Goal: Task Accomplishment & Management: Use online tool/utility

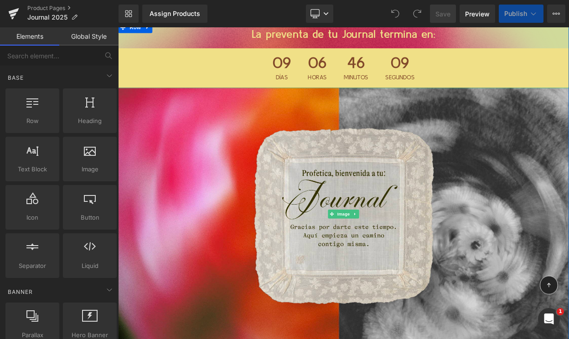
scroll to position [8, 0]
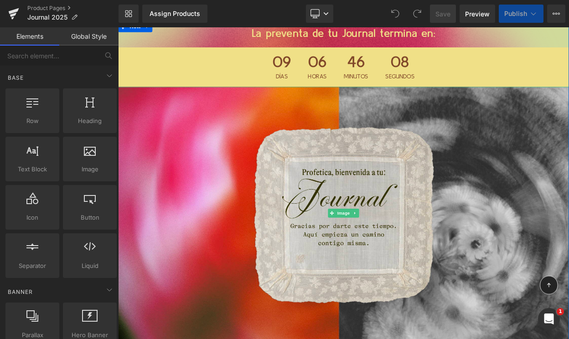
click at [339, 77] on div "09 Días 06 Horas 46 Minutos 08 Segundos" at bounding box center [394, 76] width 192 height 48
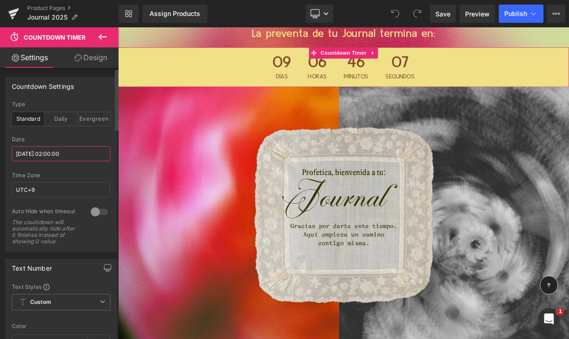
click at [53, 153] on input "2025/09/01 02:00:00" at bounding box center [61, 153] width 98 height 15
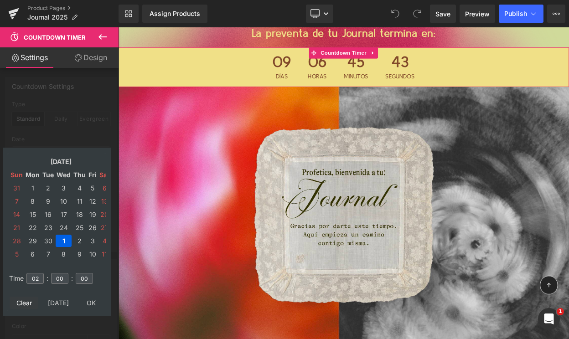
click at [31, 303] on td "Clear" at bounding box center [24, 303] width 29 height 12
click at [77, 227] on td "25" at bounding box center [79, 227] width 14 height 12
click at [61, 160] on td "Sep, 2025" at bounding box center [61, 161] width 73 height 12
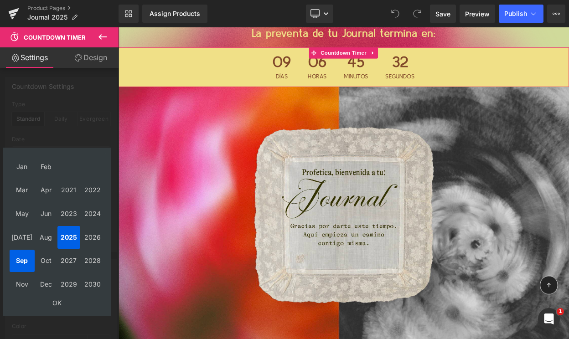
click at [17, 258] on td "Sep" at bounding box center [22, 261] width 25 height 23
click at [39, 232] on td "Aug" at bounding box center [46, 237] width 21 height 23
click at [63, 237] on td "2025" at bounding box center [68, 237] width 23 height 23
click at [57, 297] on td "OK" at bounding box center [57, 303] width 94 height 12
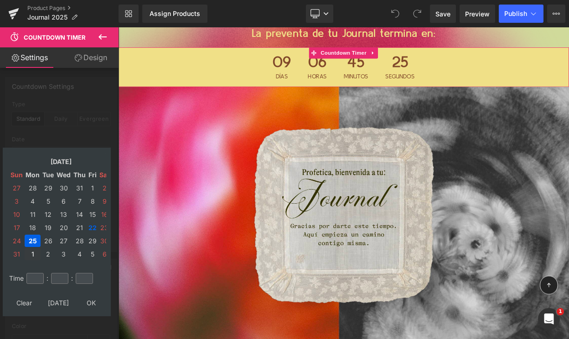
click at [32, 254] on td "1" at bounding box center [33, 254] width 16 height 12
click at [36, 280] on input "number" at bounding box center [34, 278] width 17 height 11
click at [48, 187] on td "2" at bounding box center [47, 188] width 13 height 12
click at [38, 280] on input "number" at bounding box center [34, 278] width 17 height 11
type input "01"
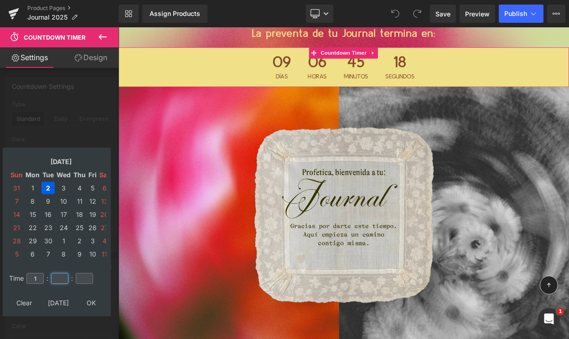
type input "14"
type input "19"
click at [59, 276] on input "14" at bounding box center [59, 278] width 17 height 11
click at [84, 277] on input "19" at bounding box center [84, 278] width 17 height 11
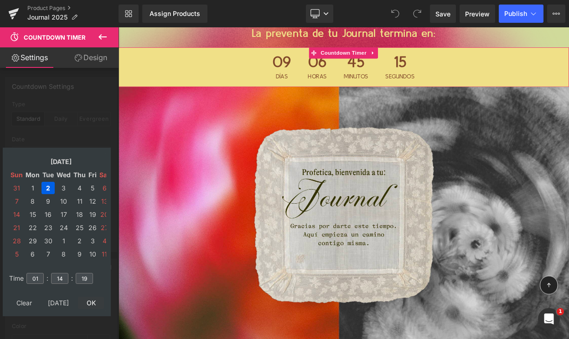
type input "2025/09/02 01:14:19"
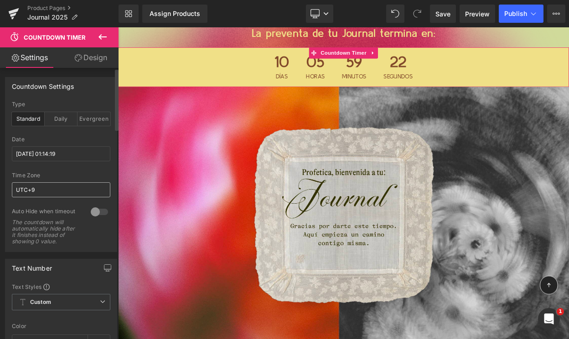
scroll to position [0, 0]
click at [51, 192] on input "UTC+9" at bounding box center [61, 189] width 98 height 15
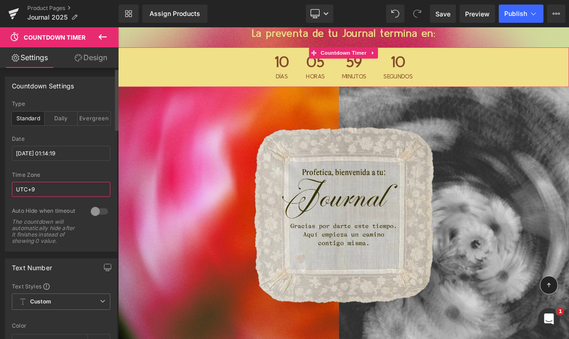
paste input "GMT-7"
type input "GMT-7"
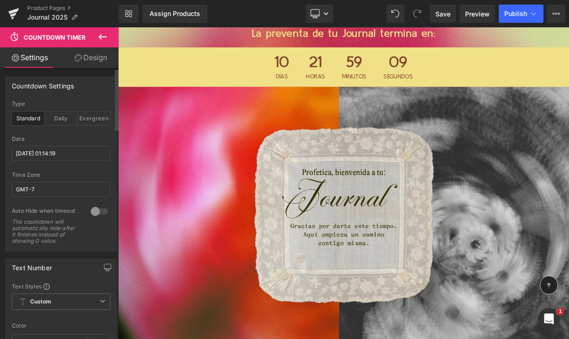
click at [67, 172] on div "Time Zone" at bounding box center [61, 175] width 98 height 6
click at [67, 171] on div at bounding box center [61, 168] width 98 height 6
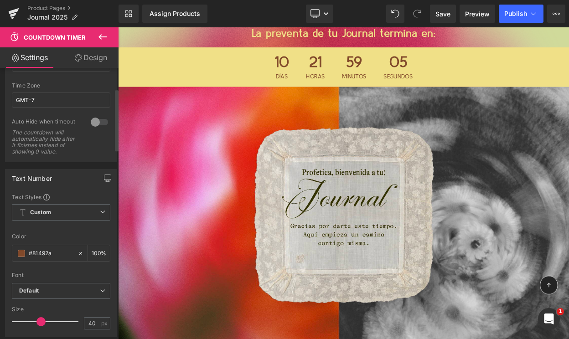
scroll to position [92, 0]
click at [445, 13] on span "Save" at bounding box center [442, 14] width 15 height 10
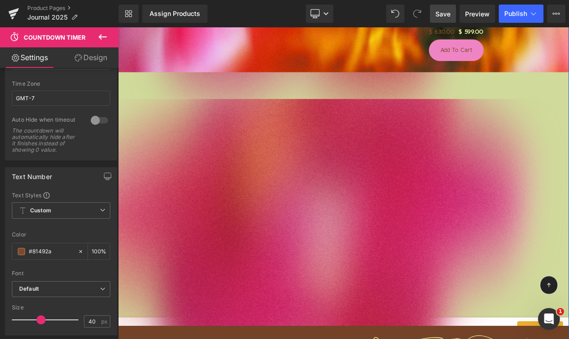
scroll to position [707, 0]
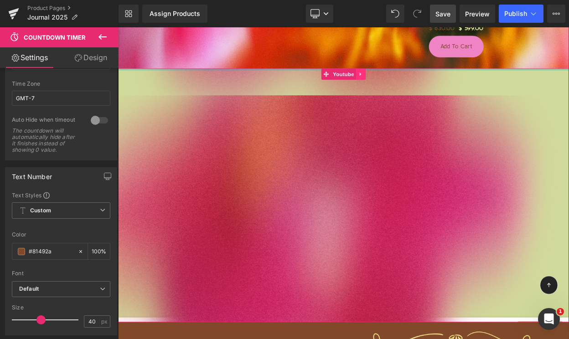
click at [417, 86] on icon at bounding box center [415, 84] width 6 height 7
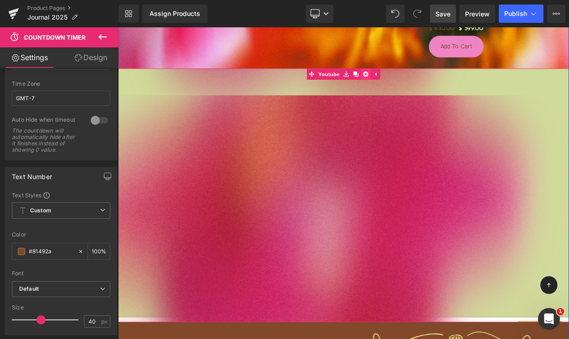
click at [420, 83] on icon at bounding box center [421, 85] width 6 height 6
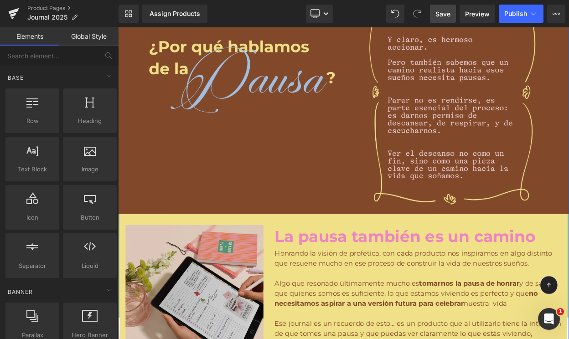
scroll to position [889, 0]
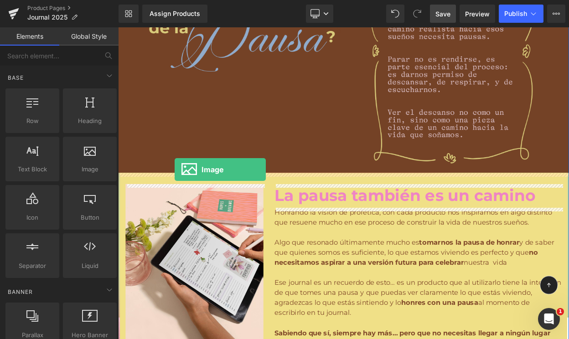
drag, startPoint x: 200, startPoint y: 194, endPoint x: 187, endPoint y: 201, distance: 14.5
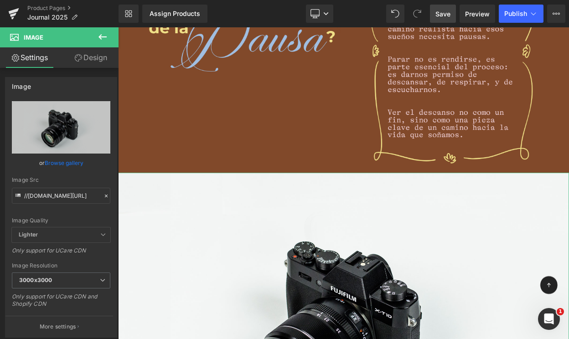
click at [97, 60] on link "Design" at bounding box center [90, 57] width 59 height 21
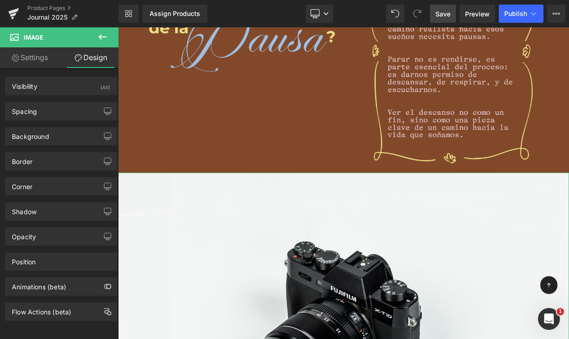
click at [44, 58] on link "Settings" at bounding box center [29, 57] width 59 height 21
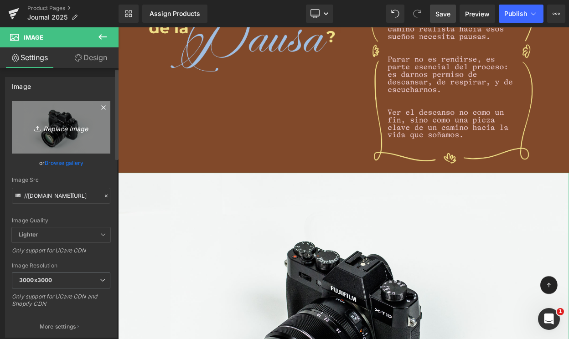
scroll to position [5, 0]
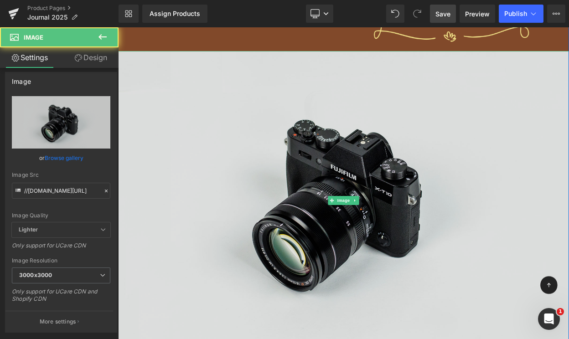
scroll to position [1070, 0]
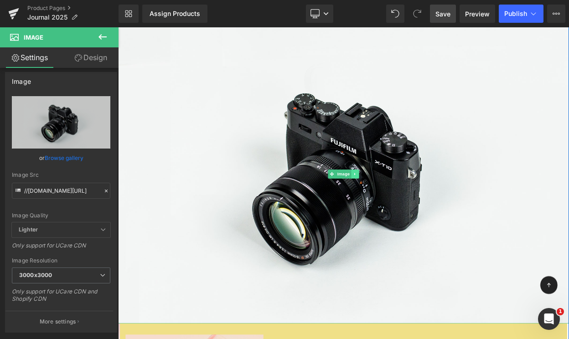
click at [407, 204] on icon at bounding box center [407, 206] width 5 height 5
click at [411, 206] on icon at bounding box center [412, 206] width 5 height 5
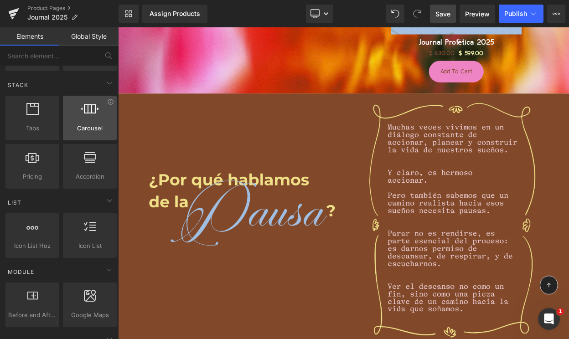
scroll to position [277, 0]
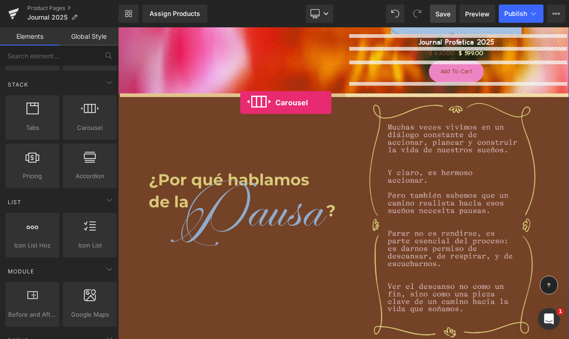
drag, startPoint x: 213, startPoint y: 146, endPoint x: 267, endPoint y: 119, distance: 60.7
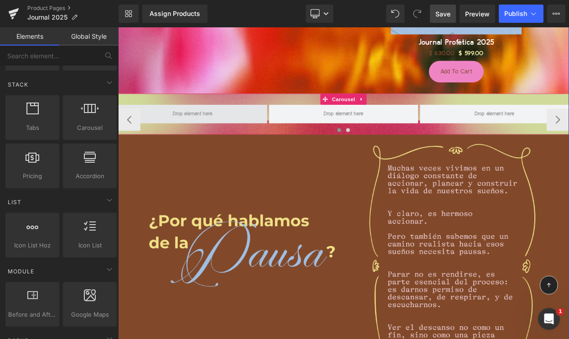
click at [205, 134] on span at bounding box center [209, 133] width 55 height 15
click at [204, 136] on span at bounding box center [209, 133] width 55 height 15
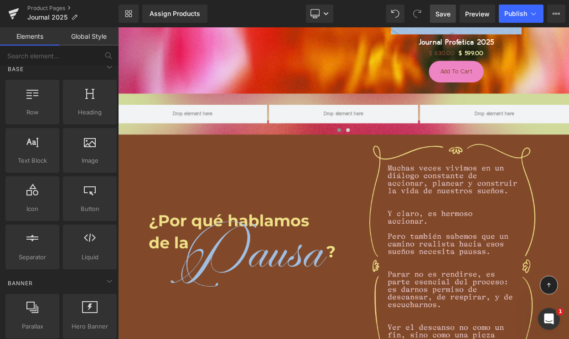
scroll to position [0, 0]
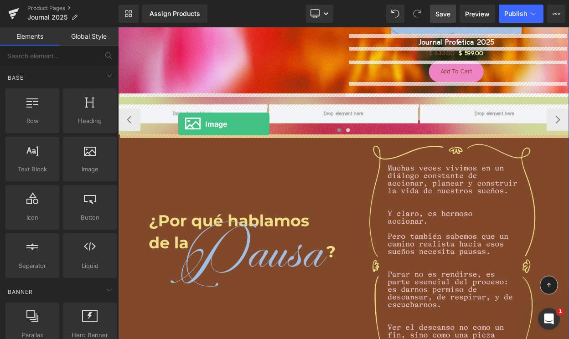
drag, startPoint x: 203, startPoint y: 193, endPoint x: 191, endPoint y: 145, distance: 48.7
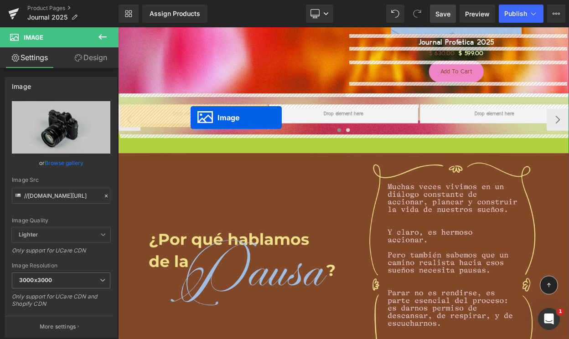
drag, startPoint x: 395, startPoint y: 339, endPoint x: 206, endPoint y: 138, distance: 276.2
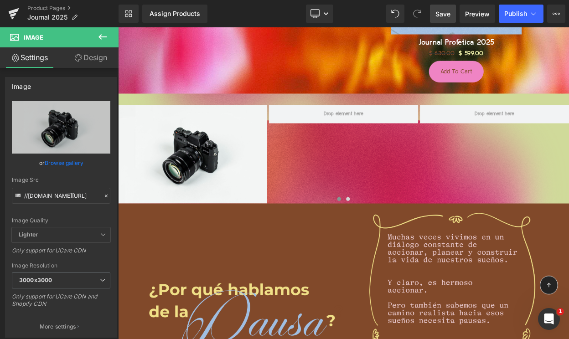
click at [103, 35] on icon at bounding box center [102, 36] width 11 height 11
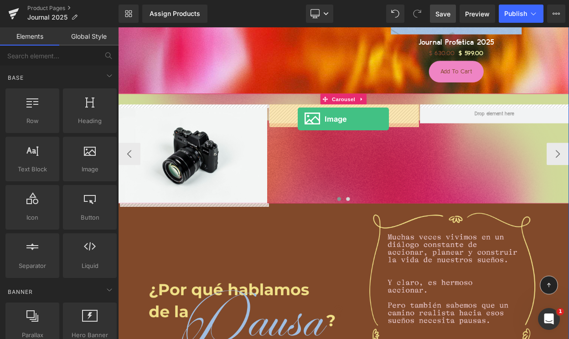
drag, startPoint x: 205, startPoint y: 194, endPoint x: 338, endPoint y: 139, distance: 143.2
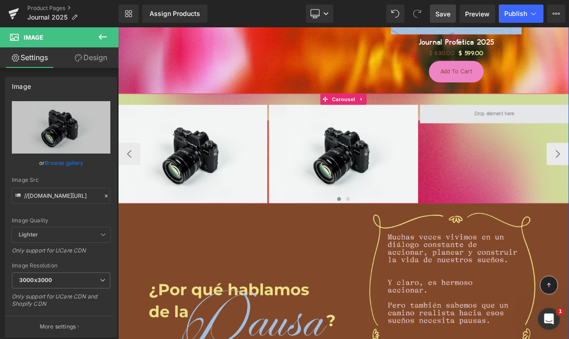
drag, startPoint x: 185, startPoint y: 154, endPoint x: 572, endPoint y: 136, distance: 388.1
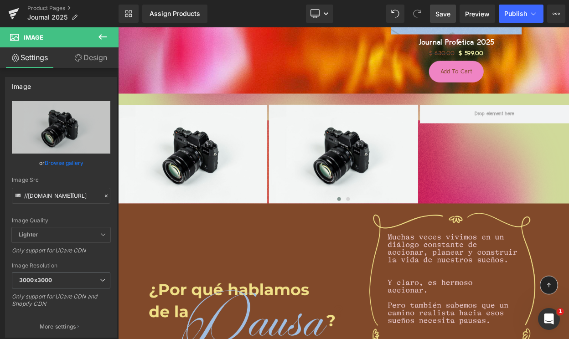
click at [98, 35] on icon at bounding box center [102, 36] width 11 height 11
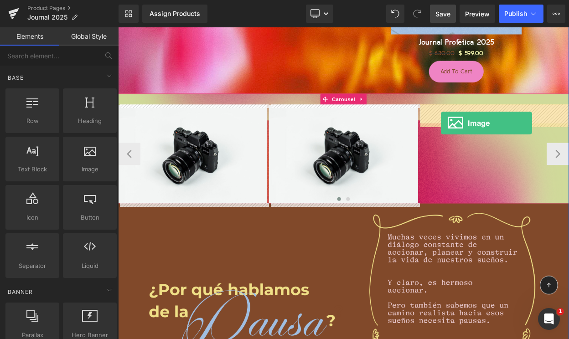
drag, startPoint x: 199, startPoint y: 189, endPoint x: 513, endPoint y: 144, distance: 317.0
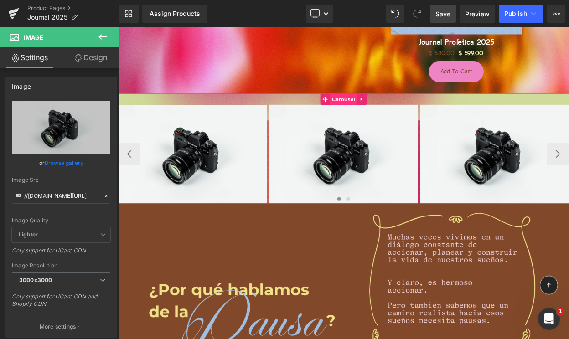
click at [391, 112] on span "Carousel" at bounding box center [393, 115] width 33 height 14
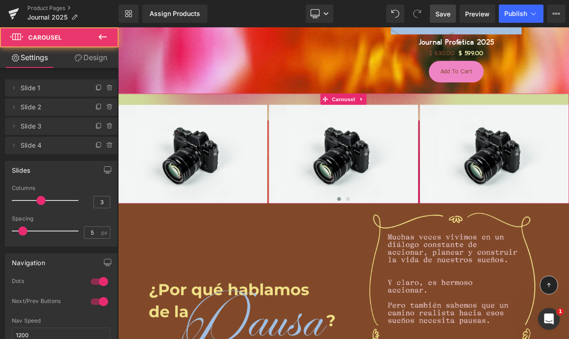
click at [82, 54] on link "Design" at bounding box center [90, 57] width 59 height 21
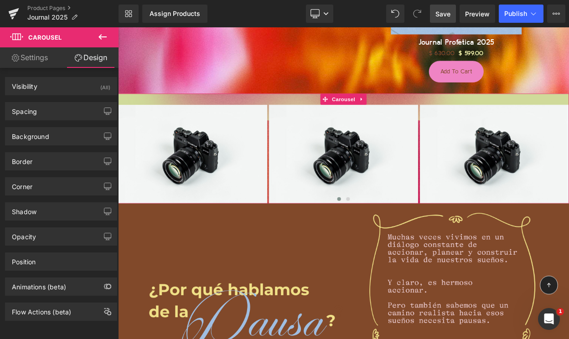
type input "0"
type input "30"
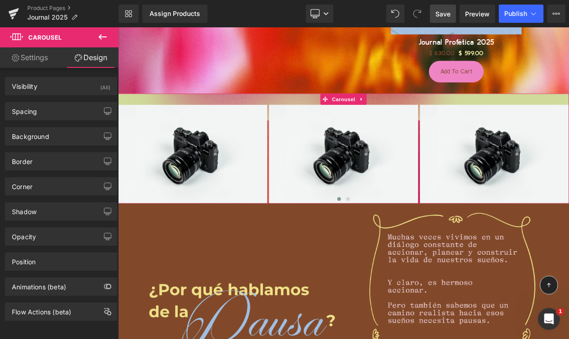
type input "0"
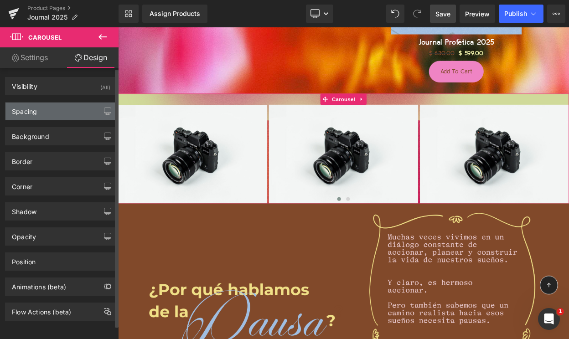
click at [51, 112] on div "Spacing" at bounding box center [60, 111] width 111 height 17
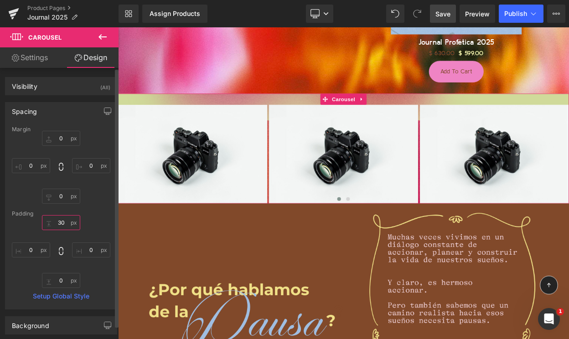
click at [58, 221] on input "30" at bounding box center [61, 222] width 38 height 15
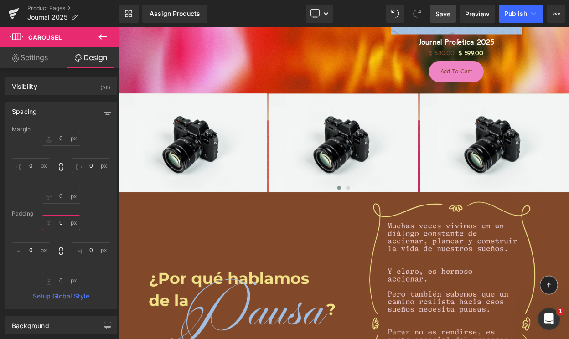
type input "0"
click at [102, 35] on icon at bounding box center [102, 36] width 11 height 11
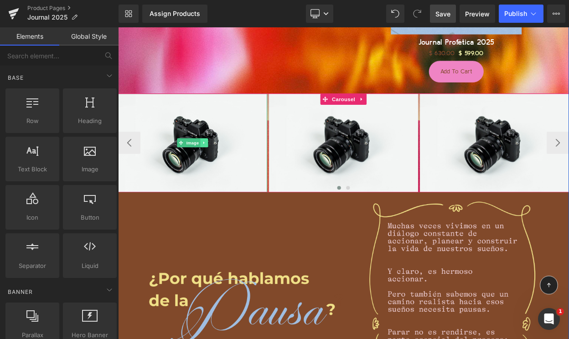
click at [227, 174] on link at bounding box center [224, 168] width 10 height 11
click at [201, 165] on span "Image" at bounding box center [194, 168] width 19 height 11
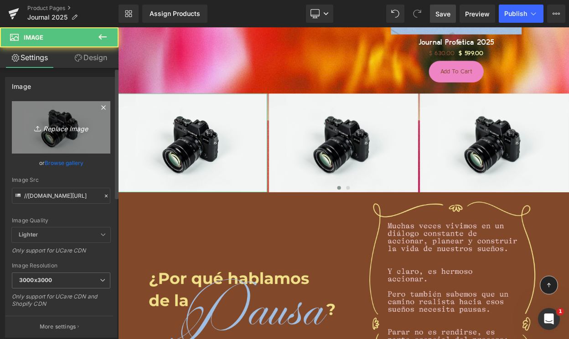
click at [66, 128] on icon "Replace Image" at bounding box center [61, 127] width 73 height 11
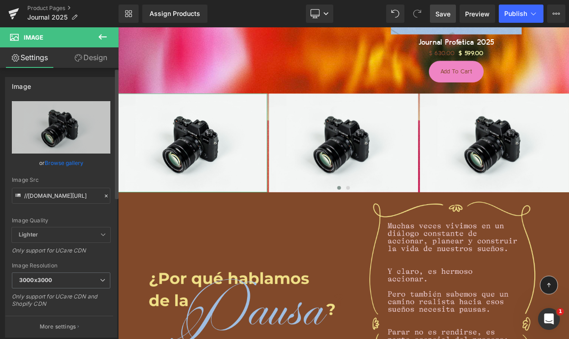
click at [57, 163] on link "Browse gallery" at bounding box center [64, 163] width 39 height 16
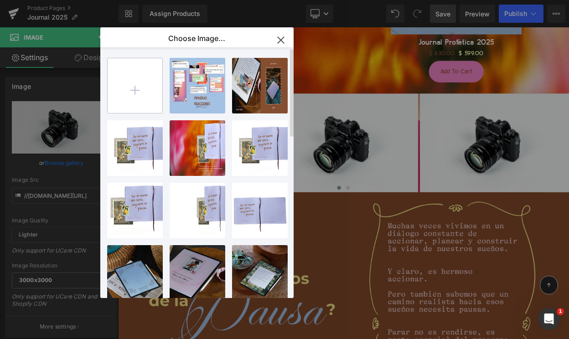
click at [136, 91] on input "file" at bounding box center [135, 85] width 55 height 55
click at [139, 87] on input "file" at bounding box center [135, 85] width 55 height 55
click at [134, 83] on input "file" at bounding box center [135, 85] width 55 height 55
click at [280, 41] on icon "button" at bounding box center [280, 40] width 15 height 15
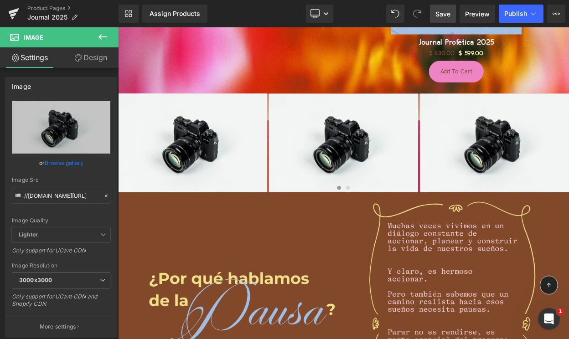
click at [446, 17] on span "Save" at bounding box center [442, 14] width 15 height 10
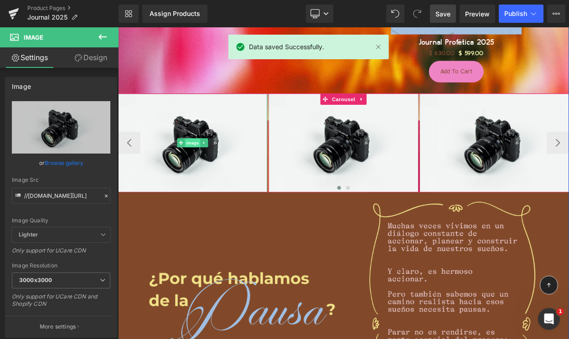
click at [212, 167] on span "Image" at bounding box center [209, 168] width 19 height 11
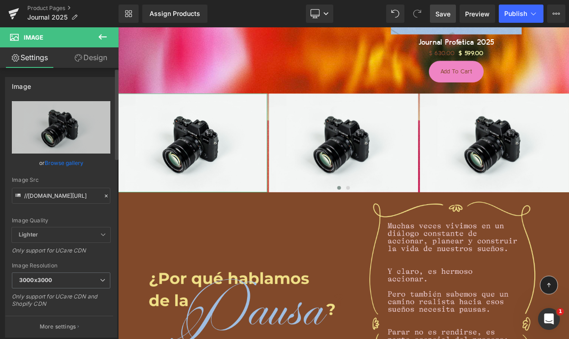
click at [70, 157] on link "Browse gallery" at bounding box center [64, 163] width 39 height 16
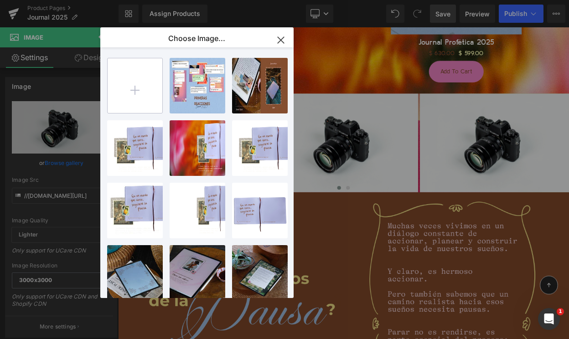
click at [152, 71] on input "file" at bounding box center [135, 85] width 55 height 55
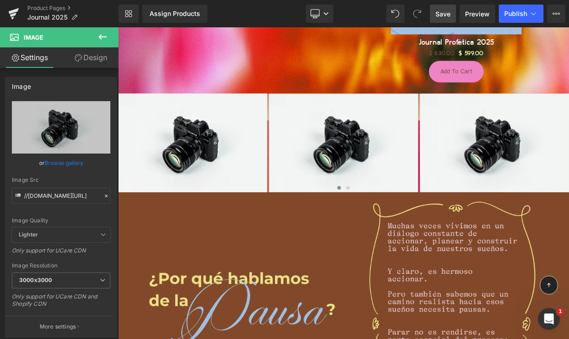
click at [67, 0] on div "Image You are previewing how the will restyle your page. You can not edit Eleme…" at bounding box center [284, 0] width 569 height 0
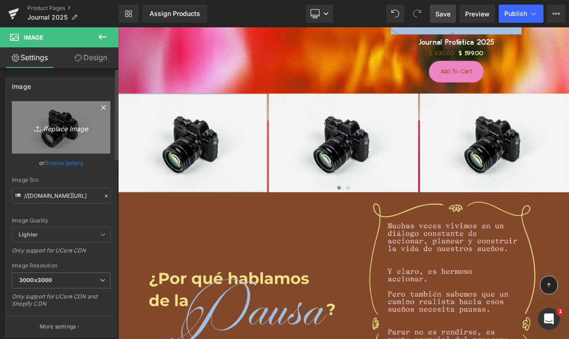
click at [66, 128] on icon "Replace Image" at bounding box center [61, 127] width 73 height 11
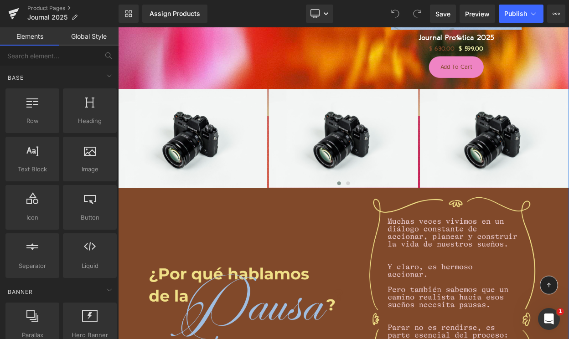
scroll to position [715, 0]
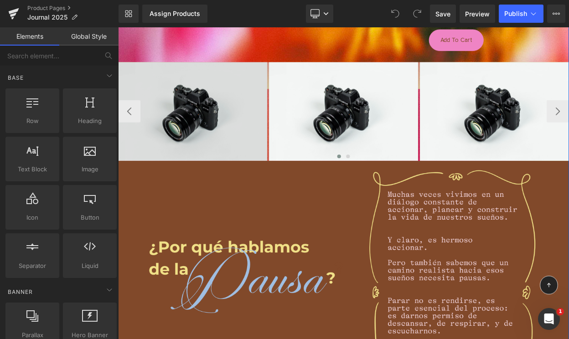
click at [197, 127] on div "Image" at bounding box center [209, 130] width 182 height 121
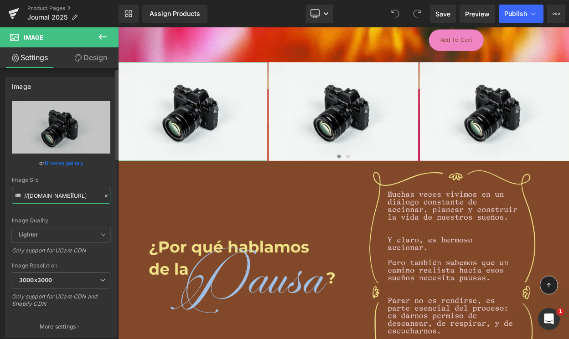
click at [62, 199] on input "//[DOMAIN_NAME][URL]" at bounding box center [61, 196] width 98 height 16
click at [58, 161] on link "Browse gallery" at bounding box center [64, 163] width 39 height 16
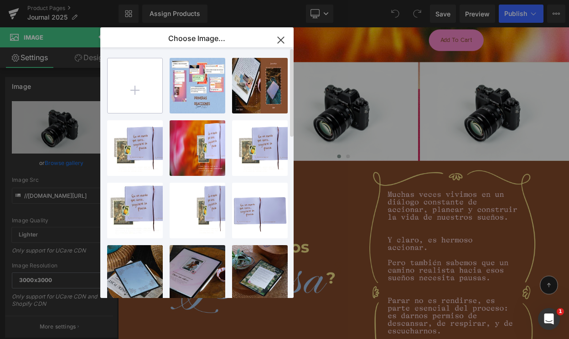
click at [144, 93] on input "file" at bounding box center [135, 85] width 55 height 55
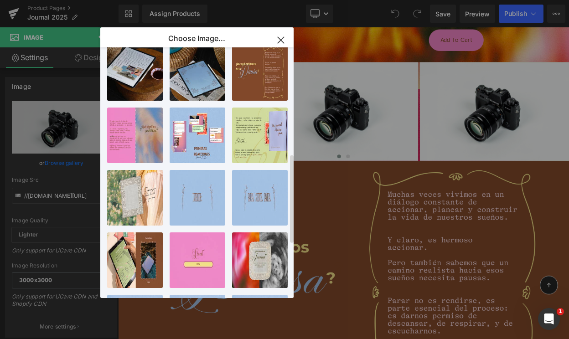
scroll to position [0, 0]
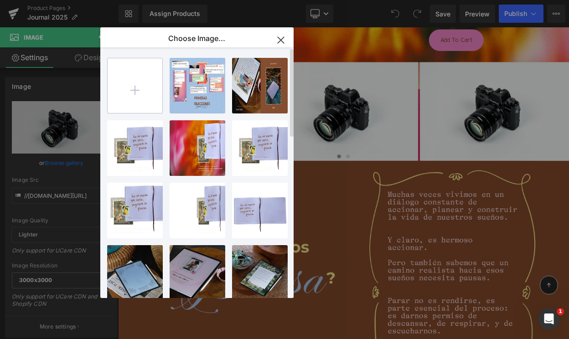
click at [143, 79] on input "file" at bounding box center [135, 85] width 55 height 55
type input "C:\fakepath\Screenshot 2025-08-22 at 6.41.33 p.m..png"
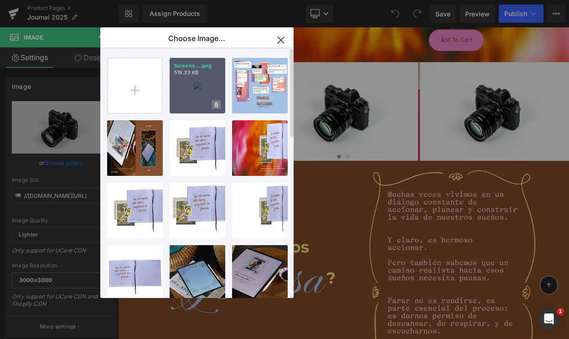
click at [215, 104] on icon at bounding box center [216, 104] width 3 height 5
click at [185, 104] on span "Yes" at bounding box center [185, 105] width 23 height 10
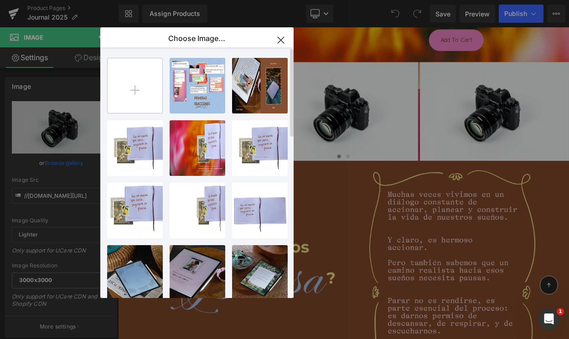
click at [138, 87] on input "file" at bounding box center [135, 85] width 55 height 55
type input "C:\fakepath\Profetica-4.jpg"
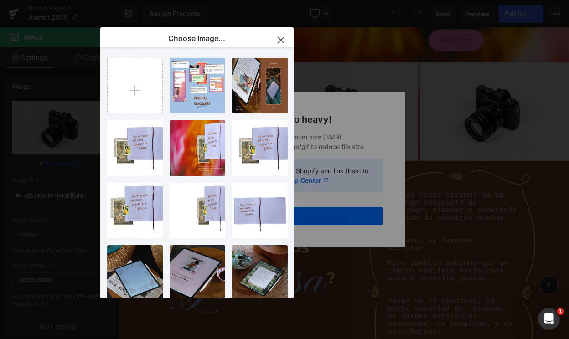
click at [360, 0] on div "Text Color Highlight Color #333333 Choose Image... Back to Library Insert Prime…" at bounding box center [284, 0] width 569 height 0
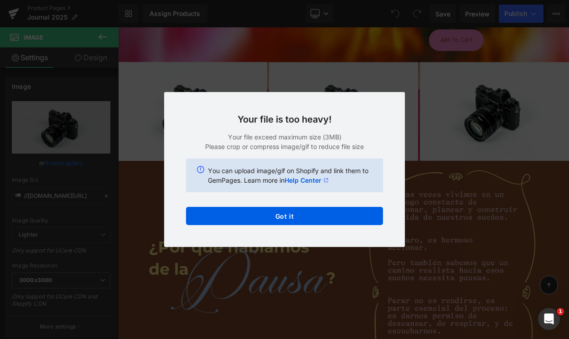
click at [308, 181] on link "Help Center" at bounding box center [306, 180] width 44 height 10
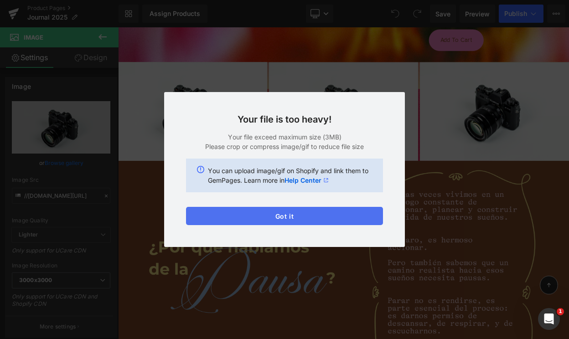
click at [259, 216] on button "Got it" at bounding box center [284, 216] width 197 height 18
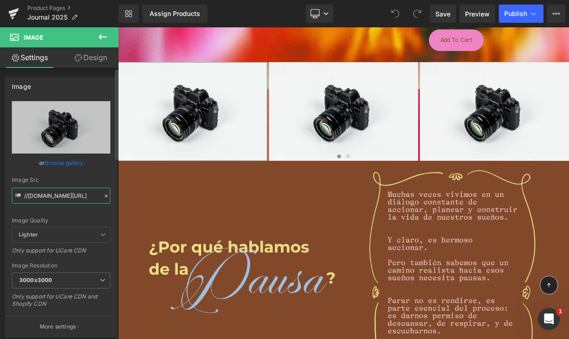
click at [51, 197] on input "//[DOMAIN_NAME][URL]" at bounding box center [61, 196] width 98 height 16
click at [17, 196] on icon at bounding box center [18, 196] width 10 height 10
click at [61, 159] on link "Browse gallery" at bounding box center [64, 163] width 39 height 16
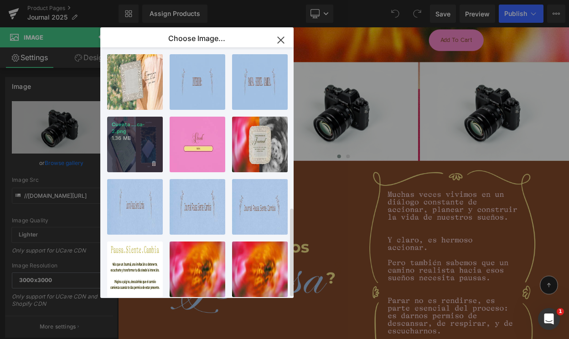
scroll to position [450, 0]
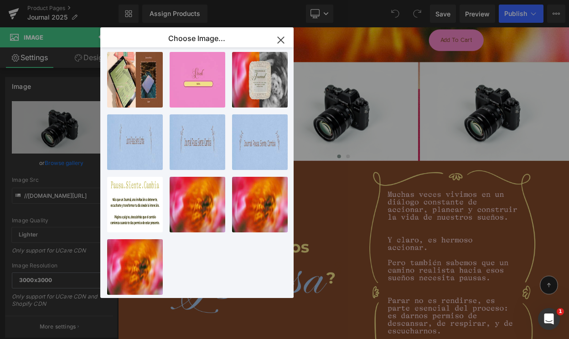
click at [279, 38] on icon "button" at bounding box center [280, 40] width 6 height 6
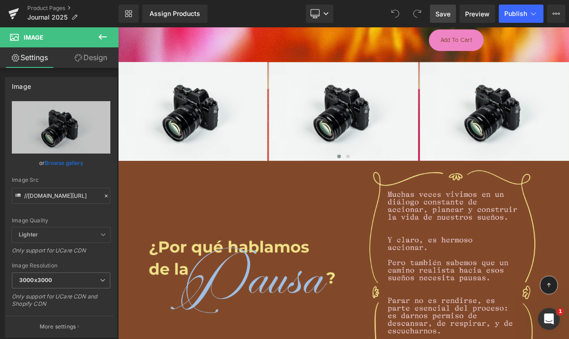
click at [431, 14] on link "Save" at bounding box center [443, 14] width 26 height 18
click at [551, 13] on button "Upgrade Plan View Live Page View with current Template Save Template to Library…" at bounding box center [556, 14] width 18 height 18
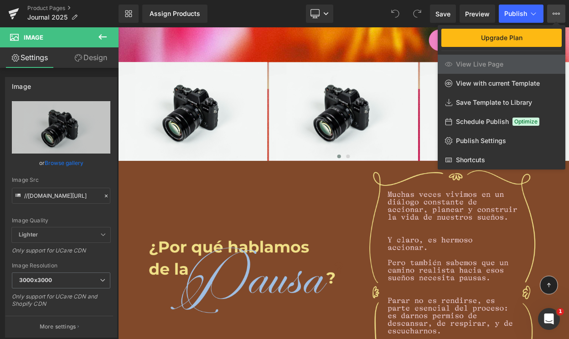
click at [550, 12] on button "Upgrade Plan View Live Page View with current Template Save Template to Library…" at bounding box center [556, 14] width 18 height 18
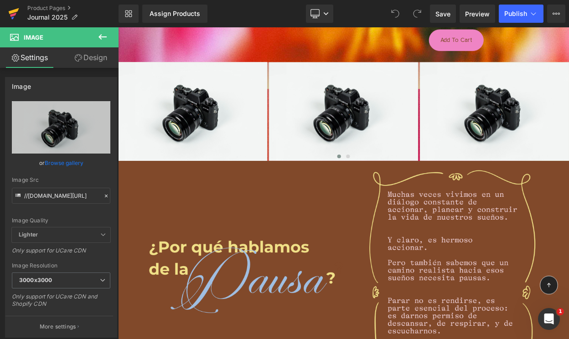
click at [12, 9] on icon at bounding box center [13, 13] width 11 height 23
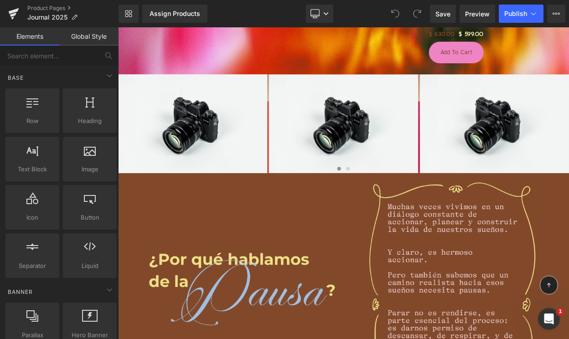
scroll to position [690, 0]
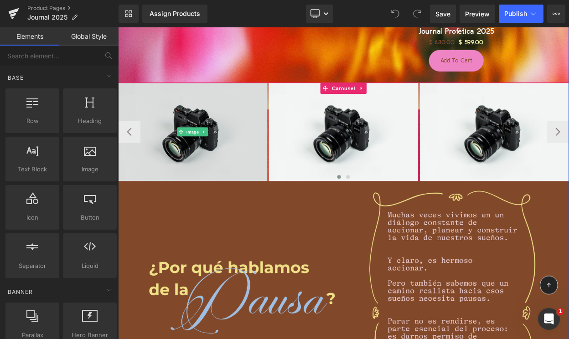
click at [201, 149] on img at bounding box center [209, 155] width 182 height 121
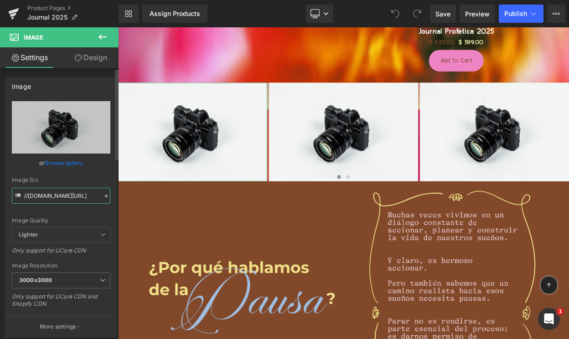
click at [47, 197] on input "//[DOMAIN_NAME][URL]" at bounding box center [61, 196] width 98 height 16
paste input "[URL][DOMAIN_NAME]"
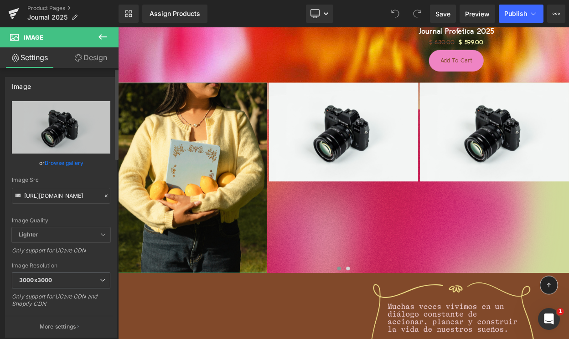
click at [63, 173] on div "Image Quality Lighter Lightest Lighter Lighter Lightest Only support for UCare …" at bounding box center [61, 164] width 98 height 126
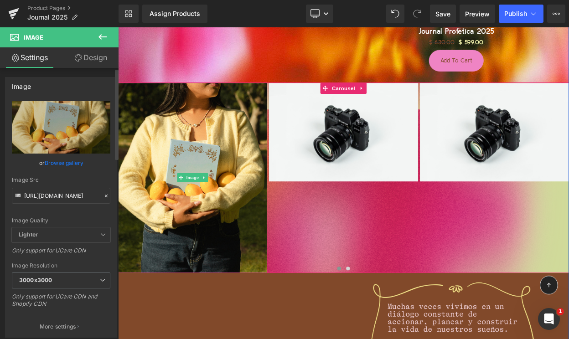
type input "[URL][DOMAIN_NAME]"
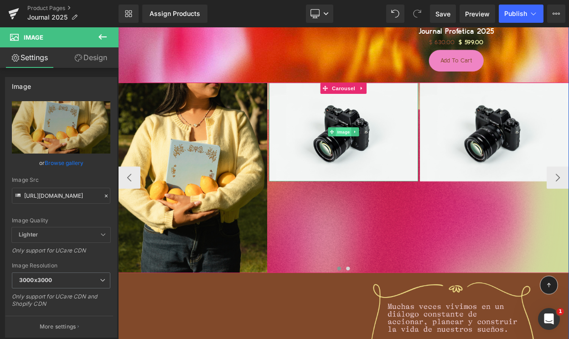
click at [399, 160] on span "Image" at bounding box center [393, 154] width 19 height 11
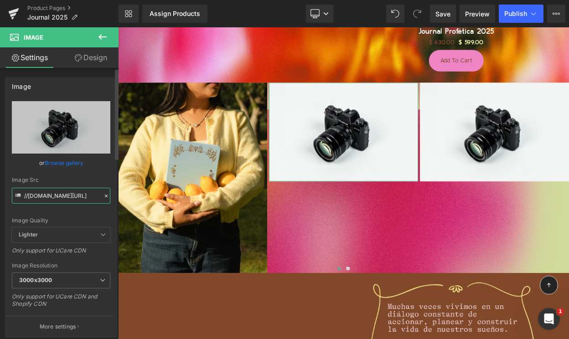
click at [69, 190] on input "//[DOMAIN_NAME][URL]" at bounding box center [61, 196] width 98 height 16
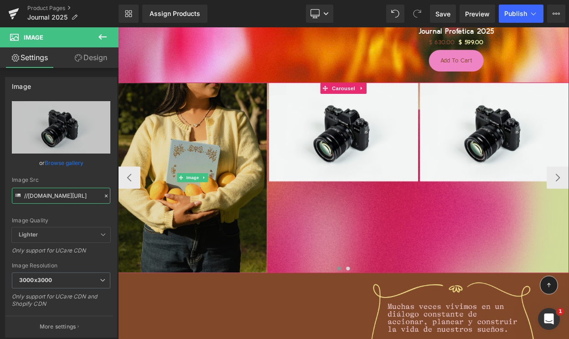
paste input "[URL][DOMAIN_NAME]"
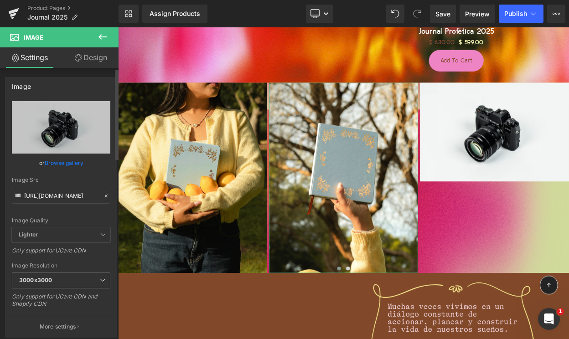
click at [72, 184] on div "Image Src [URL][DOMAIN_NAME]" at bounding box center [61, 190] width 98 height 27
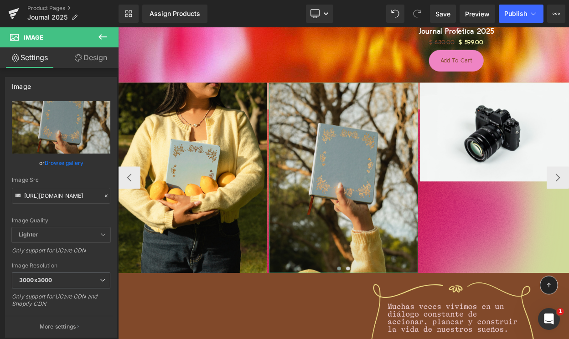
type input "[URL][DOMAIN_NAME]"
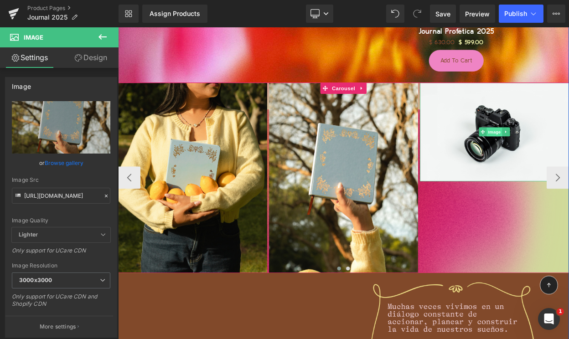
click at [568, 158] on span "Image" at bounding box center [578, 155] width 19 height 11
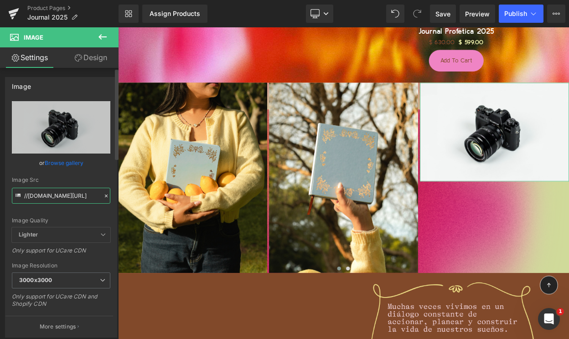
click at [42, 198] on input "//[DOMAIN_NAME][URL]" at bounding box center [61, 196] width 98 height 16
paste input "[URL][DOMAIN_NAME]"
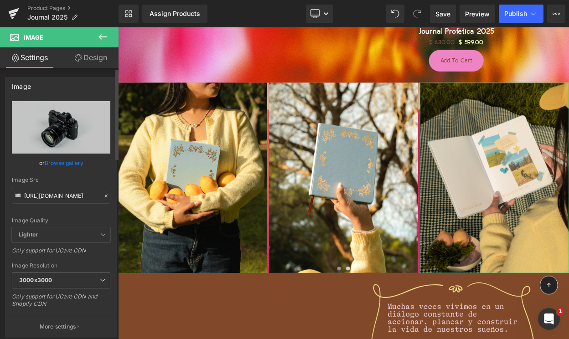
click at [63, 175] on div "Image Quality Lighter Lightest Lighter Lighter Lightest Only support for UCare …" at bounding box center [61, 164] width 98 height 126
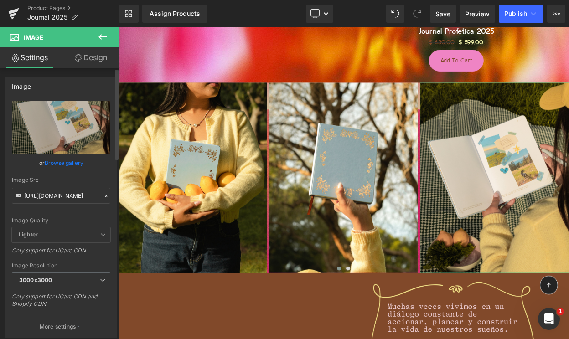
type input "[URL][DOMAIN_NAME]"
click at [88, 62] on link "Design" at bounding box center [90, 57] width 59 height 21
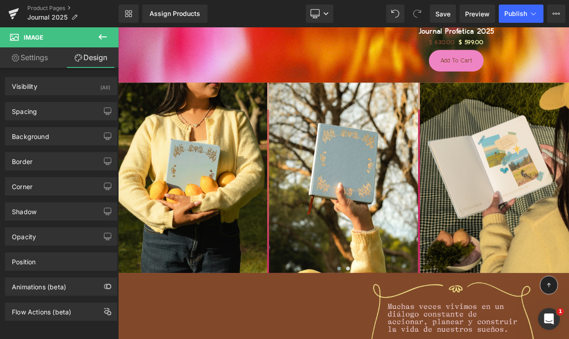
click at [103, 39] on icon at bounding box center [102, 36] width 11 height 11
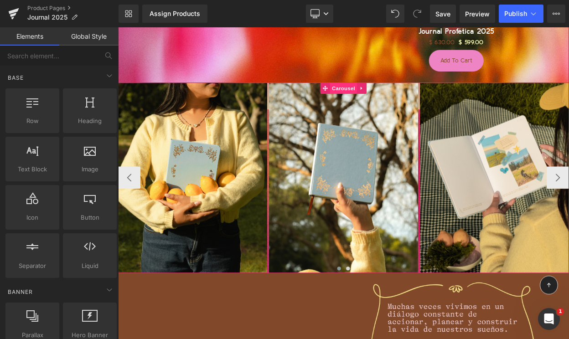
click at [392, 95] on span "Carousel" at bounding box center [393, 102] width 33 height 14
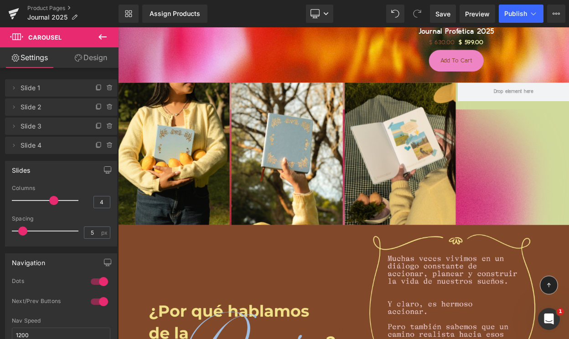
type input "3"
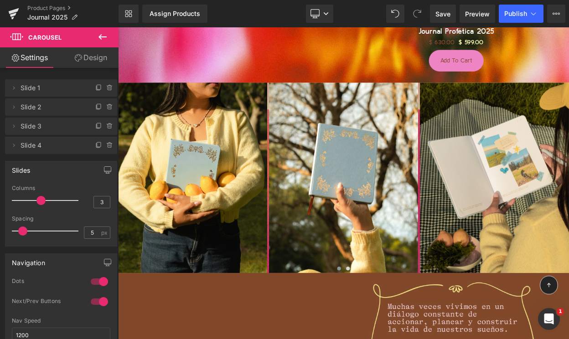
click at [40, 200] on span at bounding box center [40, 200] width 9 height 9
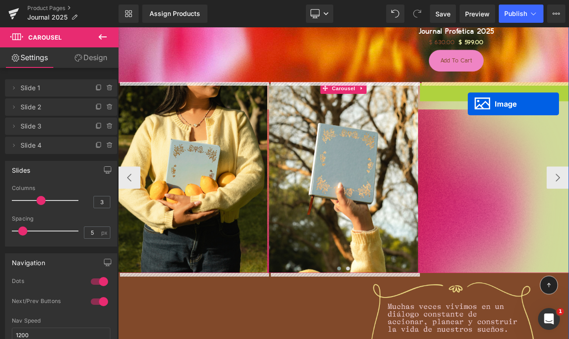
drag, startPoint x: 576, startPoint y: 209, endPoint x: 545, endPoint y: 121, distance: 93.2
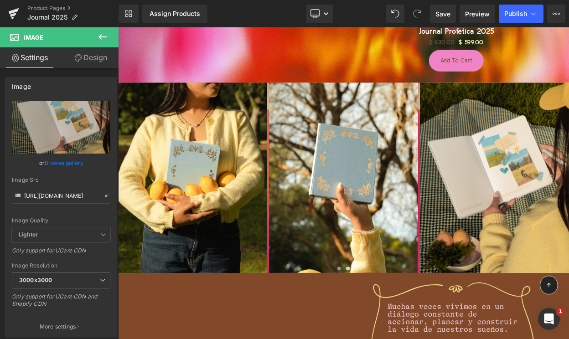
click at [100, 36] on icon at bounding box center [102, 36] width 8 height 5
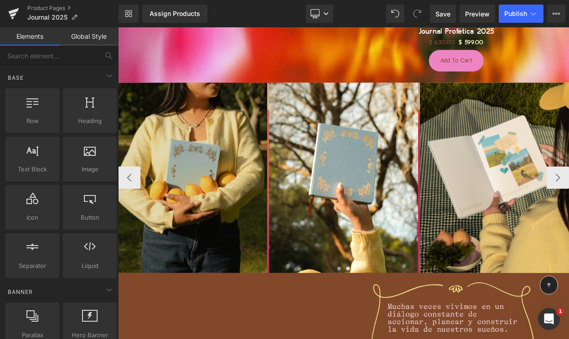
click at [199, 185] on img at bounding box center [209, 211] width 182 height 233
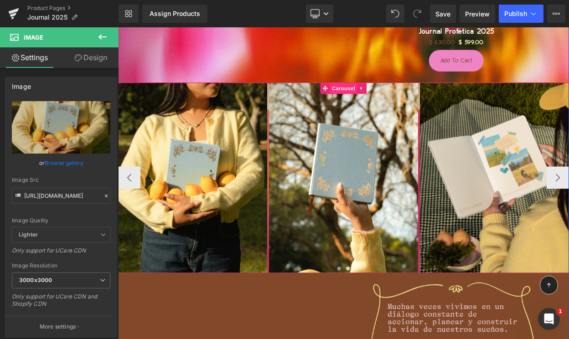
click at [394, 103] on span "Carousel" at bounding box center [393, 102] width 33 height 14
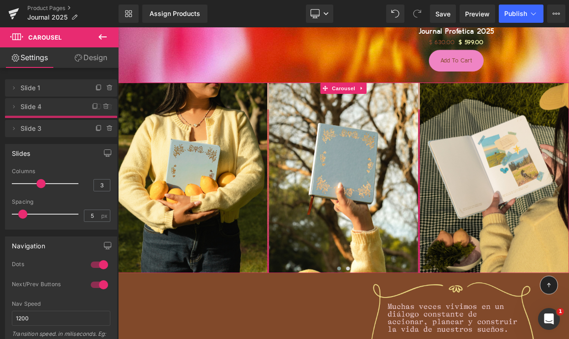
drag, startPoint x: 31, startPoint y: 148, endPoint x: 31, endPoint y: 110, distance: 38.3
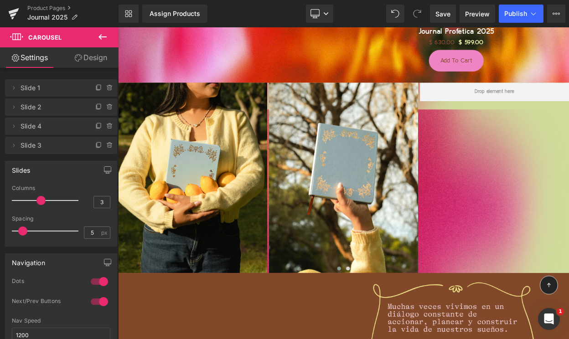
click at [43, 128] on span "Slide 4" at bounding box center [52, 126] width 63 height 17
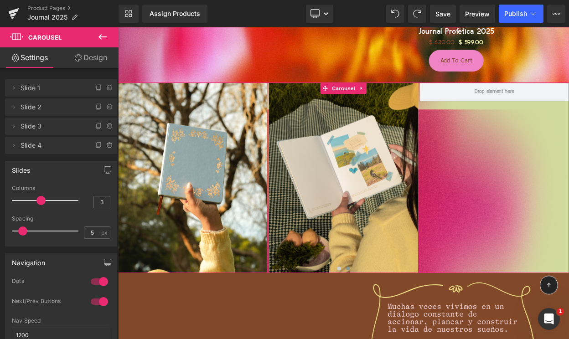
click at [88, 58] on link "Design" at bounding box center [90, 57] width 59 height 21
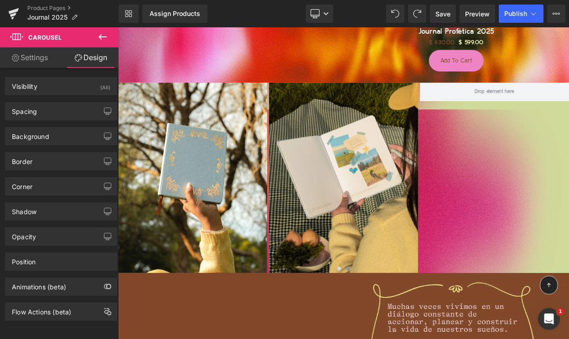
click at [100, 33] on icon at bounding box center [102, 36] width 11 height 11
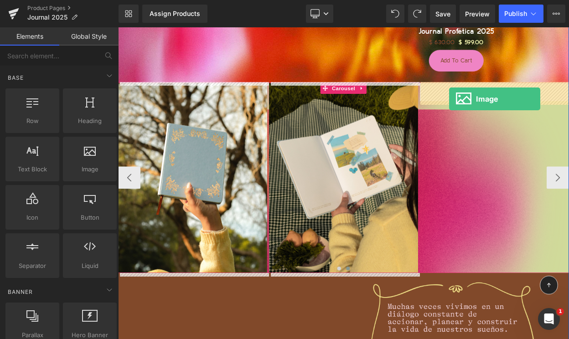
drag, startPoint x: 366, startPoint y: 167, endPoint x: 523, endPoint y: 114, distance: 165.4
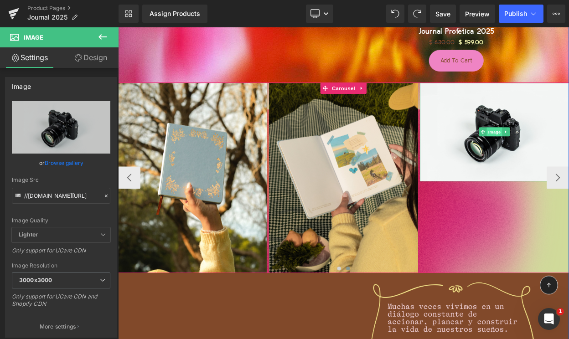
click at [568, 156] on span "Image" at bounding box center [578, 154] width 19 height 11
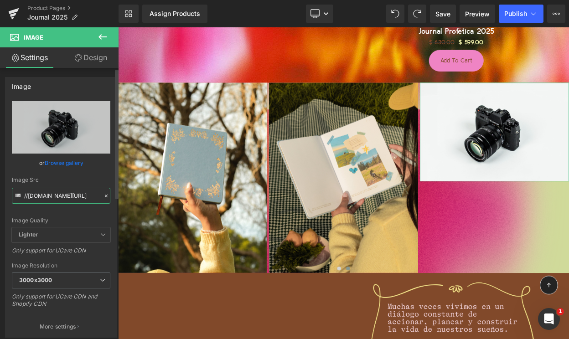
click at [63, 196] on input "//[DOMAIN_NAME][URL]" at bounding box center [61, 196] width 98 height 16
paste input "[URL][DOMAIN_NAME]"
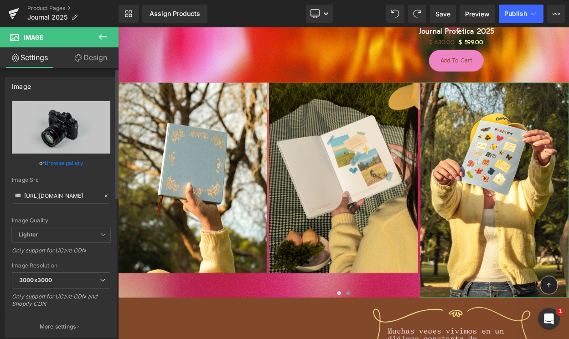
click at [69, 184] on div "Image Src [URL][DOMAIN_NAME]" at bounding box center [61, 190] width 98 height 27
click at [70, 179] on div "Image Src" at bounding box center [61, 180] width 98 height 6
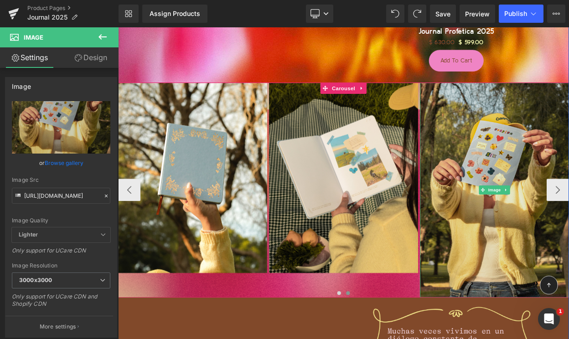
click at [568, 245] on img at bounding box center [578, 226] width 182 height 263
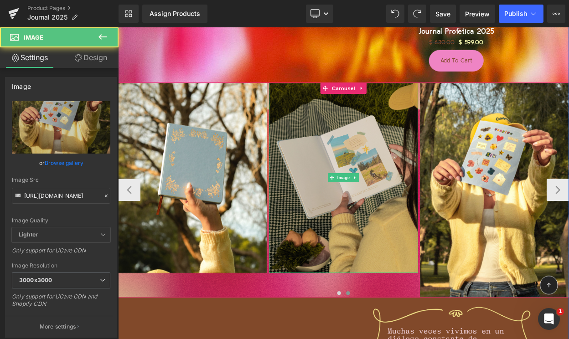
scroll to position [690, 0]
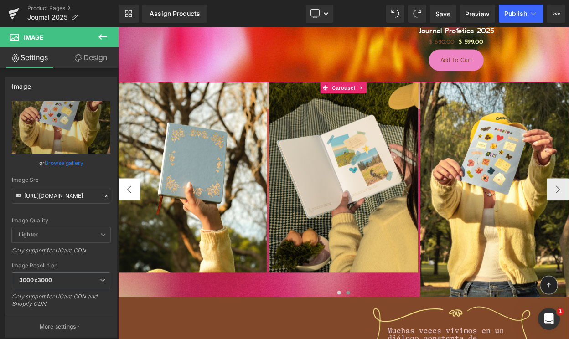
click at [135, 225] on button "‹" at bounding box center [131, 225] width 27 height 27
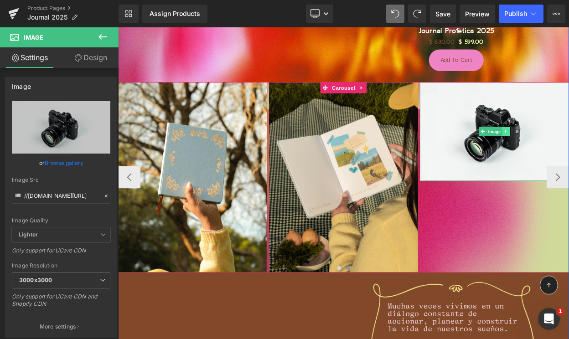
click at [565, 153] on link "Image" at bounding box center [573, 154] width 28 height 11
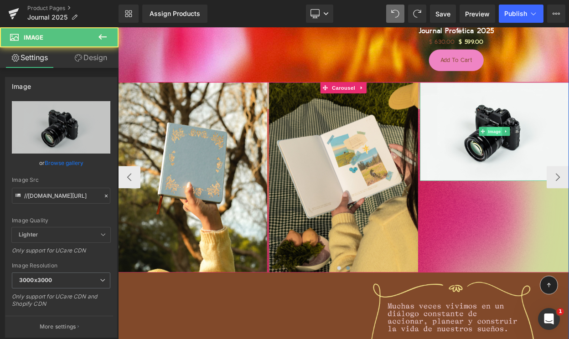
click at [568, 157] on span "Image" at bounding box center [578, 154] width 19 height 11
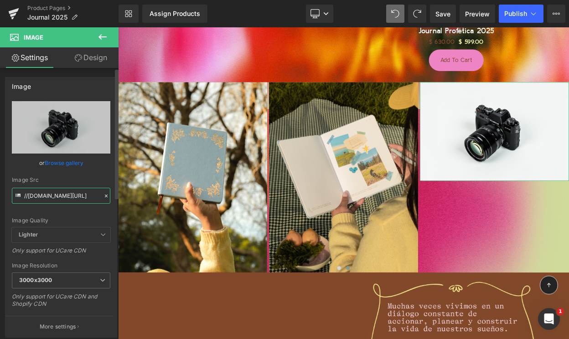
click at [60, 197] on input "//[DOMAIN_NAME][URL]" at bounding box center [61, 196] width 98 height 16
paste input "[URL][DOMAIN_NAME]"
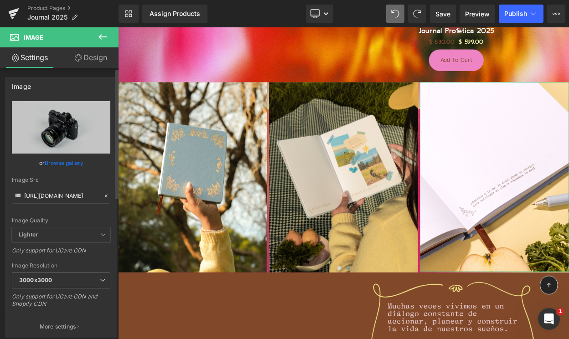
scroll to position [0, 0]
click at [69, 169] on link "Browse gallery" at bounding box center [64, 163] width 39 height 16
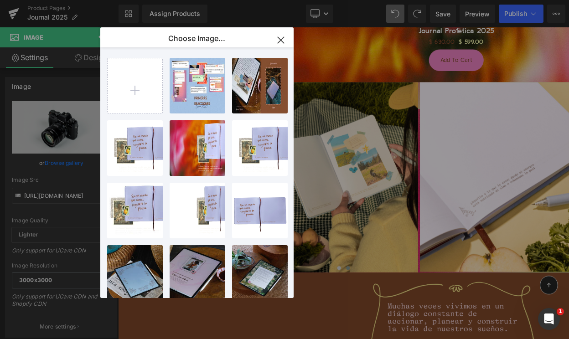
type input "[URL][DOMAIN_NAME]"
drag, startPoint x: 282, startPoint y: 41, endPoint x: 200, endPoint y: 16, distance: 85.7
click at [282, 41] on icon "button" at bounding box center [280, 40] width 6 height 6
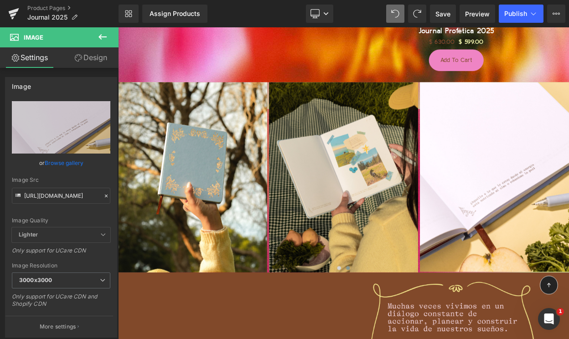
click at [104, 35] on icon at bounding box center [102, 36] width 11 height 11
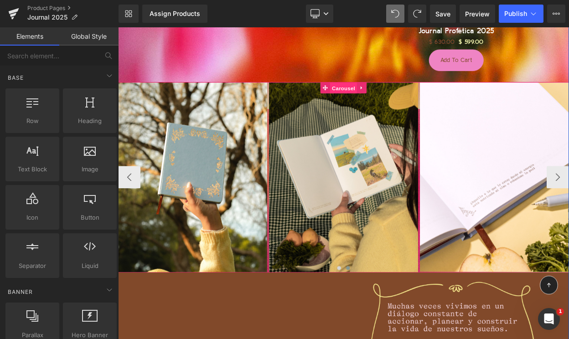
click at [388, 98] on span "Carousel" at bounding box center [393, 102] width 33 height 14
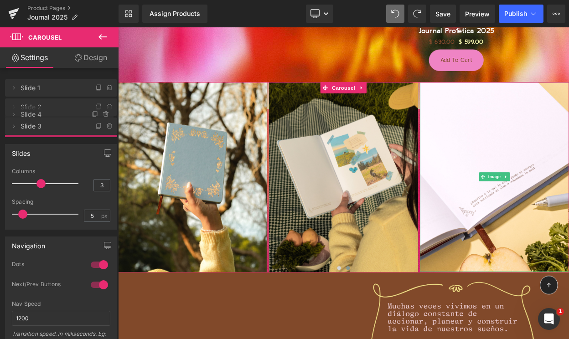
drag, startPoint x: 60, startPoint y: 148, endPoint x: 60, endPoint y: 116, distance: 31.4
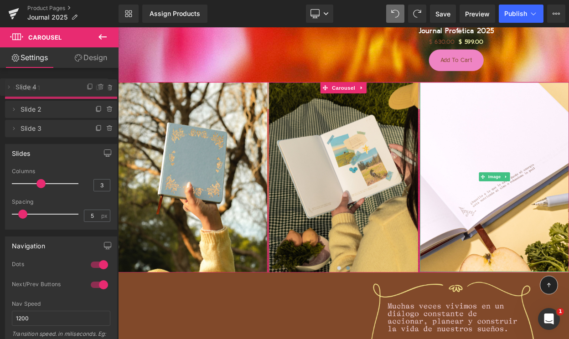
drag, startPoint x: 40, startPoint y: 142, endPoint x: 63, endPoint y: 83, distance: 62.8
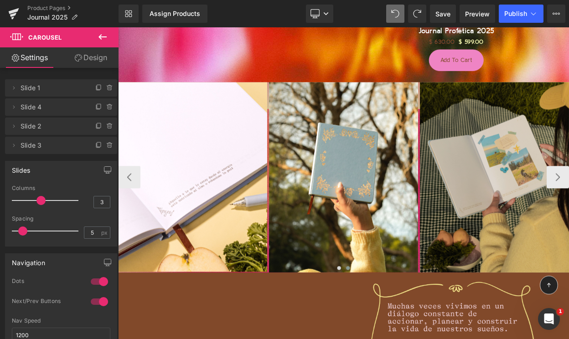
click at [568, 210] on img at bounding box center [578, 210] width 182 height 233
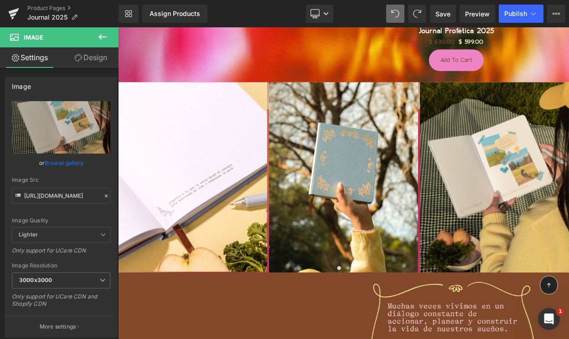
click at [102, 37] on icon at bounding box center [102, 36] width 11 height 11
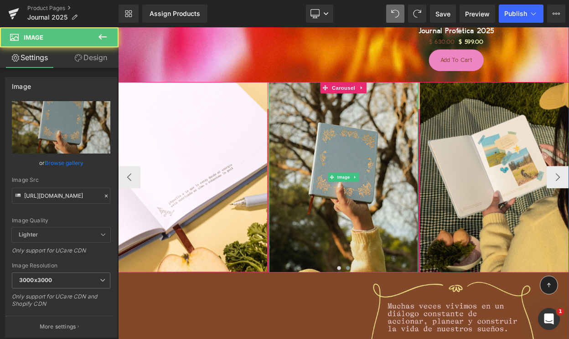
click at [407, 160] on img at bounding box center [394, 210] width 182 height 233
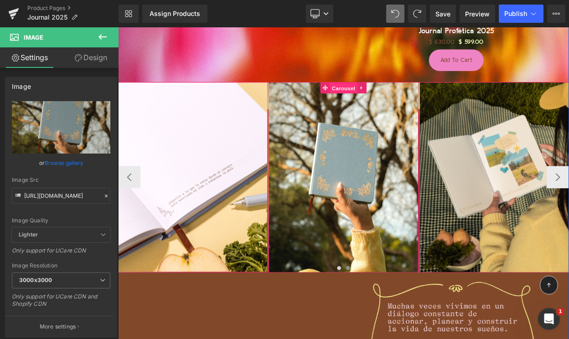
click at [392, 103] on span "Carousel" at bounding box center [393, 102] width 33 height 14
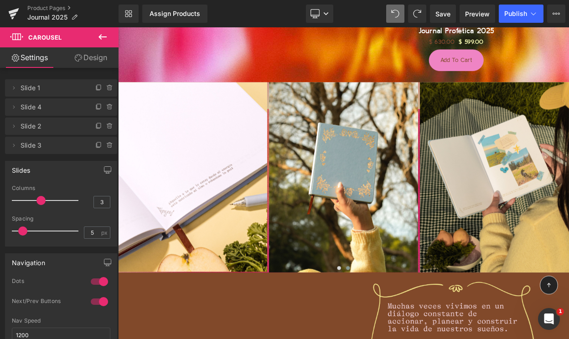
click at [108, 39] on icon at bounding box center [102, 36] width 11 height 11
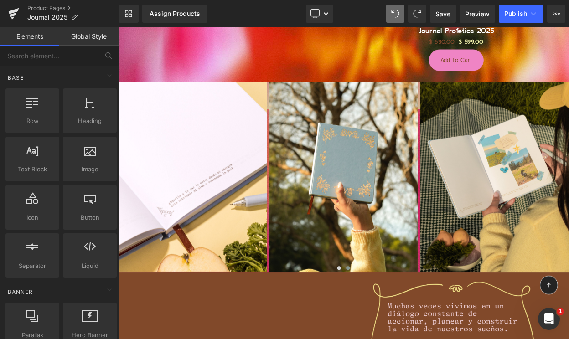
scroll to position [595, 0]
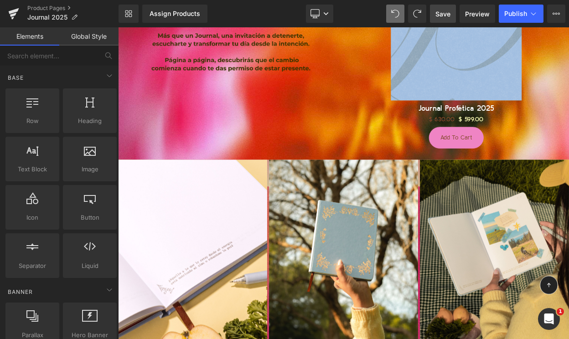
click at [443, 14] on span "Save" at bounding box center [442, 14] width 15 height 10
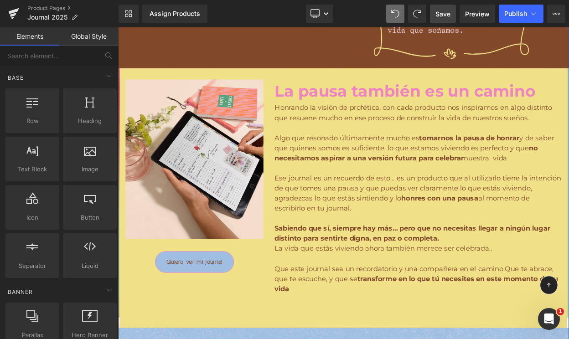
scroll to position [1270, 0]
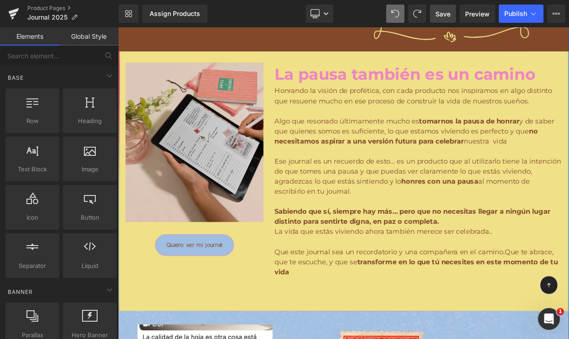
click at [218, 166] on div "Image" at bounding box center [211, 168] width 169 height 195
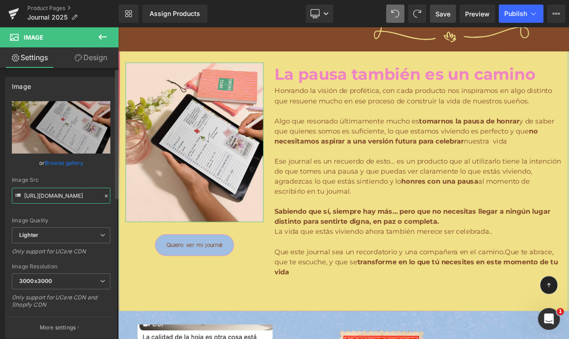
click at [55, 196] on input "[URL][DOMAIN_NAME]" at bounding box center [61, 196] width 98 height 16
paste input "[DOMAIN_NAME][URL]"
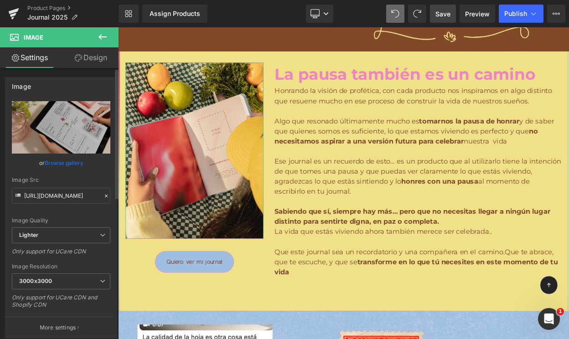
scroll to position [0, 0]
click at [73, 178] on div "Image Src" at bounding box center [61, 180] width 98 height 6
click at [73, 177] on div "Image Src" at bounding box center [61, 180] width 98 height 6
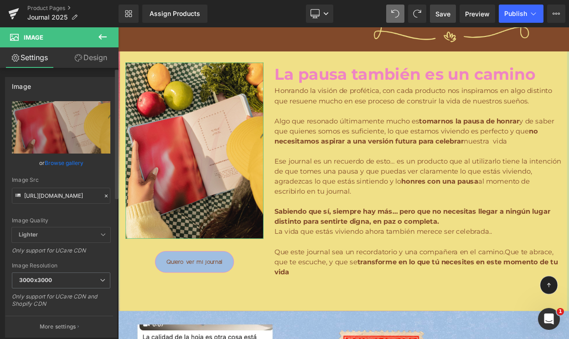
type input "[URL][DOMAIN_NAME]"
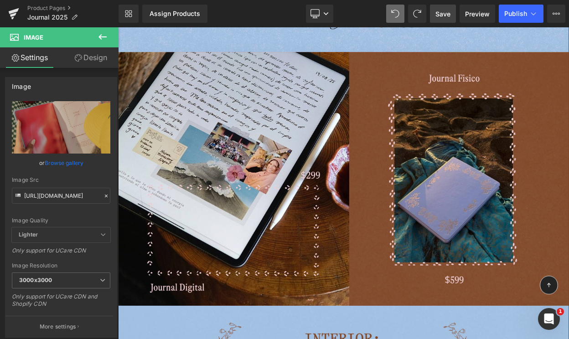
scroll to position [1896, 0]
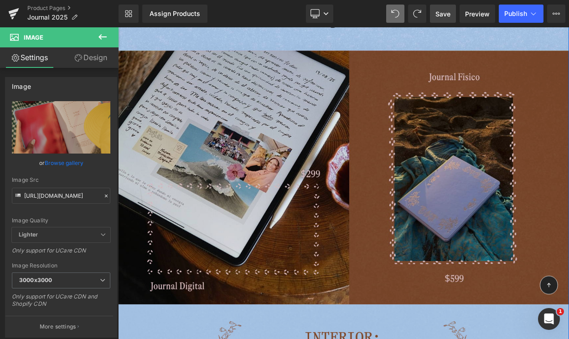
click at [540, 190] on img at bounding box center [393, 211] width 551 height 310
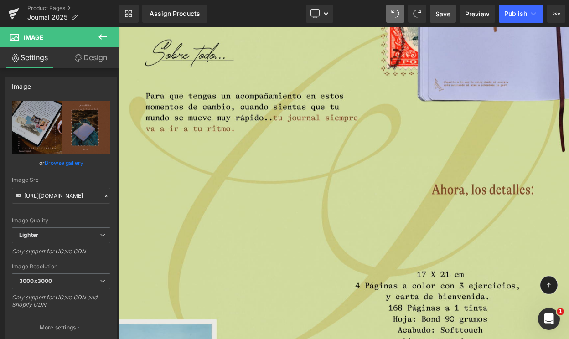
scroll to position [3441, 0]
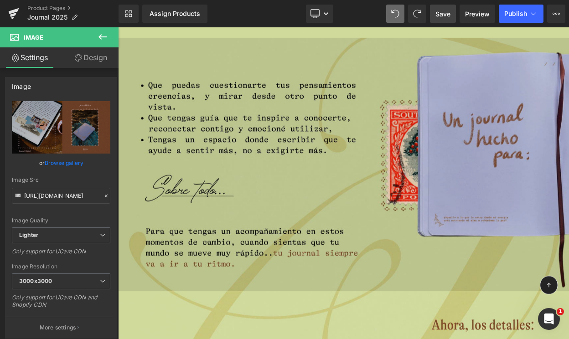
click at [283, 169] on img at bounding box center [393, 195] width 551 height 310
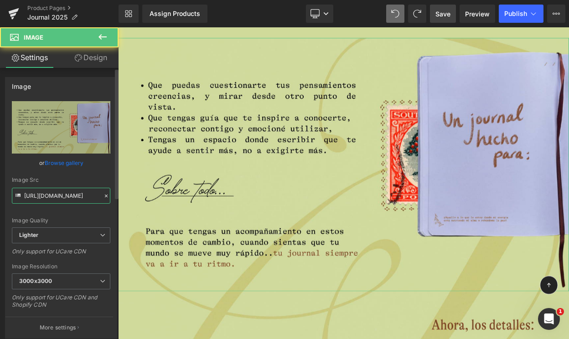
click at [43, 192] on input "[URL][DOMAIN_NAME]" at bounding box center [61, 196] width 98 height 16
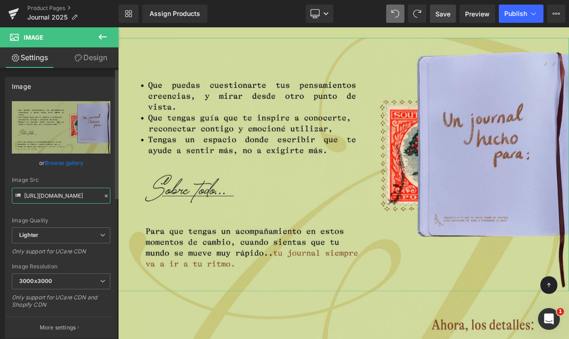
click at [43, 192] on input "[URL][DOMAIN_NAME]" at bounding box center [61, 196] width 98 height 16
paste input "[DOMAIN_NAME][URL]"
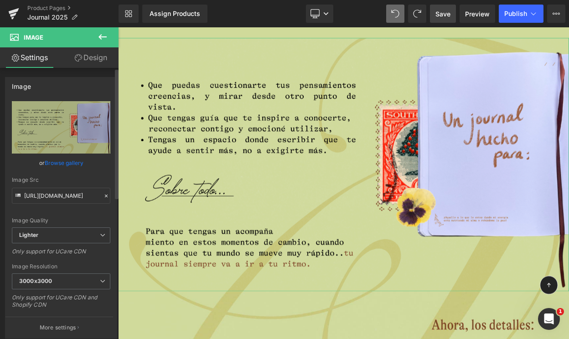
scroll to position [0, 0]
click at [57, 173] on div "Image Quality Lighter Lightest Lighter Lighter Lightest Only support for UCare …" at bounding box center [61, 164] width 98 height 126
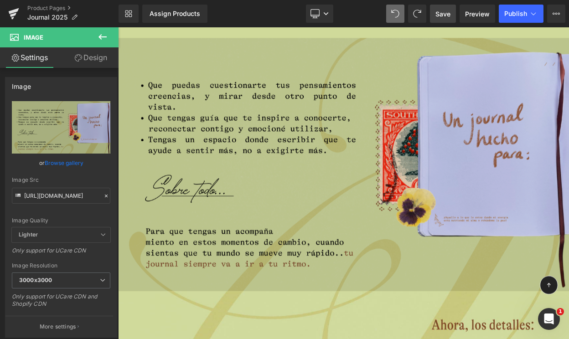
type input "[URL][DOMAIN_NAME]"
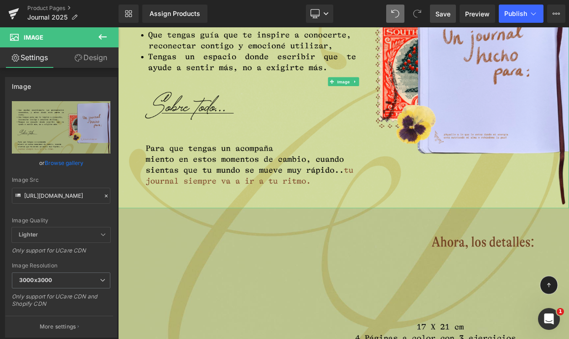
scroll to position [3570, 0]
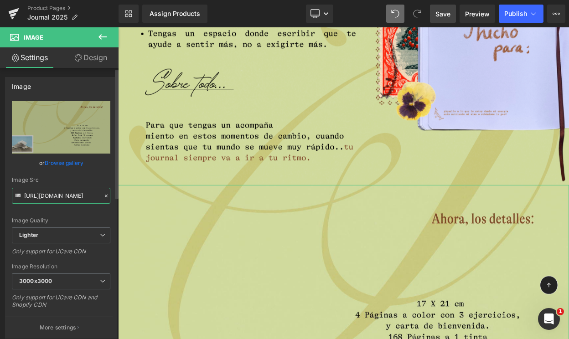
click at [63, 195] on input "[URL][DOMAIN_NAME]" at bounding box center [61, 196] width 98 height 16
paste input "[DOMAIN_NAME][URL]"
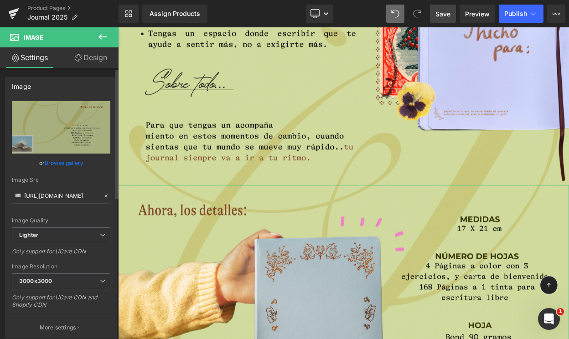
click at [66, 174] on div "Image Quality Lighter Lightest Lighter Lighter Lightest Only support for UCare …" at bounding box center [61, 164] width 98 height 126
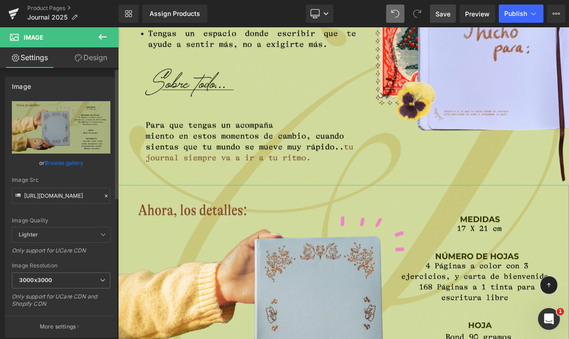
type input "[URL][DOMAIN_NAME]"
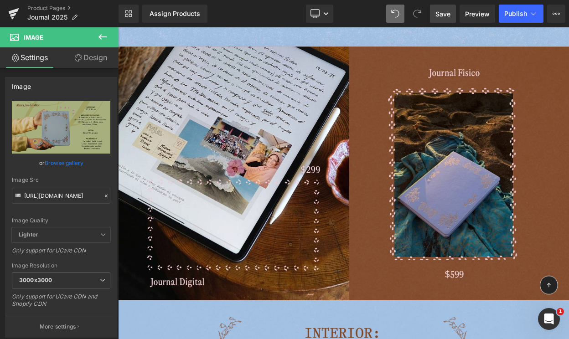
scroll to position [1918, 0]
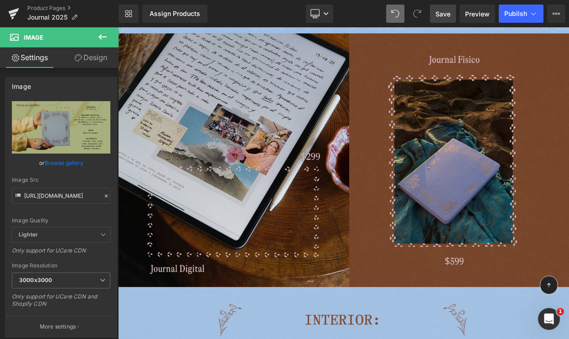
click at [317, 190] on img at bounding box center [393, 190] width 551 height 310
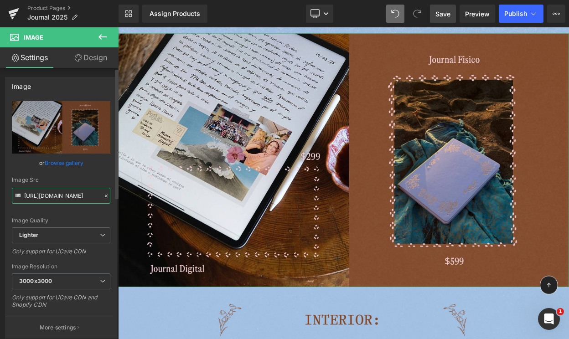
click at [74, 193] on input "[URL][DOMAIN_NAME]" at bounding box center [61, 196] width 98 height 16
paste input "[DOMAIN_NAME][URL]"
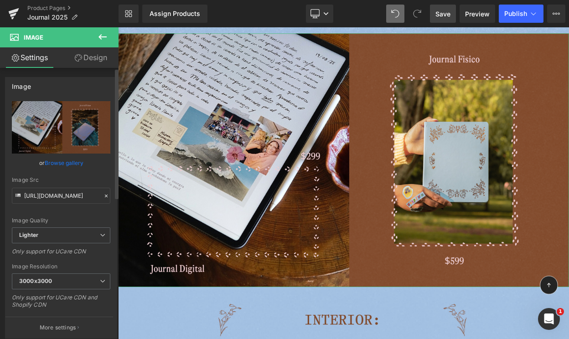
scroll to position [0, 0]
click at [75, 178] on div "Image Src" at bounding box center [61, 180] width 98 height 6
type input "[URL][DOMAIN_NAME]"
click at [446, 16] on span "Save" at bounding box center [442, 14] width 15 height 10
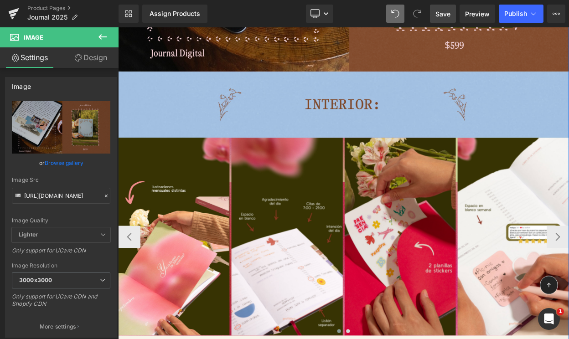
scroll to position [2248, 0]
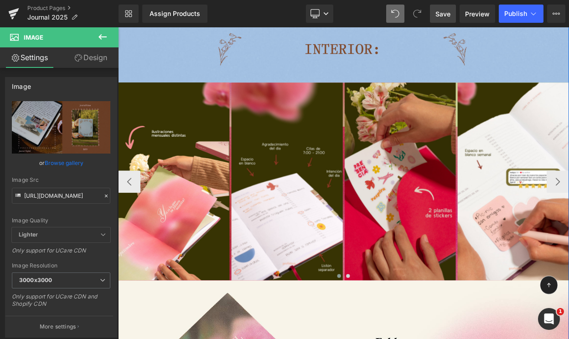
click at [466, 153] on img at bounding box center [463, 216] width 136 height 242
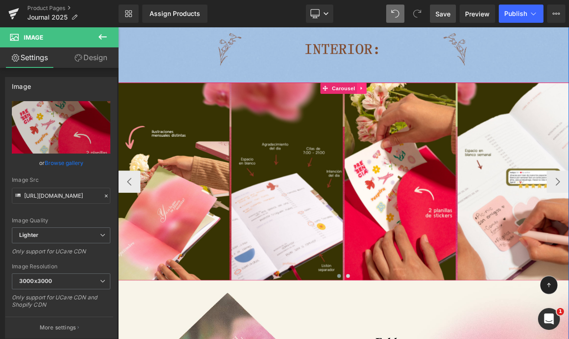
click at [417, 100] on icon at bounding box center [416, 102] width 6 height 7
click at [421, 103] on icon at bounding box center [422, 102] width 6 height 7
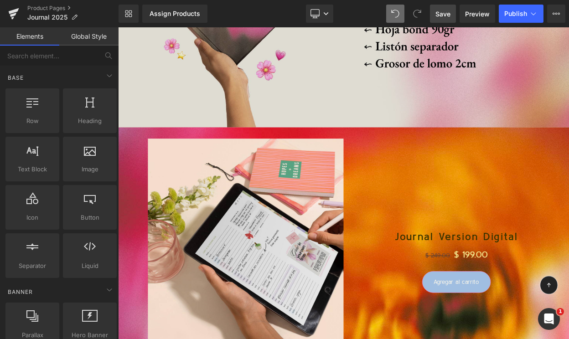
scroll to position [2485, 0]
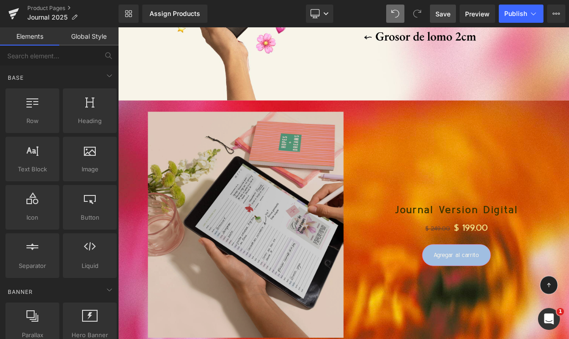
click at [312, 252] on img at bounding box center [273, 269] width 239 height 277
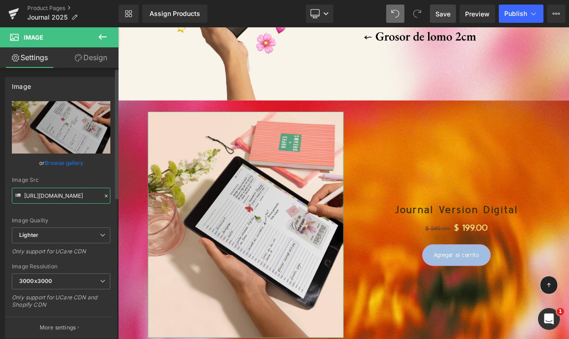
click at [64, 196] on input "[URL][DOMAIN_NAME]" at bounding box center [61, 196] width 98 height 16
click at [63, 159] on link "Browse gallery" at bounding box center [64, 163] width 39 height 16
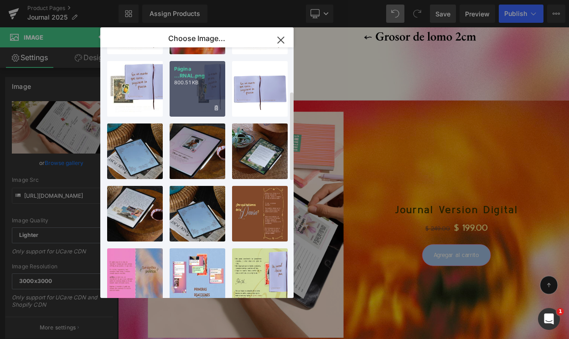
scroll to position [123, 0]
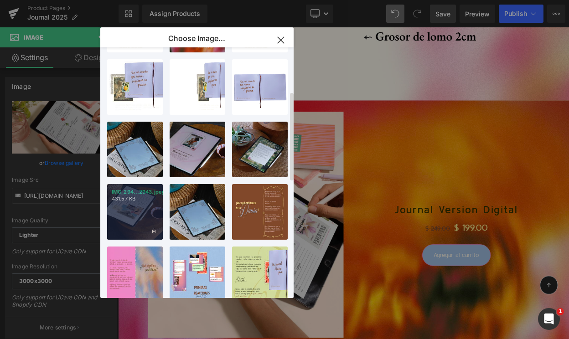
click at [142, 208] on div "IMG_294...2943.jpeg 431.57 KB" at bounding box center [135, 212] width 56 height 56
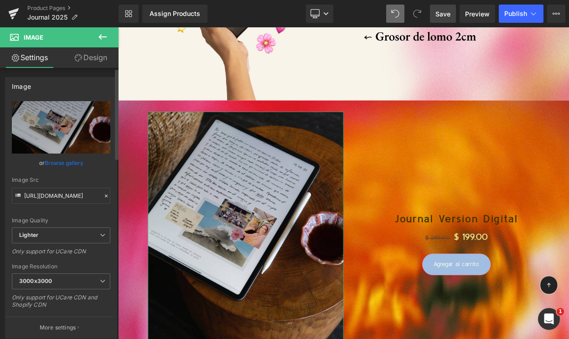
click at [70, 160] on link "Browse gallery" at bounding box center [64, 163] width 39 height 16
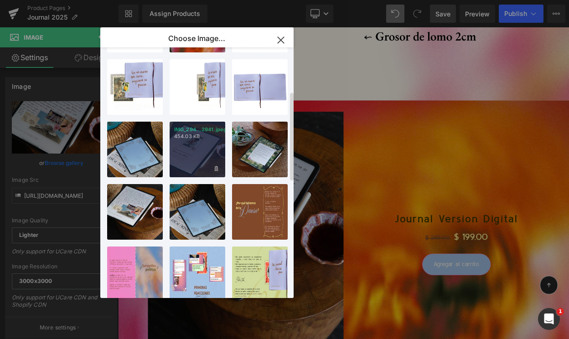
click at [196, 154] on div "IMG_294...2941.jpeg 454.03 KB" at bounding box center [197, 150] width 56 height 56
type input "[URL][DOMAIN_NAME]"
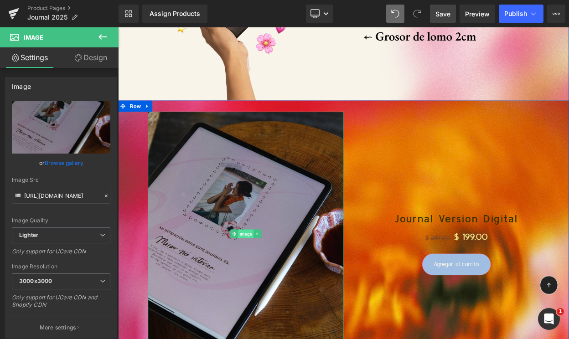
click at [272, 281] on span "Image" at bounding box center [274, 280] width 19 height 11
click at [275, 278] on span "Image" at bounding box center [274, 280] width 19 height 11
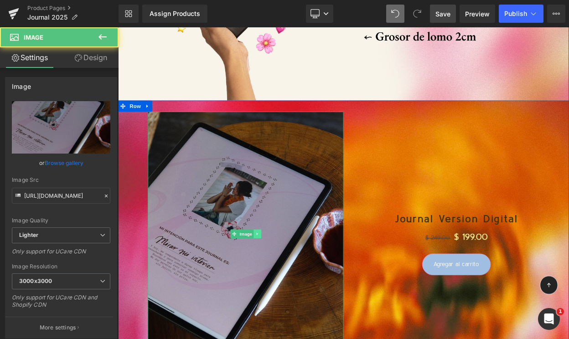
click at [291, 278] on icon at bounding box center [288, 279] width 5 height 5
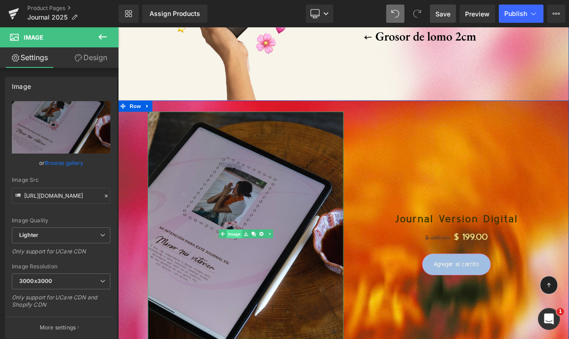
click at [261, 278] on link "Image" at bounding box center [255, 280] width 28 height 11
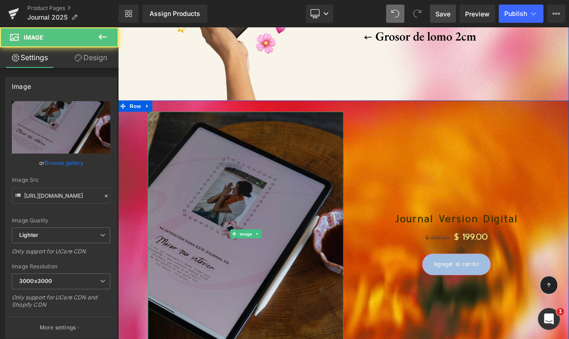
click at [285, 194] on img at bounding box center [273, 280] width 239 height 299
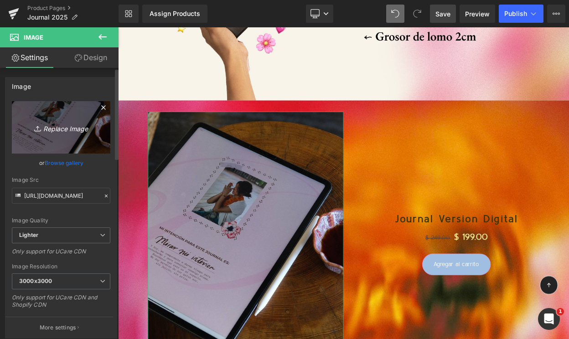
click at [81, 129] on icon "Replace Image" at bounding box center [61, 127] width 73 height 11
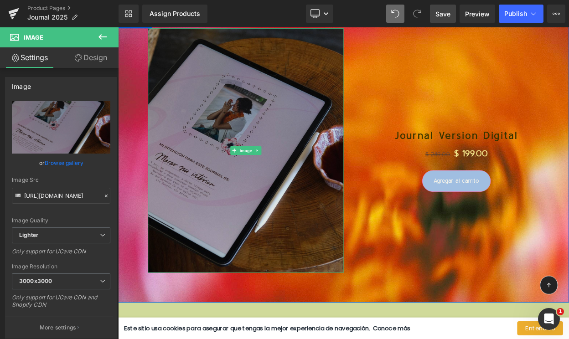
scroll to position [2596, 0]
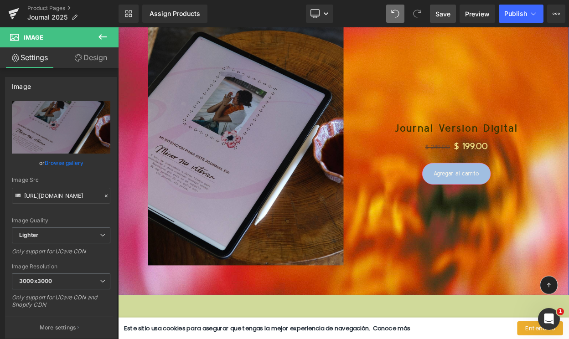
click at [447, 313] on div "no-track-quantity (P) Stock Counter Journal Version Digital (P) Title $ 249.00 …" at bounding box center [532, 180] width 276 height 349
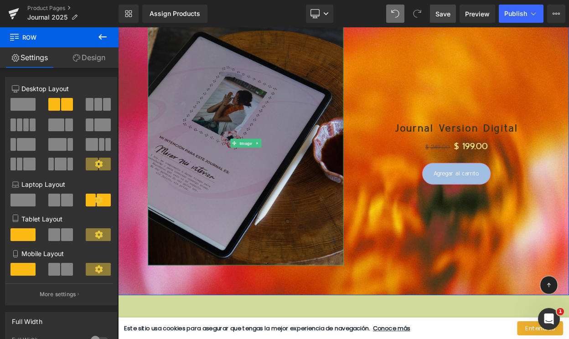
click at [346, 281] on img at bounding box center [273, 169] width 239 height 299
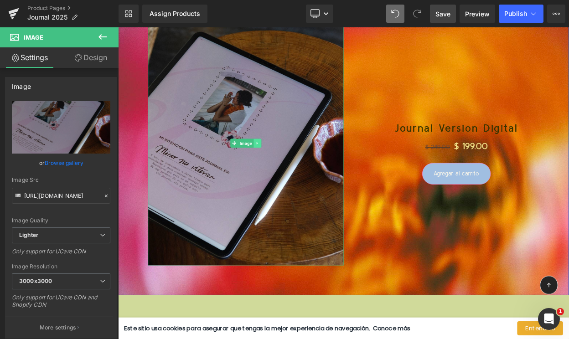
click at [287, 168] on icon at bounding box center [287, 169] width 1 height 3
click at [267, 169] on span "Image" at bounding box center [260, 169] width 19 height 11
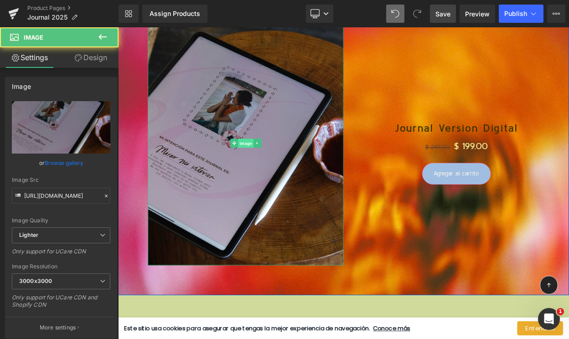
click at [272, 169] on span "Image" at bounding box center [274, 169] width 19 height 11
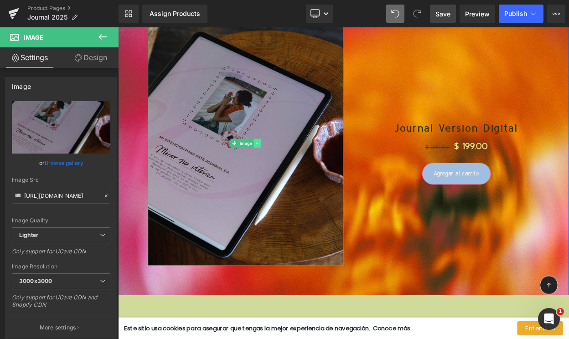
click at [290, 169] on icon at bounding box center [288, 168] width 5 height 5
click at [303, 169] on icon at bounding box center [302, 169] width 1 height 3
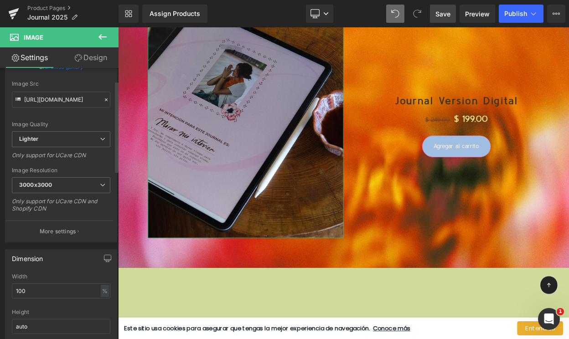
scroll to position [114, 0]
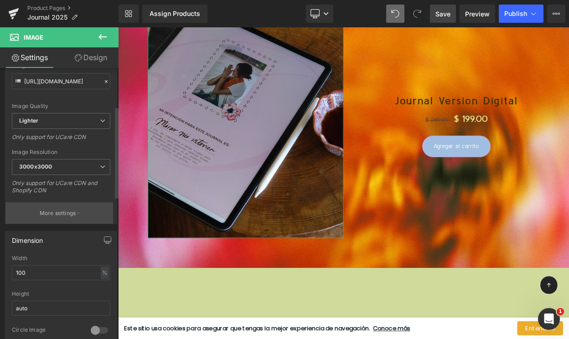
click at [74, 215] on p "More settings" at bounding box center [58, 213] width 36 height 8
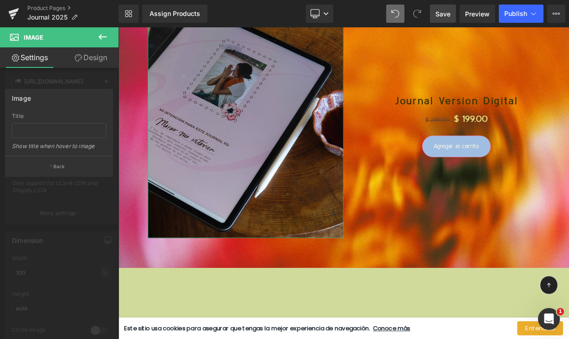
click at [60, 195] on div at bounding box center [59, 185] width 119 height 316
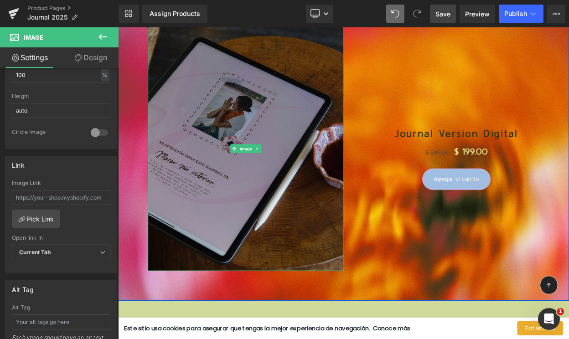
scroll to position [2574, 0]
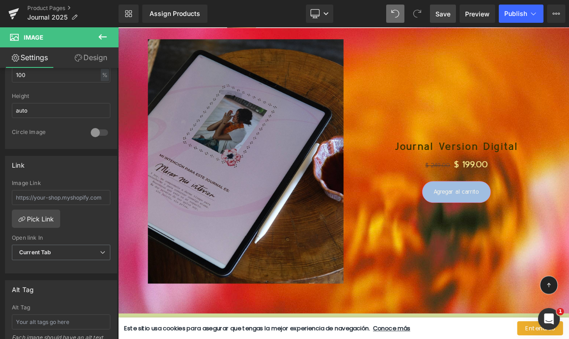
click at [445, 15] on span "Save" at bounding box center [442, 14] width 15 height 10
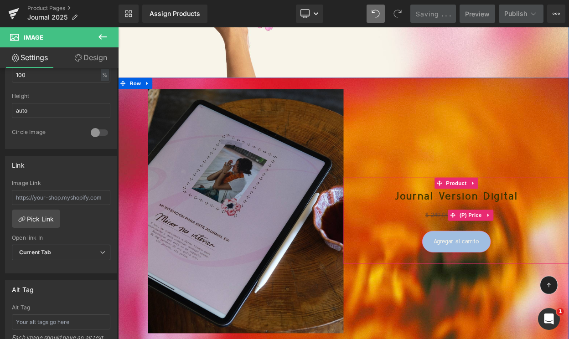
scroll to position [2507, 0]
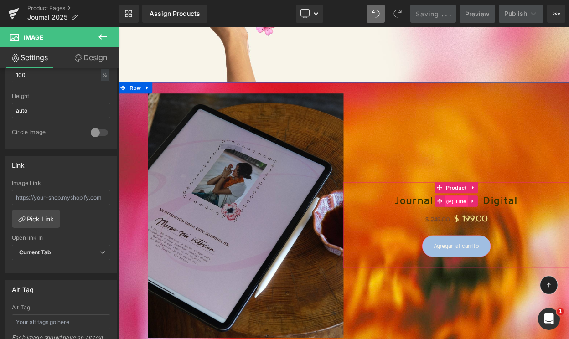
click at [531, 239] on span "(P) Title" at bounding box center [531, 240] width 29 height 14
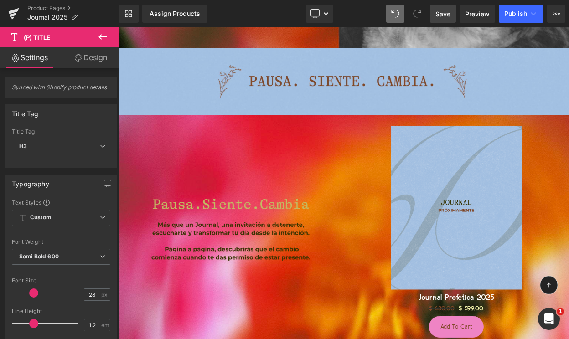
scroll to position [363, 0]
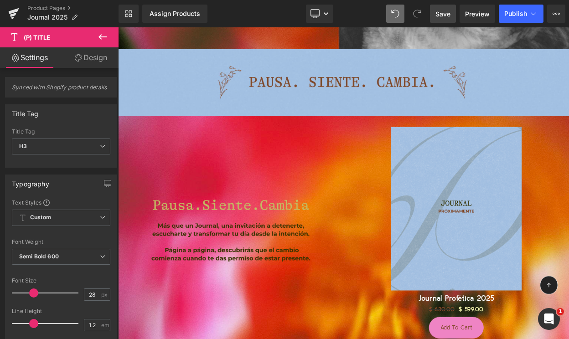
click at [527, 240] on img at bounding box center [531, 249] width 160 height 200
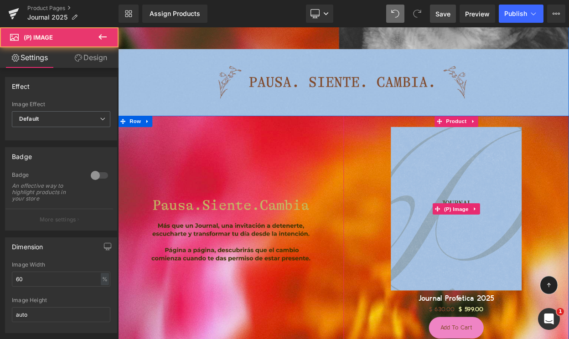
click at [528, 241] on img at bounding box center [531, 249] width 160 height 200
click at [531, 244] on span "(P) Image" at bounding box center [531, 250] width 35 height 14
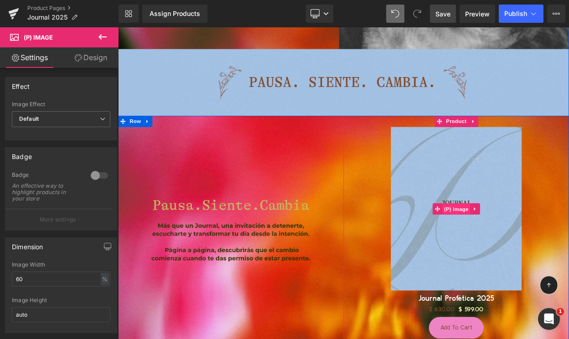
click at [531, 245] on span "(P) Image" at bounding box center [531, 250] width 35 height 14
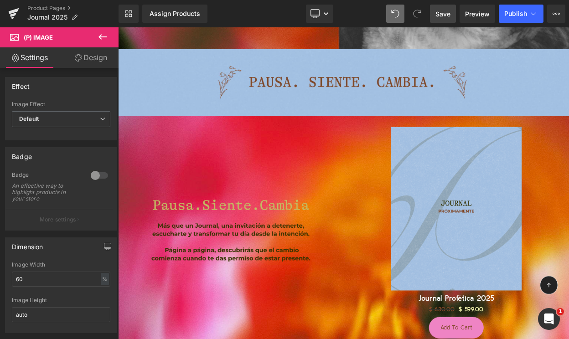
click at [94, 43] on button at bounding box center [103, 37] width 32 height 20
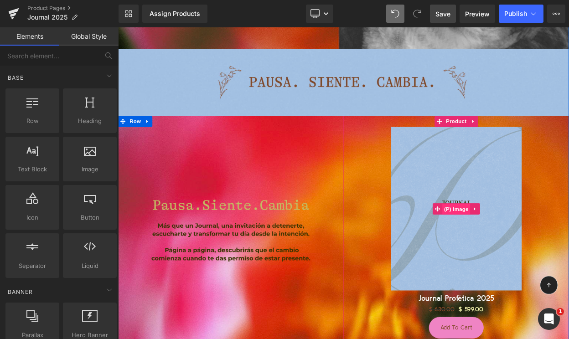
click at [529, 247] on span "(P) Image" at bounding box center [531, 250] width 35 height 14
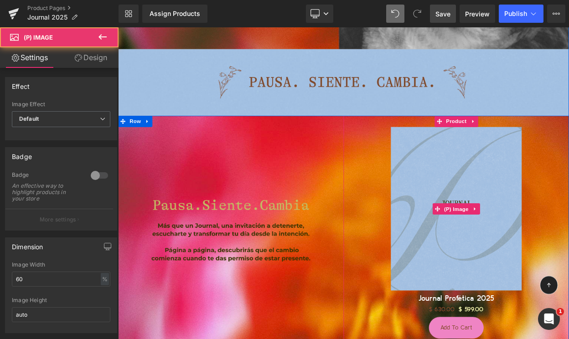
click at [546, 193] on img at bounding box center [531, 249] width 160 height 200
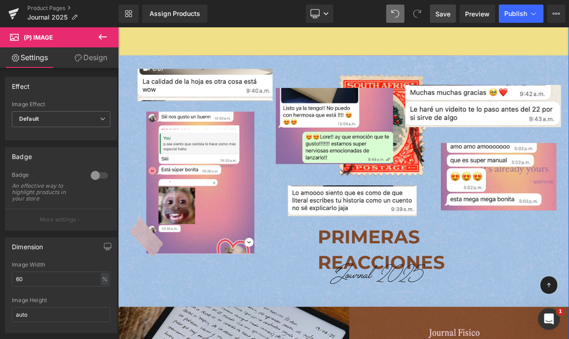
scroll to position [1493, 0]
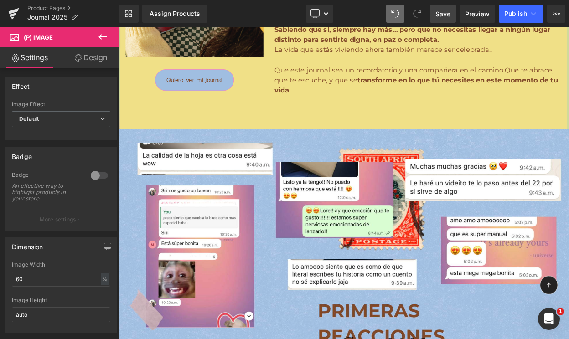
click at [103, 39] on icon at bounding box center [102, 36] width 11 height 11
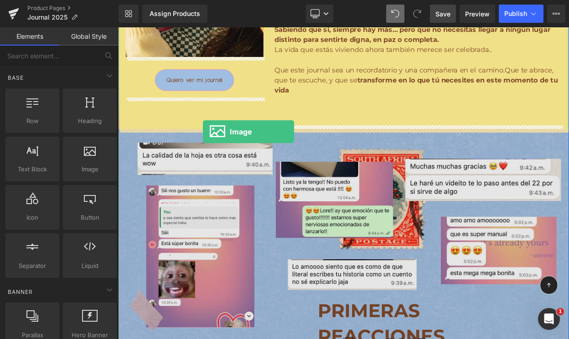
drag, startPoint x: 216, startPoint y: 185, endPoint x: 221, endPoint y: 155, distance: 30.9
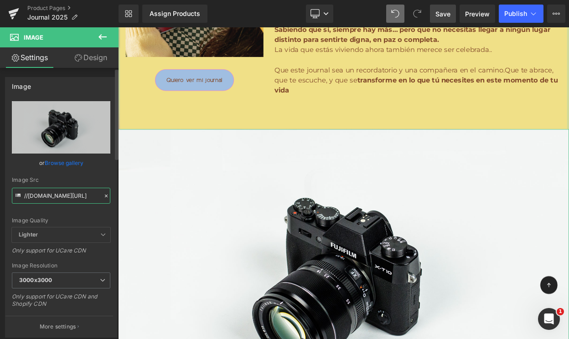
click at [66, 189] on input "//[DOMAIN_NAME][URL]" at bounding box center [61, 196] width 98 height 16
paste input "[URL][DOMAIN_NAME]"
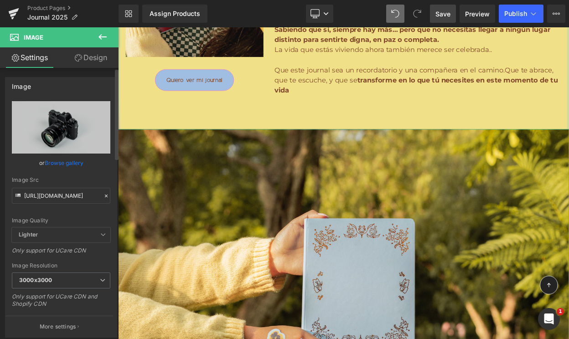
scroll to position [0, 0]
click at [71, 177] on div "Image Src" at bounding box center [61, 180] width 98 height 6
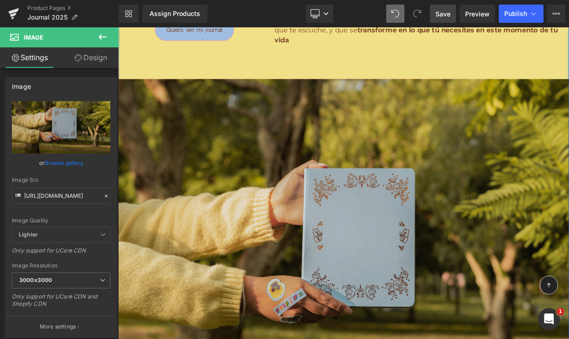
scroll to position [1611, 0]
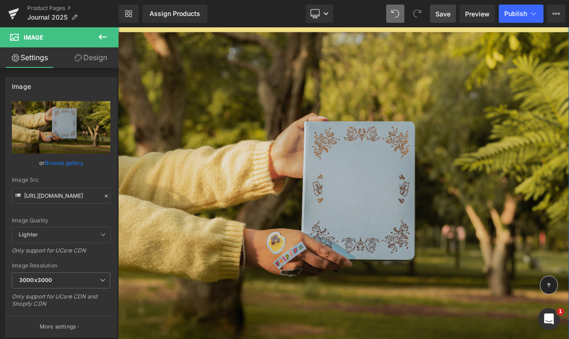
click at [390, 231] on img at bounding box center [393, 248] width 551 height 431
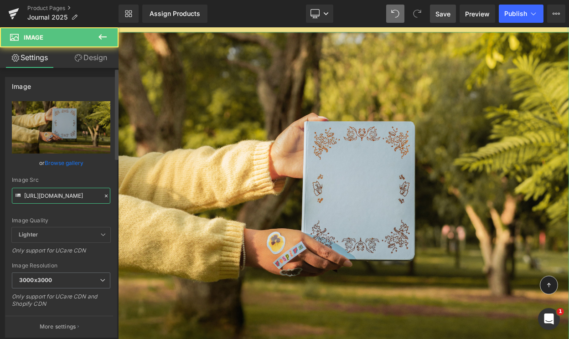
click at [65, 200] on input "[URL][DOMAIN_NAME]" at bounding box center [61, 196] width 98 height 16
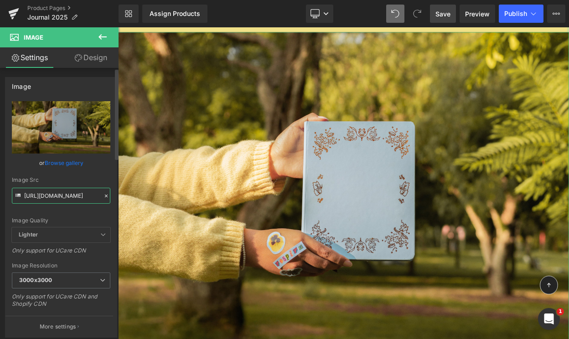
click at [65, 200] on input "[URL][DOMAIN_NAME]" at bounding box center [61, 196] width 98 height 16
paste input "agina_Web_-_AGENDA_2025_JOURNAL-5.png?v=1755858903"
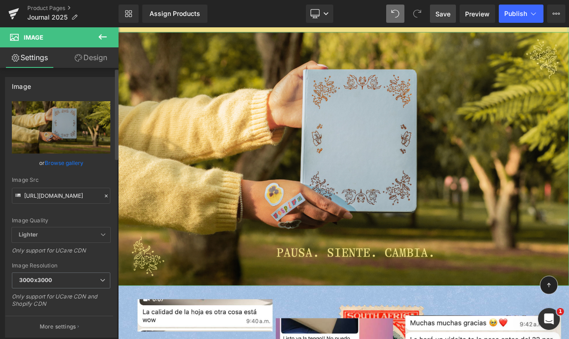
scroll to position [0, 0]
click at [75, 177] on div "Image Src" at bounding box center [61, 180] width 98 height 6
type input "[URL][DOMAIN_NAME]"
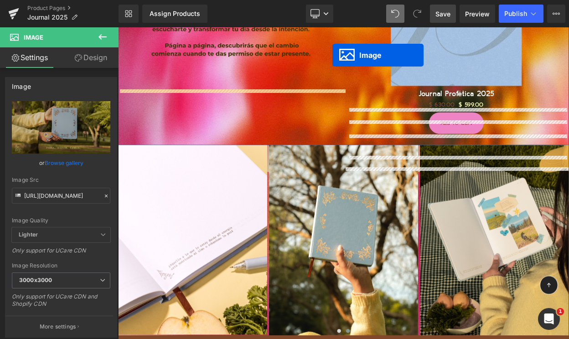
scroll to position [568, 0]
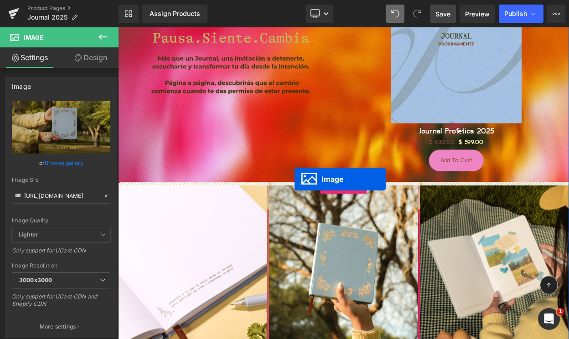
drag, startPoint x: 394, startPoint y: 211, endPoint x: 334, endPoint y: 213, distance: 60.2
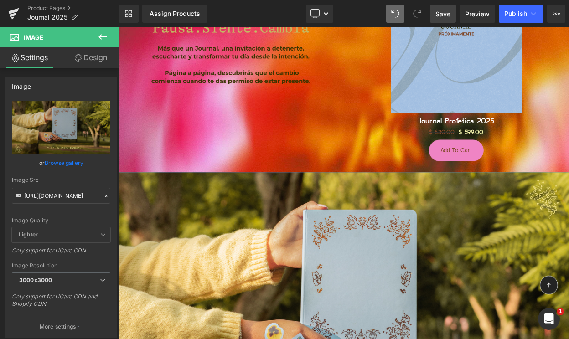
scroll to position [583, 0]
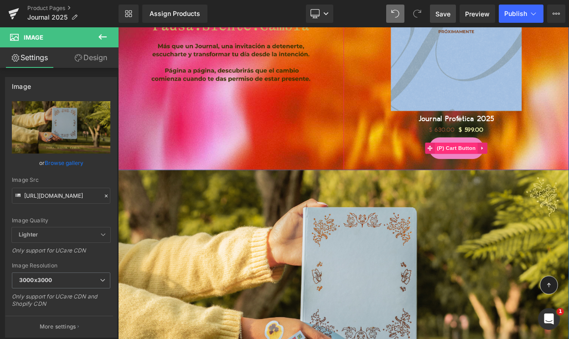
click at [532, 173] on span "(P) Cart Button" at bounding box center [531, 175] width 52 height 14
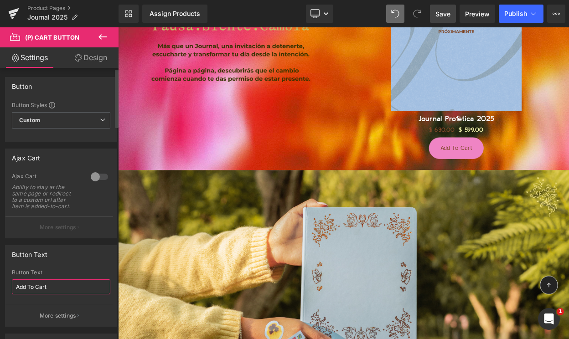
click at [30, 286] on input "Add To Cart" at bounding box center [61, 286] width 98 height 15
type input "Agregar a carrito"
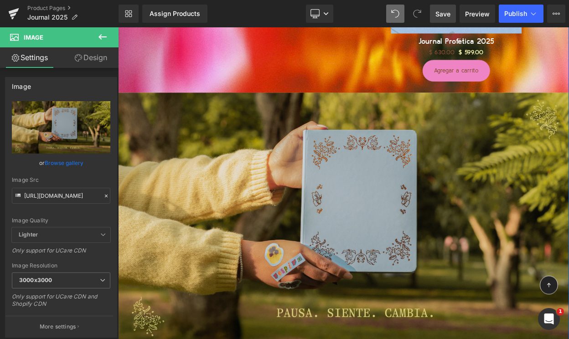
scroll to position [639, 0]
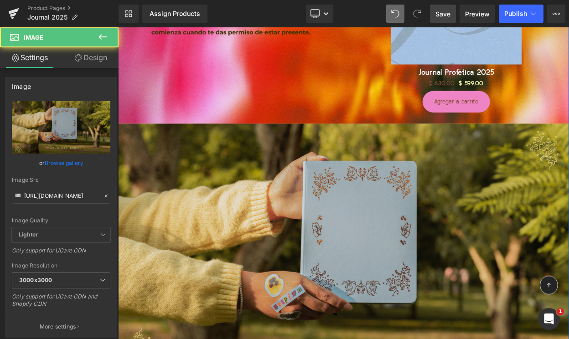
click at [378, 247] on img at bounding box center [393, 300] width 551 height 310
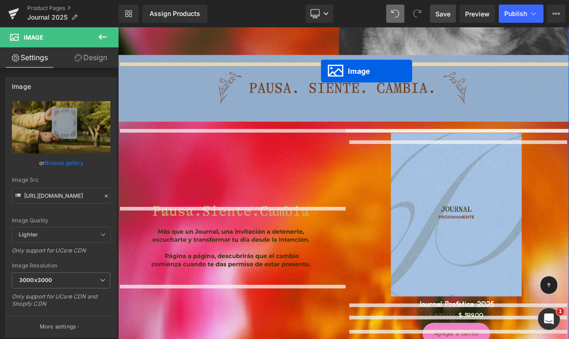
scroll to position [347, 0]
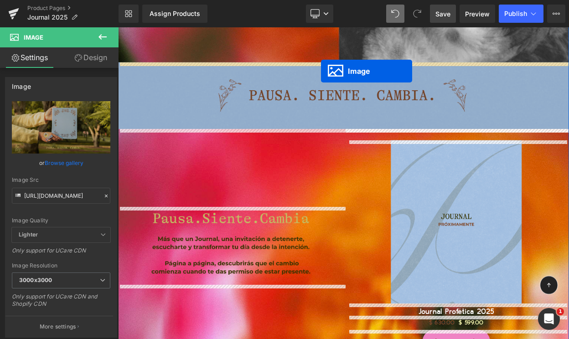
drag, startPoint x: 399, startPoint y: 320, endPoint x: 366, endPoint y: 72, distance: 250.0
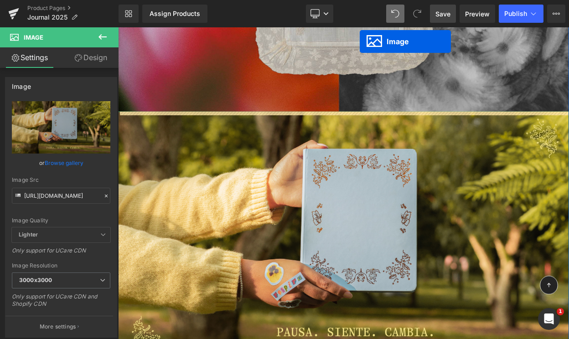
scroll to position [250, 0]
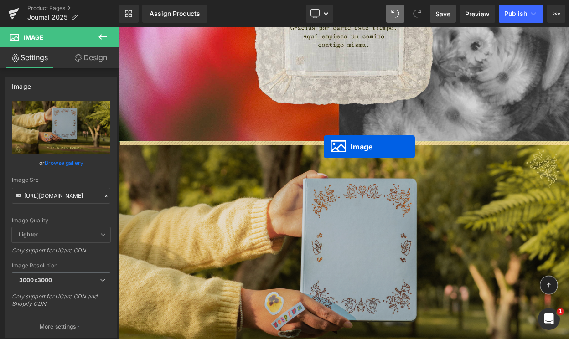
drag, startPoint x: 395, startPoint y: 351, endPoint x: 369, endPoint y: 174, distance: 179.5
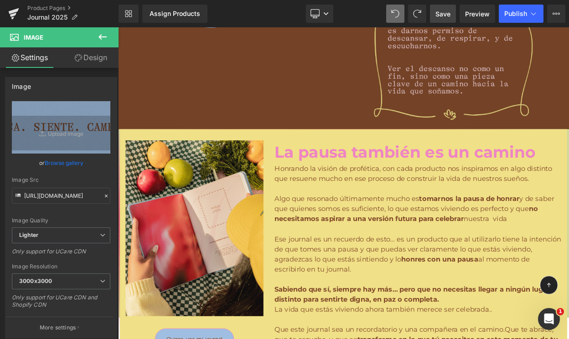
scroll to position [0, 0]
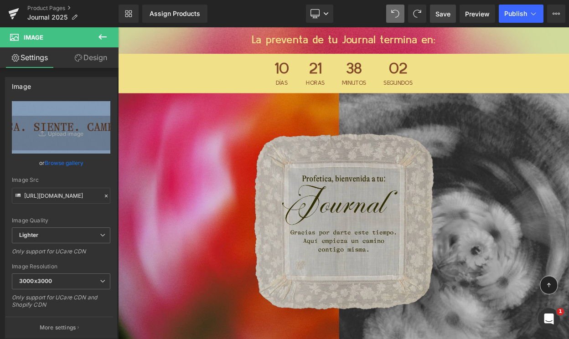
click at [372, 302] on img at bounding box center [393, 262] width 551 height 309
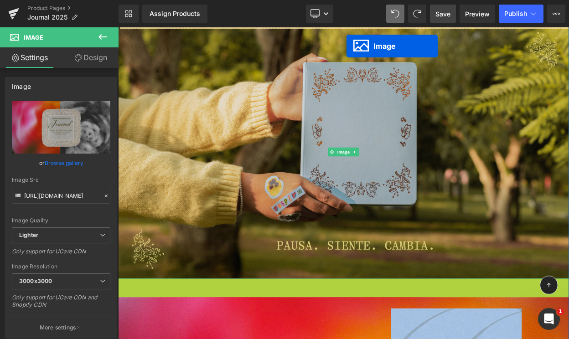
scroll to position [383, 0]
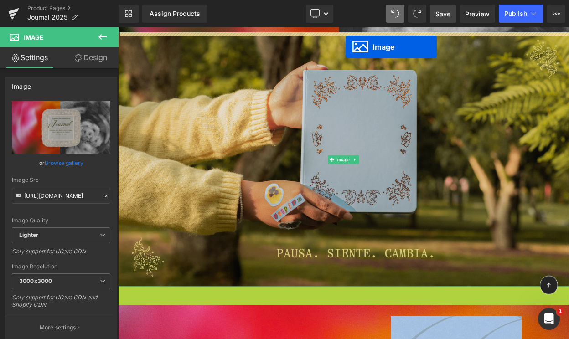
drag, startPoint x: 389, startPoint y: 362, endPoint x: 396, endPoint y: 42, distance: 320.4
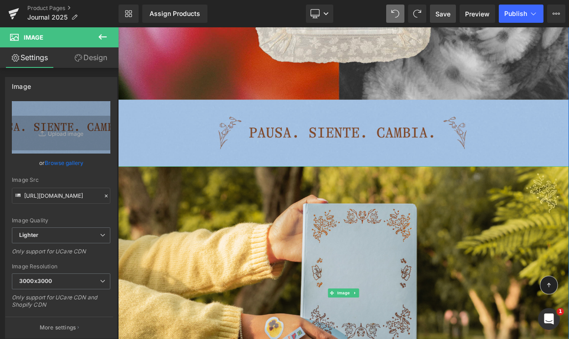
scroll to position [356, 0]
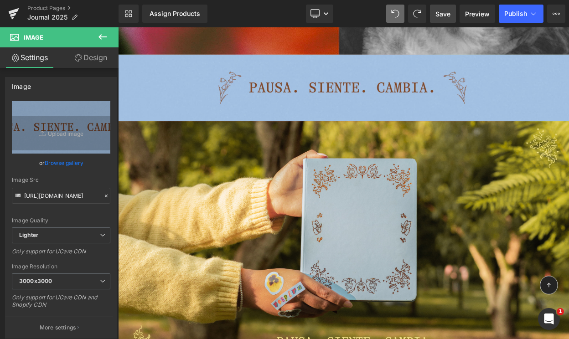
click at [103, 39] on icon at bounding box center [102, 36] width 11 height 11
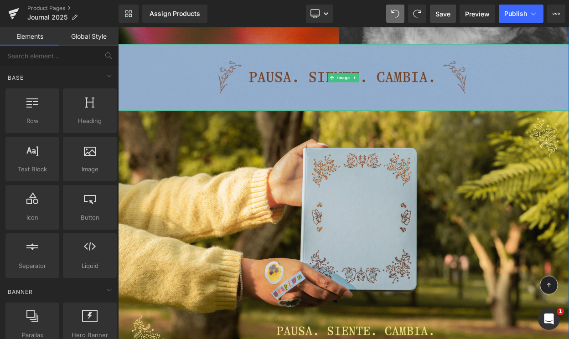
scroll to position [369, 0]
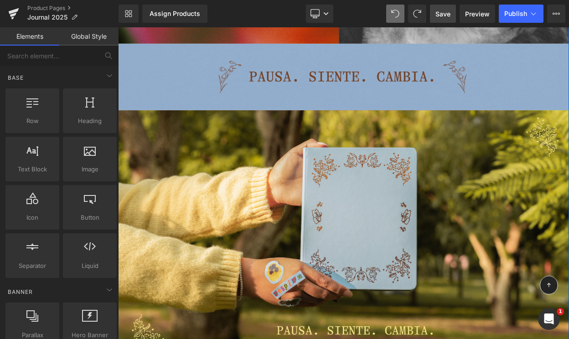
click at [361, 92] on img at bounding box center [393, 88] width 551 height 82
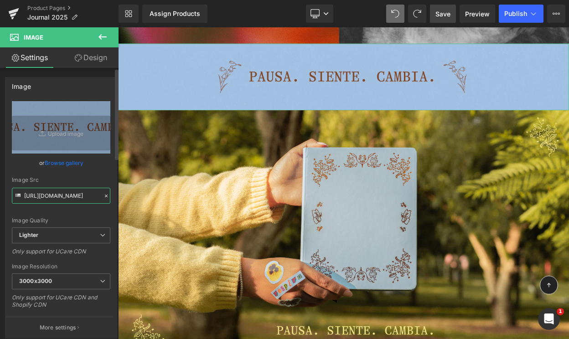
click at [59, 194] on input "[URL][DOMAIN_NAME]" at bounding box center [61, 196] width 98 height 16
paste input "[DOMAIN_NAME][URL]"
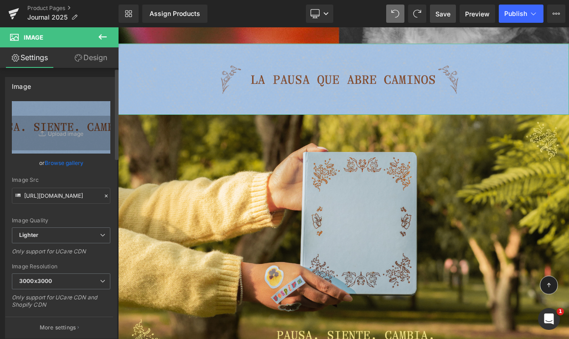
scroll to position [0, 0]
click at [69, 171] on div "Image Quality Lighter Lightest Lighter Lighter Lightest Only support for UCare …" at bounding box center [61, 164] width 98 height 126
type input "[URL][DOMAIN_NAME]"
drag, startPoint x: 440, startPoint y: 15, endPoint x: 179, endPoint y: 192, distance: 315.9
click at [440, 15] on span "Save" at bounding box center [442, 14] width 15 height 10
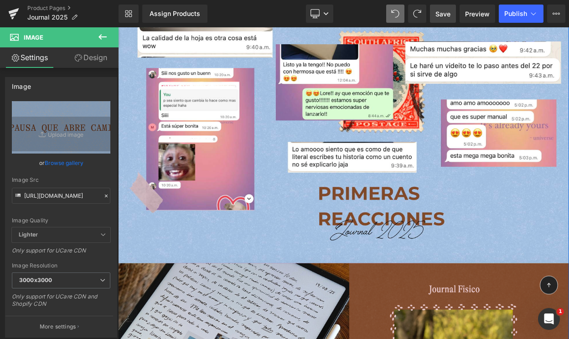
scroll to position [1964, 0]
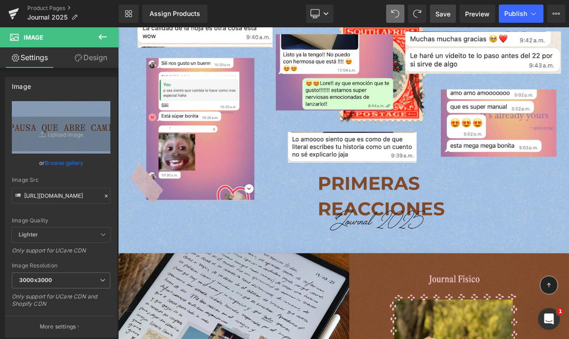
click at [103, 36] on icon at bounding box center [102, 36] width 11 height 11
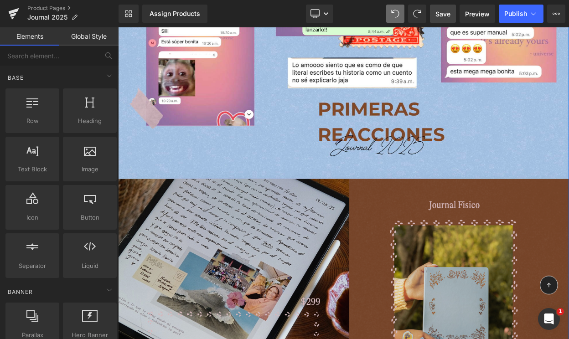
scroll to position [2059, 0]
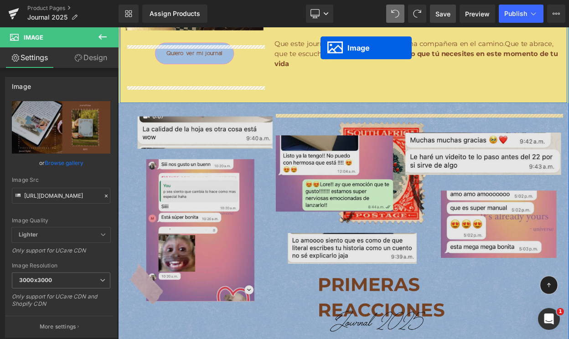
scroll to position [1813, 0]
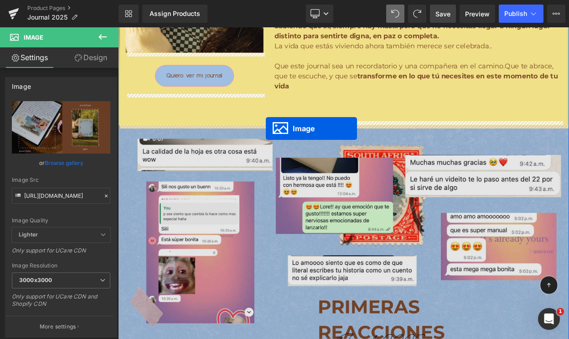
drag, startPoint x: 393, startPoint y: 363, endPoint x: 299, endPoint y: 151, distance: 231.7
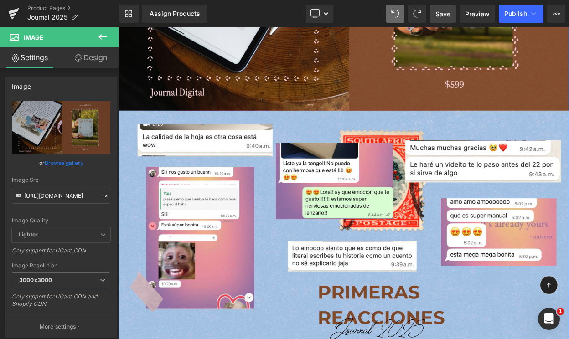
scroll to position [2156, 0]
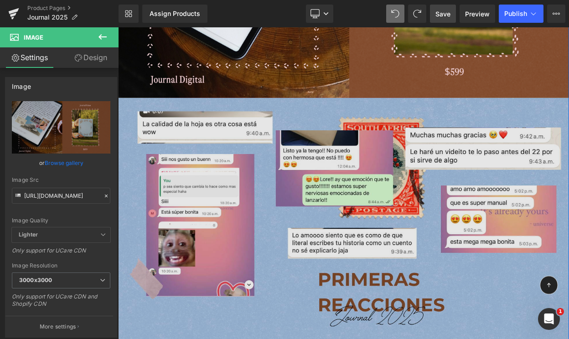
click at [355, 220] on img at bounding box center [393, 268] width 551 height 308
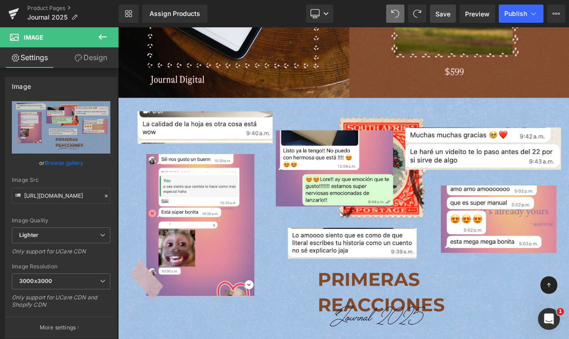
click at [104, 40] on icon at bounding box center [102, 36] width 11 height 11
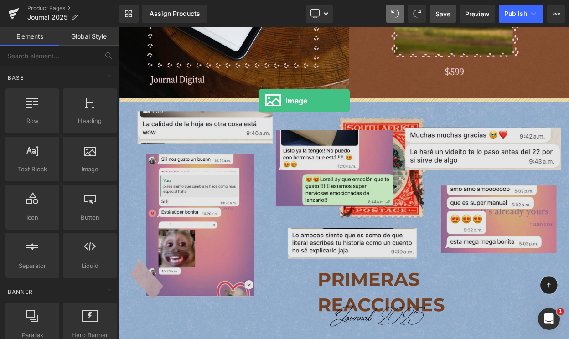
drag, startPoint x: 205, startPoint y: 201, endPoint x: 290, endPoint y: 117, distance: 119.2
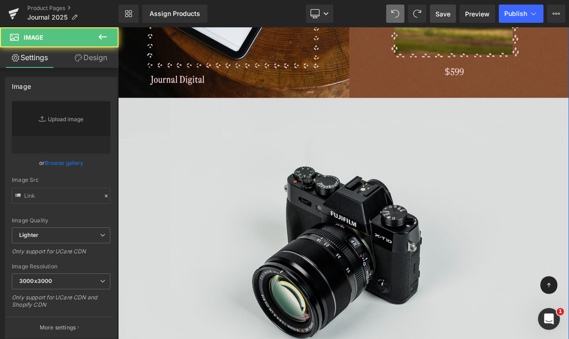
type input "//[DOMAIN_NAME][URL]"
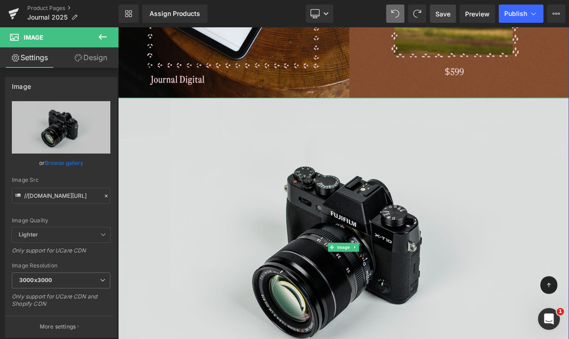
click at [494, 223] on img at bounding box center [393, 296] width 551 height 365
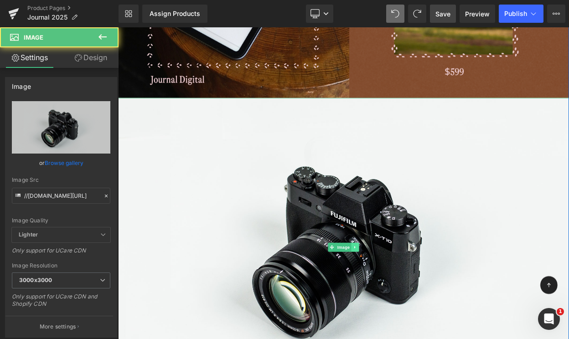
click at [410, 293] on link at bounding box center [408, 296] width 10 height 11
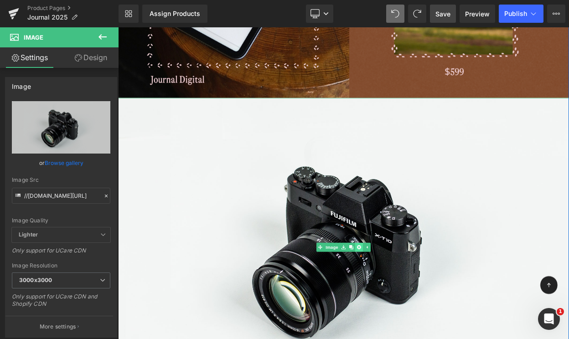
click at [415, 297] on icon at bounding box center [412, 296] width 5 height 5
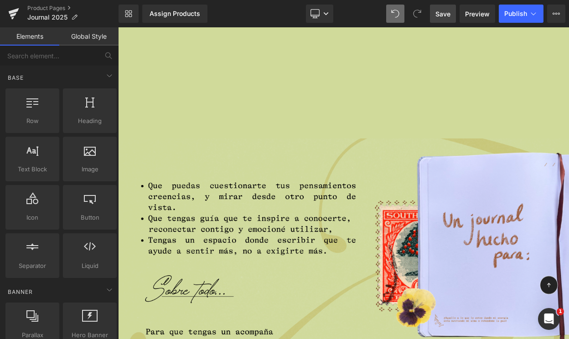
scroll to position [3417, 0]
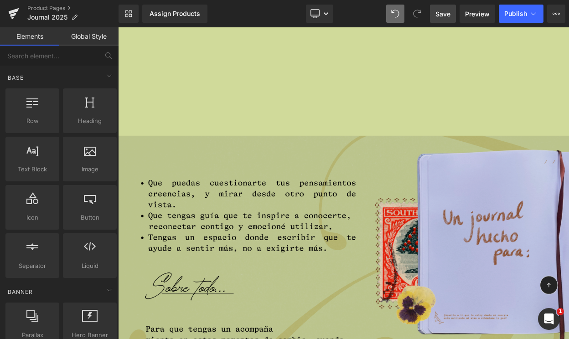
click at [415, 277] on img at bounding box center [393, 315] width 551 height 310
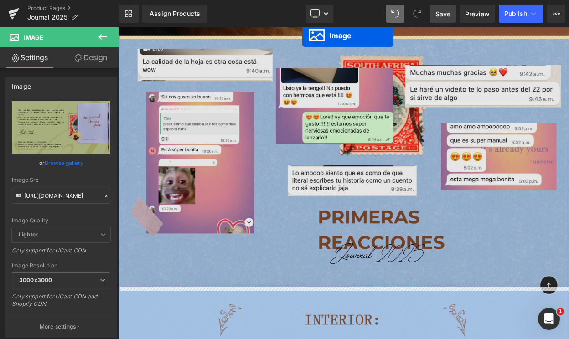
scroll to position [2215, 0]
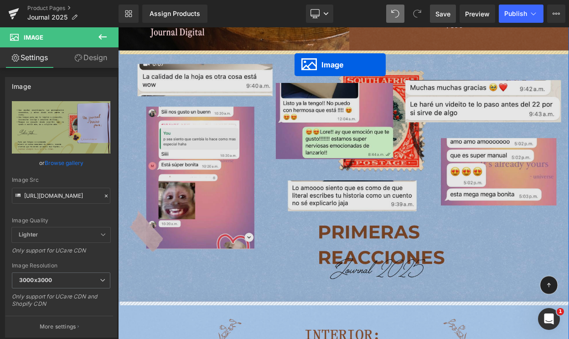
drag, startPoint x: 393, startPoint y: 312, endPoint x: 334, endPoint y: 73, distance: 246.3
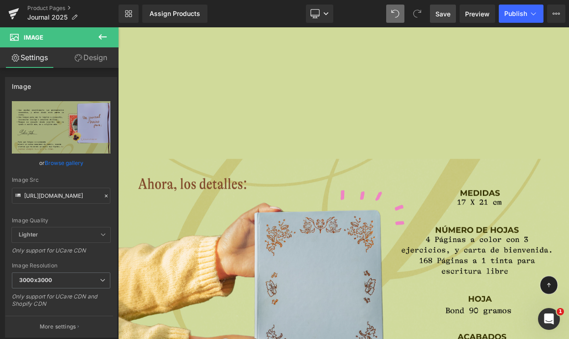
scroll to position [3702, 0]
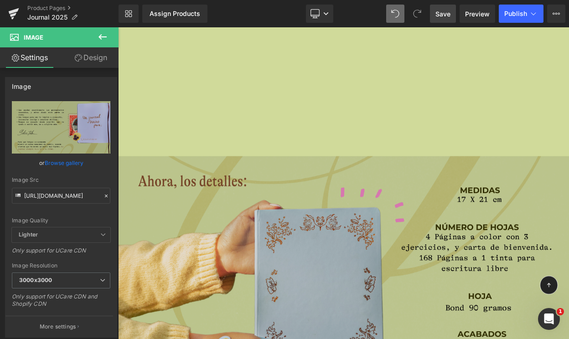
click at [397, 297] on img at bounding box center [393, 340] width 551 height 310
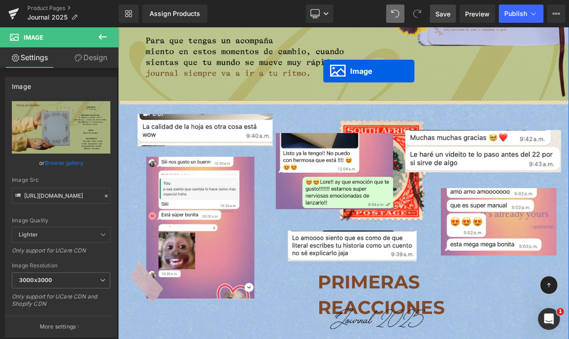
scroll to position [2417, 0]
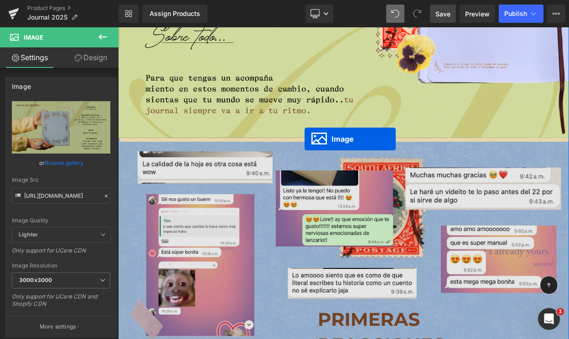
drag, startPoint x: 398, startPoint y: 339, endPoint x: 346, endPoint y: 164, distance: 182.5
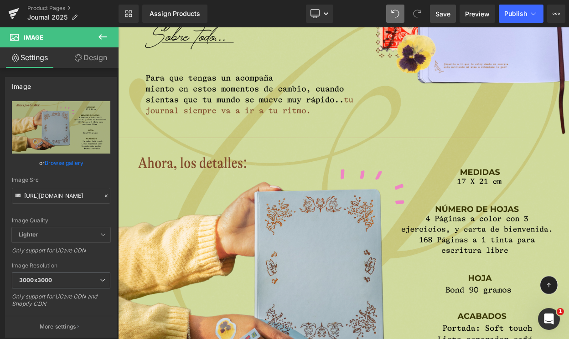
drag, startPoint x: 444, startPoint y: 10, endPoint x: 368, endPoint y: 128, distance: 140.3
click at [444, 10] on span "Save" at bounding box center [442, 14] width 15 height 10
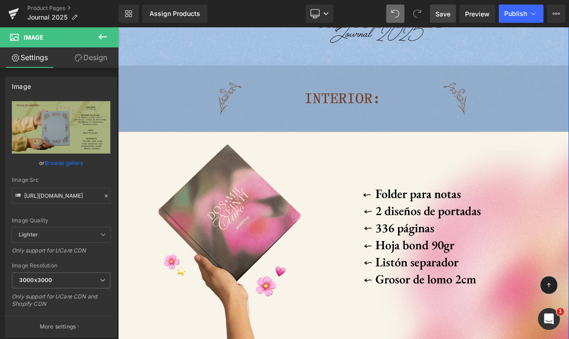
scroll to position [3112, 0]
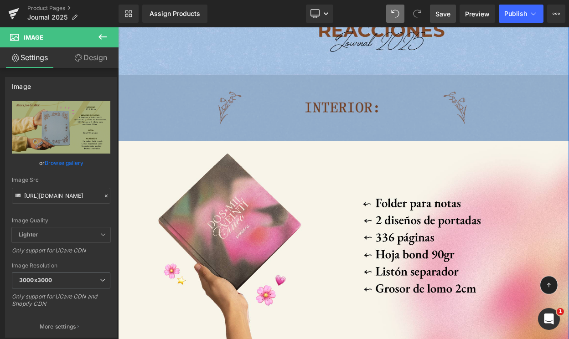
click at [482, 119] on img at bounding box center [393, 126] width 551 height 82
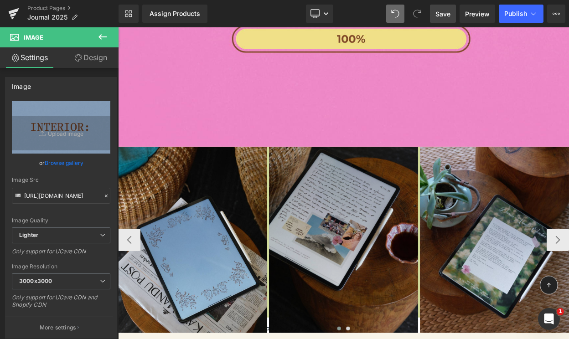
scroll to position [4286, 0]
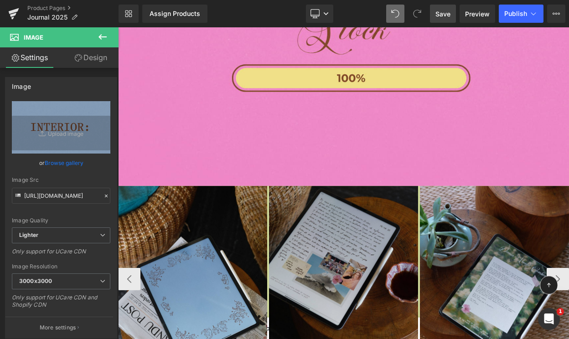
click at [390, 255] on img at bounding box center [394, 335] width 182 height 228
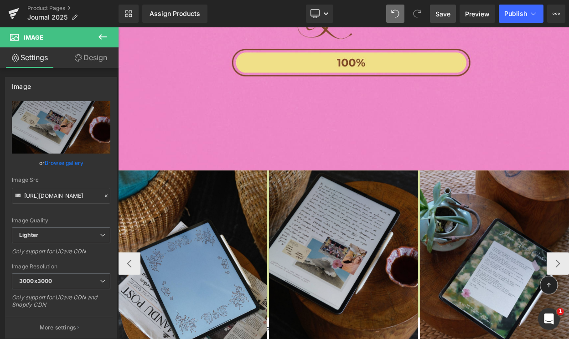
scroll to position [4338, 0]
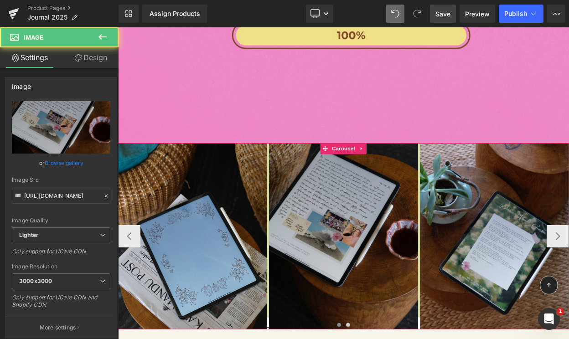
click at [376, 175] on div "Image Image Image Image ‹ › [GEOGRAPHIC_DATA]" at bounding box center [393, 283] width 551 height 228
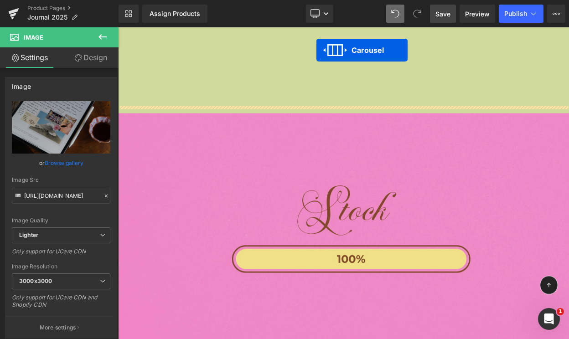
scroll to position [4028, 0]
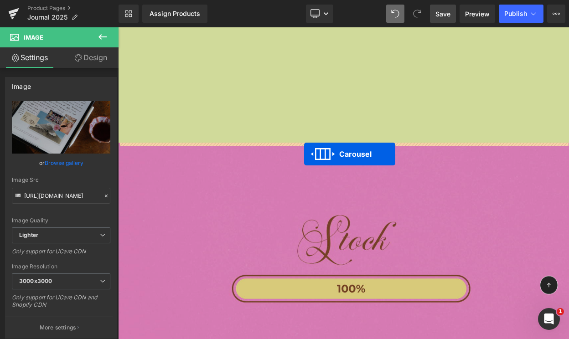
drag, startPoint x: 389, startPoint y: 174, endPoint x: 345, endPoint y: 181, distance: 44.2
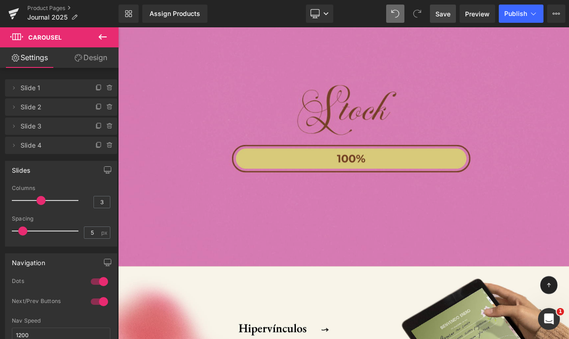
scroll to position [4408, 0]
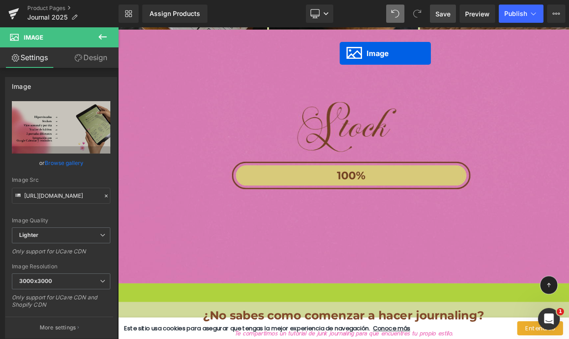
scroll to position [4331, 0]
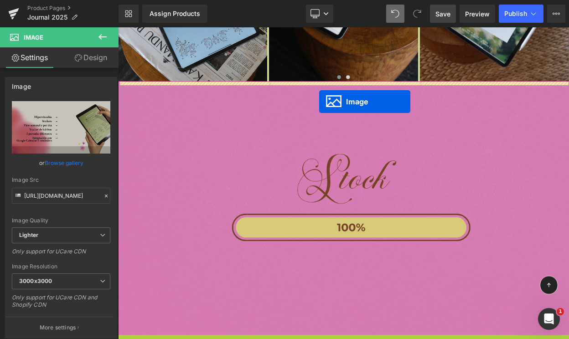
drag, startPoint x: 388, startPoint y: 251, endPoint x: 364, endPoint y: 118, distance: 135.3
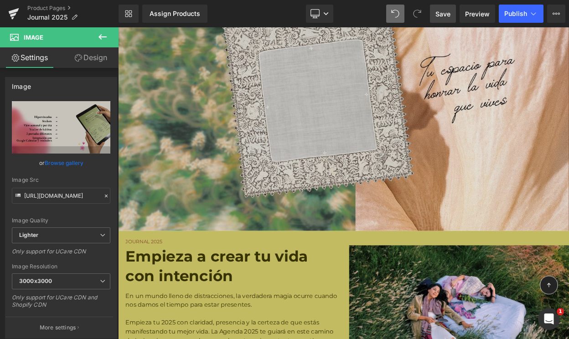
click at [382, 118] on div "Image" at bounding box center [393, 121] width 551 height 310
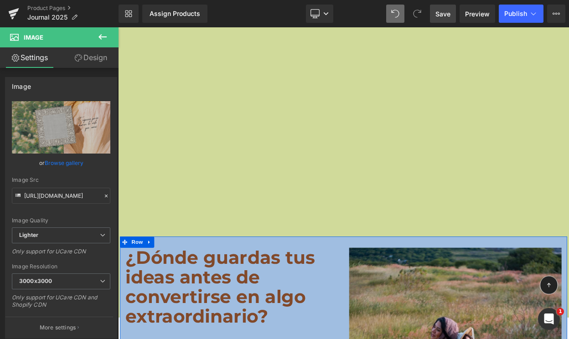
scroll to position [7080, 0]
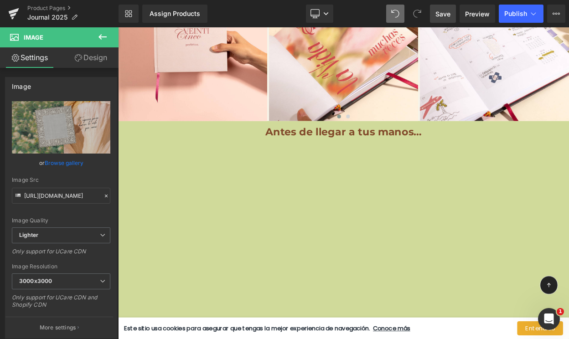
click at [103, 38] on icon at bounding box center [102, 36] width 11 height 11
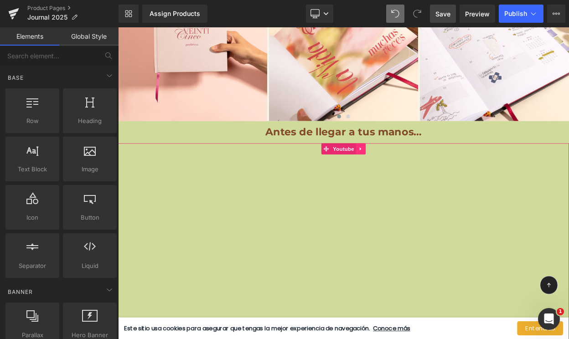
click at [414, 178] on link at bounding box center [415, 176] width 12 height 14
click at [427, 174] on link at bounding box center [433, 176] width 12 height 14
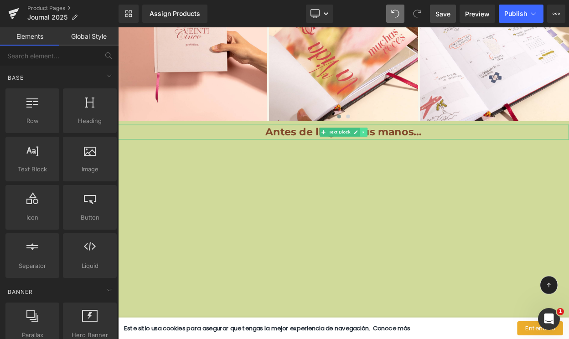
click at [417, 154] on icon at bounding box center [417, 155] width 1 height 3
click at [421, 153] on icon at bounding box center [422, 155] width 5 height 5
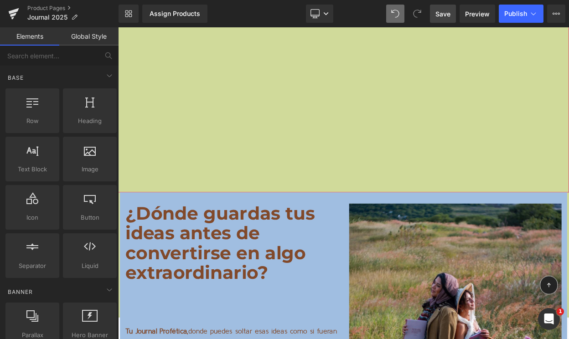
scroll to position [7449, 0]
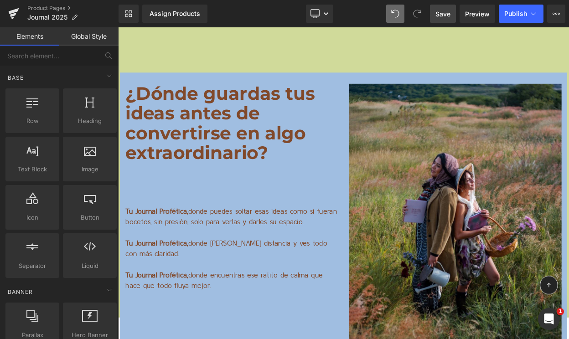
click at [447, 19] on link "Save" at bounding box center [443, 14] width 26 height 18
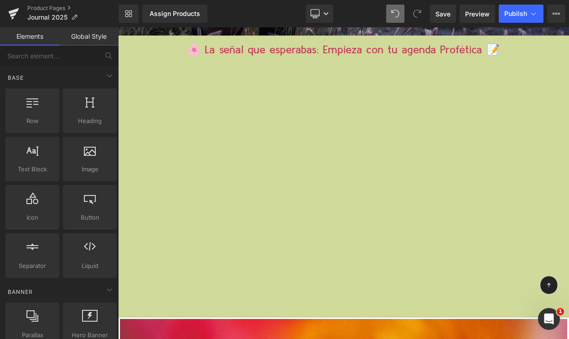
scroll to position [9393, 0]
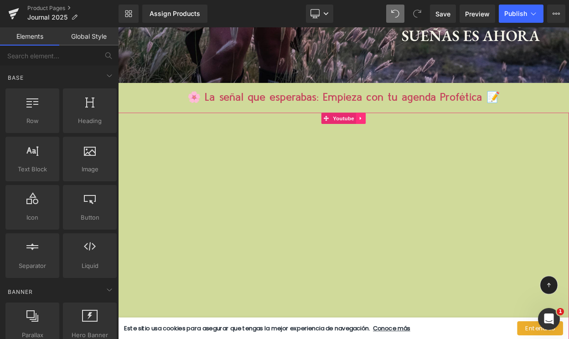
click at [414, 138] on icon at bounding box center [415, 138] width 6 height 7
click at [423, 135] on icon at bounding box center [421, 138] width 6 height 7
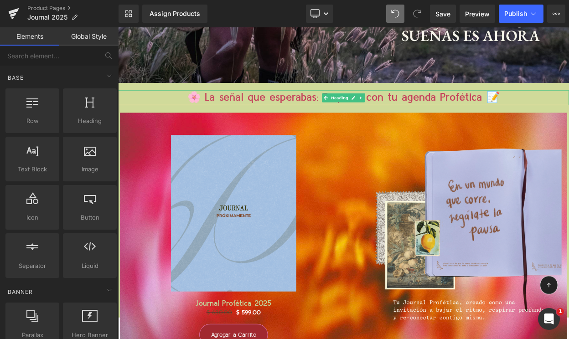
click at [466, 105] on h1 "🌸 La señal que esperabas: Empieza con tu agenda Profética 📝" at bounding box center [393, 113] width 551 height 19
click at [418, 112] on h1 "🌸 La señal que esperabas: Empieza con tu agenda Profética 📝" at bounding box center [393, 113] width 551 height 19
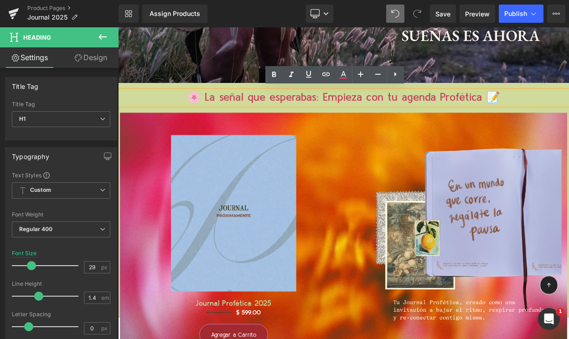
click at [566, 158] on img at bounding box center [530, 275] width 260 height 260
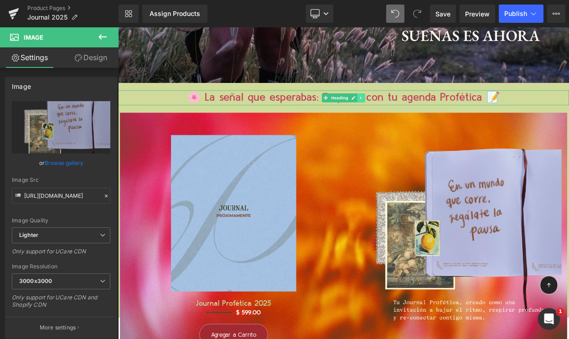
click at [415, 112] on icon at bounding box center [414, 113] width 1 height 3
click at [419, 111] on icon at bounding box center [420, 113] width 5 height 5
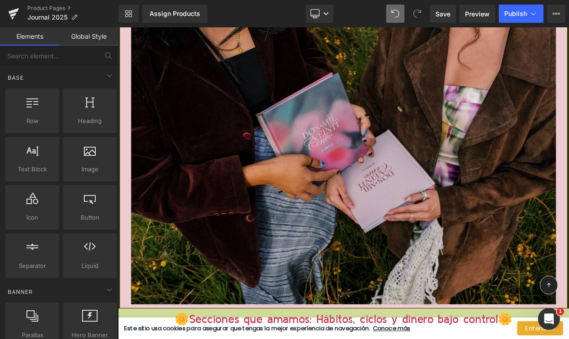
scroll to position [6206, 0]
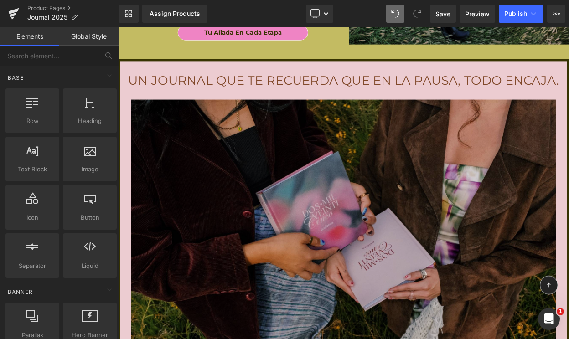
click at [381, 189] on img at bounding box center [393, 289] width 519 height 346
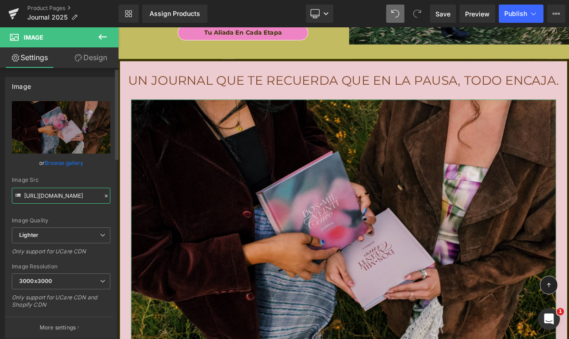
click at [51, 195] on input "[URL][DOMAIN_NAME]" at bounding box center [61, 196] width 98 height 16
paste input "[DOMAIN_NAME][URL]"
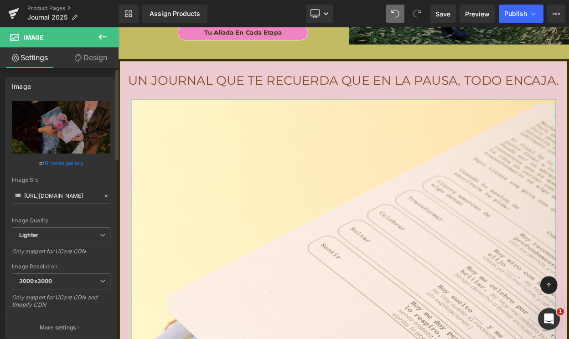
scroll to position [0, 0]
click at [71, 176] on div "Image Quality Lighter Lightest Lighter Lighter Lightest Only support for UCare …" at bounding box center [61, 164] width 98 height 126
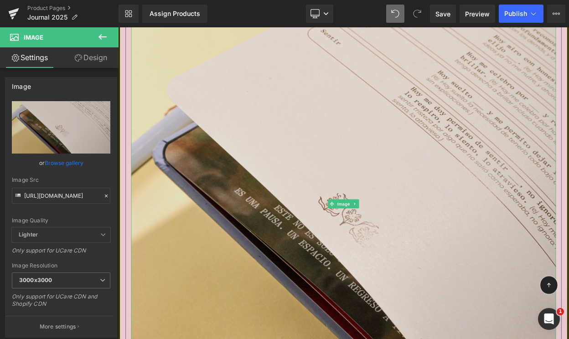
type input "[URL][DOMAIN_NAME]"
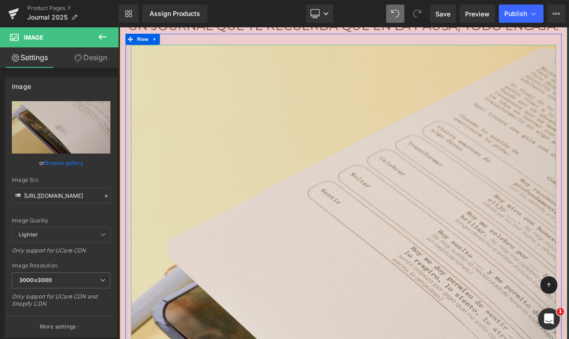
scroll to position [6259, 0]
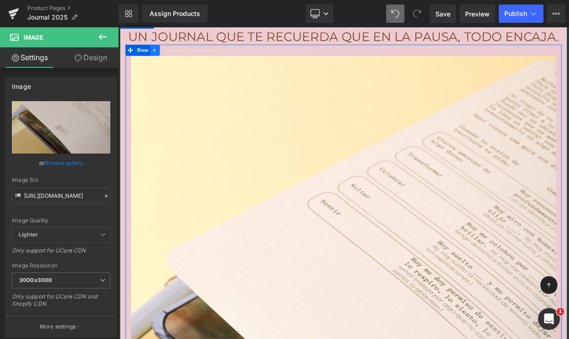
click at [167, 53] on link at bounding box center [163, 56] width 12 height 14
click at [189, 55] on icon at bounding box center [187, 55] width 6 height 6
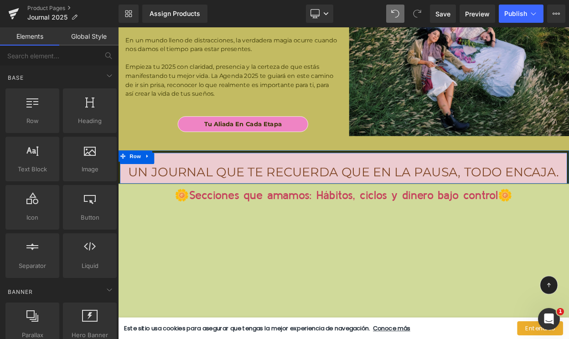
scroll to position [6090, 0]
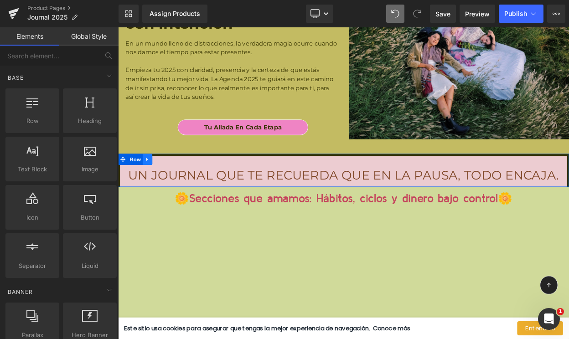
click at [155, 188] on icon at bounding box center [154, 188] width 6 height 7
click at [240, 213] on span "Un Journal que te recuerda que en la pausa, todo encaja." at bounding box center [393, 208] width 527 height 18
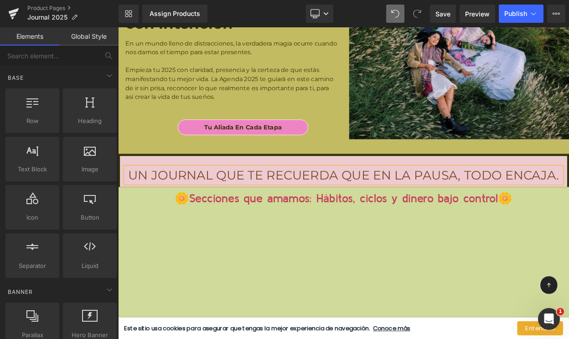
click at [240, 213] on span "Un Journal que te recuerda que en la pausa, todo encaja." at bounding box center [393, 208] width 527 height 18
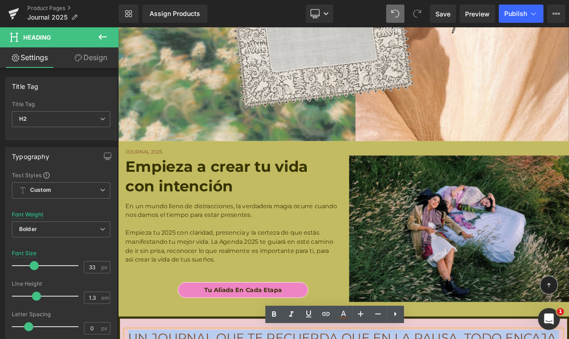
click at [274, 172] on div "Journal 2025 Heading Empieza a crear tu vida con intención Heading En un mundo …" at bounding box center [256, 241] width 273 height 151
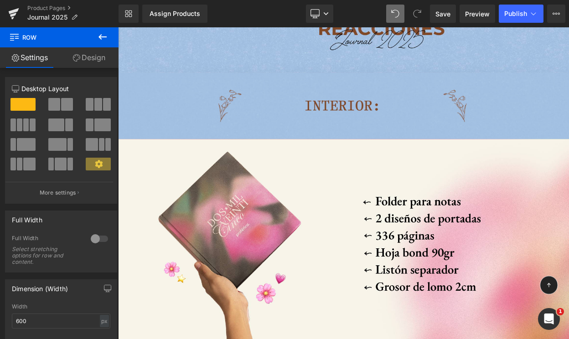
scroll to position [3114, 0]
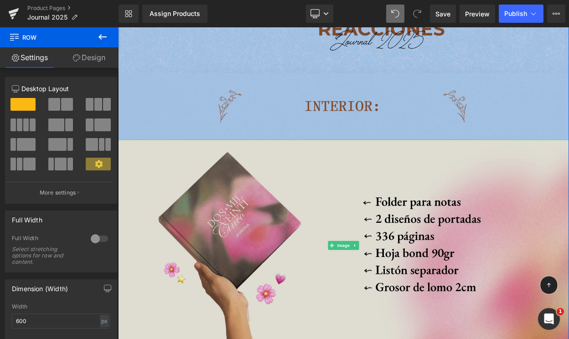
click at [284, 211] on img at bounding box center [393, 294] width 551 height 259
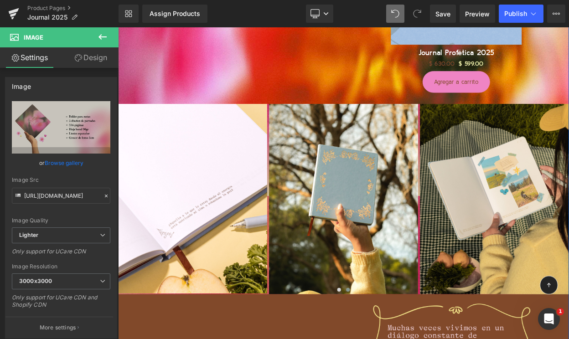
scroll to position [905, 0]
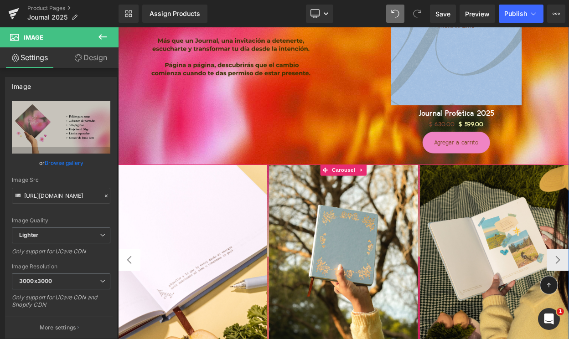
click at [138, 307] on button "‹" at bounding box center [131, 311] width 27 height 27
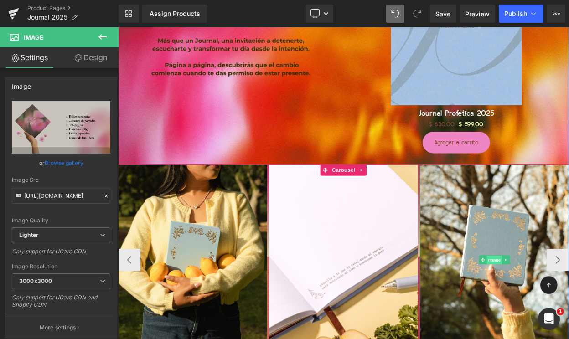
click at [568, 311] on span "Image" at bounding box center [578, 312] width 19 height 11
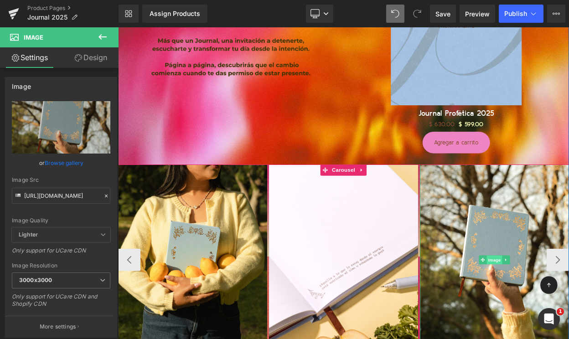
click at [568, 313] on span "Image" at bounding box center [578, 311] width 19 height 11
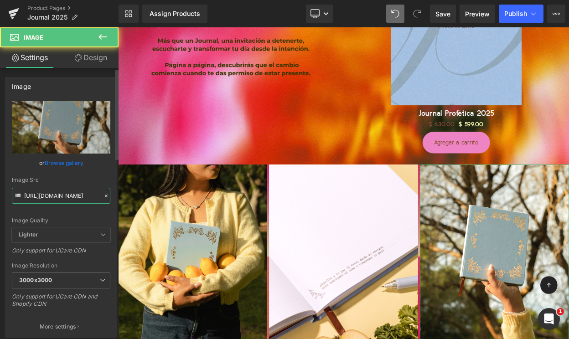
click at [26, 199] on input "[URL][DOMAIN_NAME]" at bounding box center [61, 196] width 98 height 16
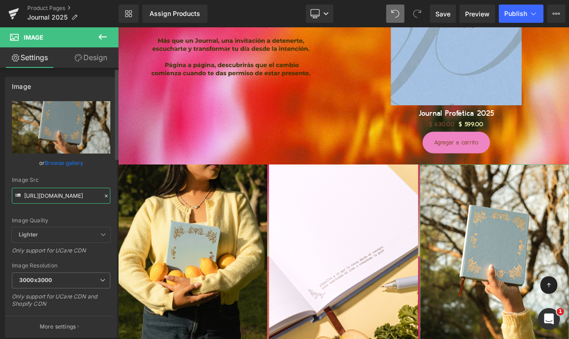
click at [26, 199] on input "[URL][DOMAIN_NAME]" at bounding box center [61, 196] width 98 height 16
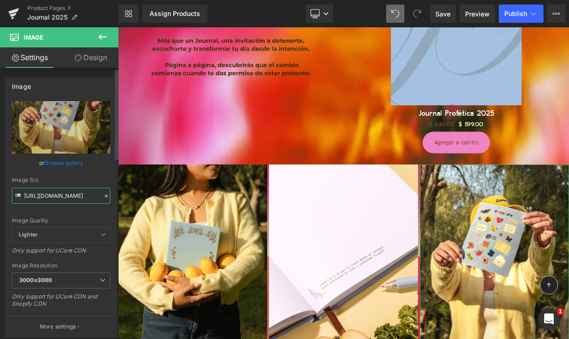
type input "[URL][DOMAIN_NAME]"
click at [45, 185] on div "Image Src [URL][DOMAIN_NAME]" at bounding box center [61, 190] width 98 height 27
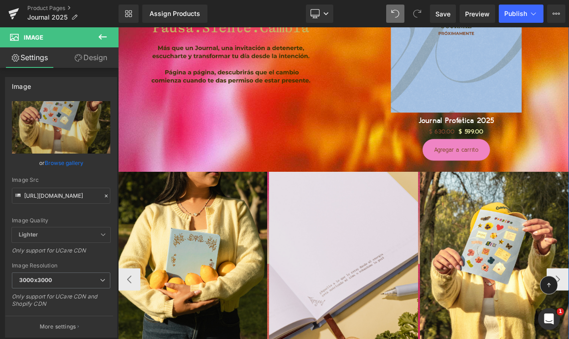
scroll to position [898, 0]
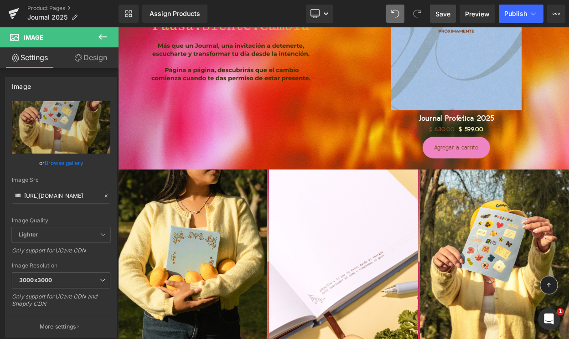
click at [448, 13] on span "Save" at bounding box center [442, 14] width 15 height 10
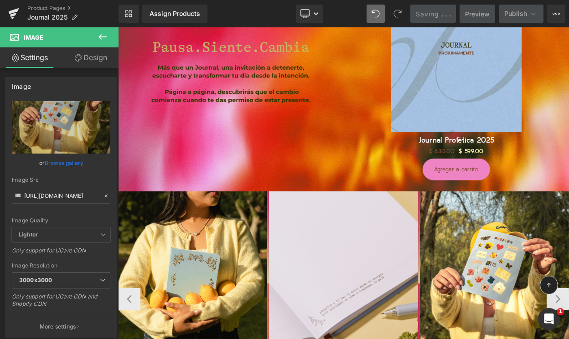
scroll to position [919, 0]
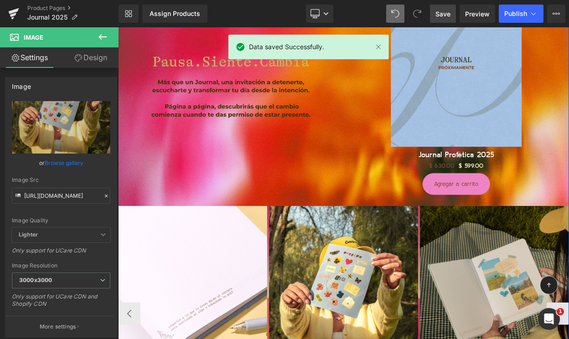
scroll to position [906, 0]
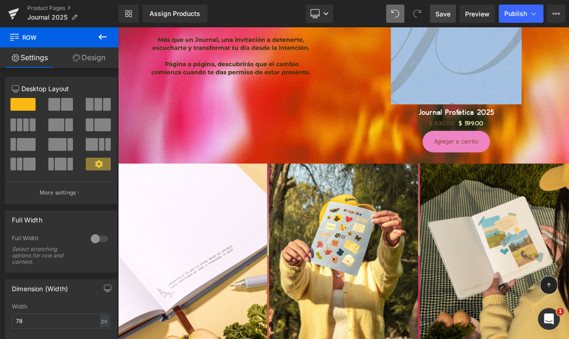
click at [106, 40] on icon at bounding box center [102, 36] width 11 height 11
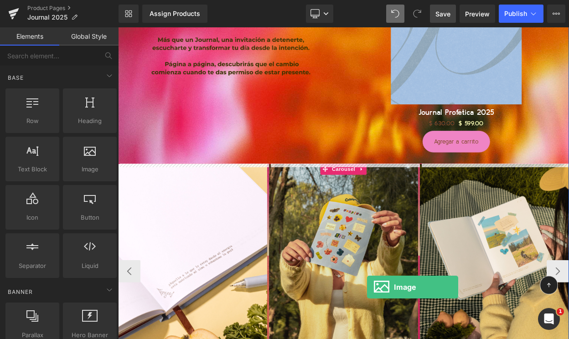
drag, startPoint x: 203, startPoint y: 192, endPoint x: 422, endPoint y: 345, distance: 267.7
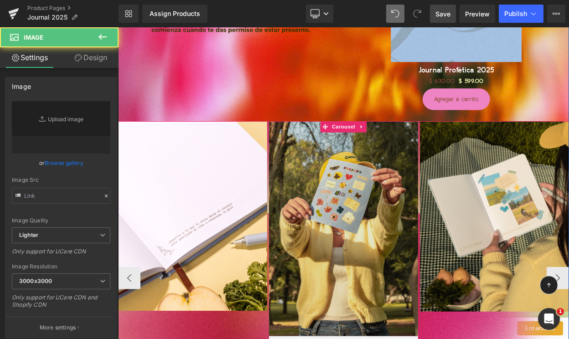
type input "//[DOMAIN_NAME][URL]"
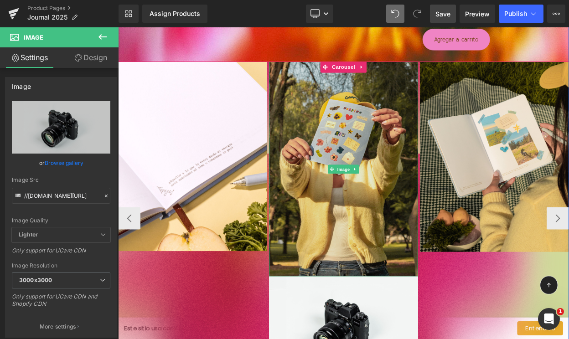
scroll to position [1122, 0]
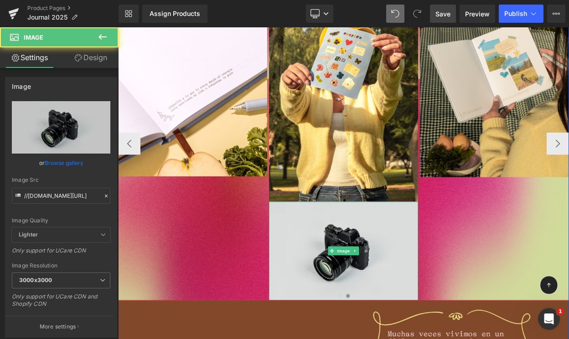
click at [393, 300] on div "Image" at bounding box center [394, 301] width 182 height 121
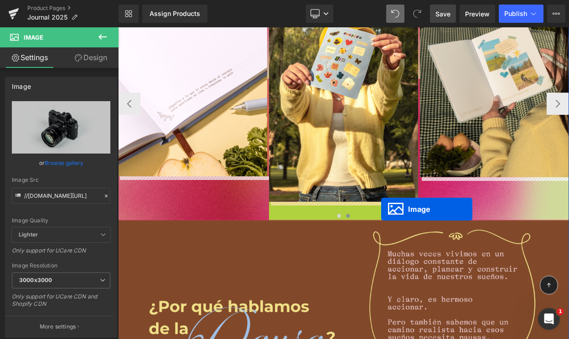
drag, startPoint x: 393, startPoint y: 302, endPoint x: 439, endPoint y: 250, distance: 69.7
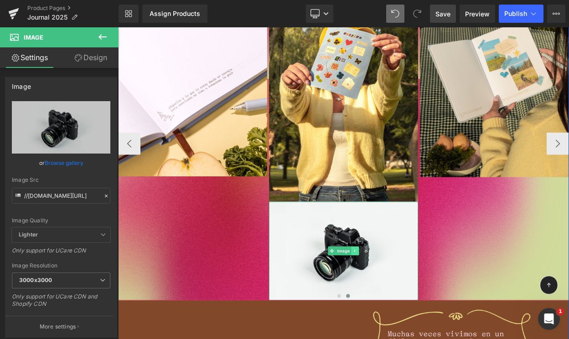
click at [410, 299] on link at bounding box center [408, 300] width 10 height 11
click at [415, 299] on link at bounding box center [413, 300] width 10 height 11
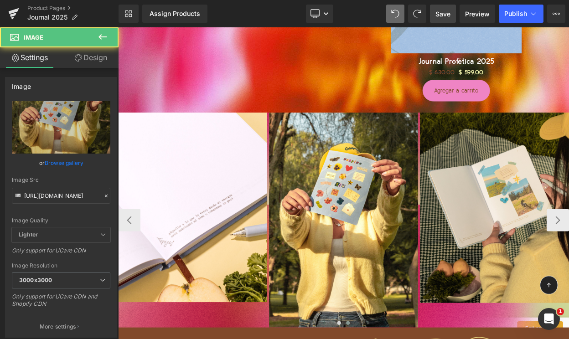
scroll to position [967, 0]
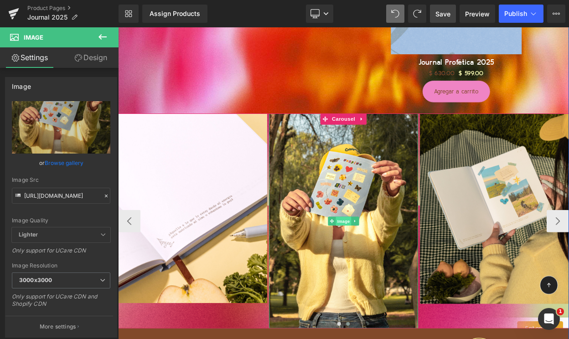
click at [398, 265] on span "Image" at bounding box center [393, 264] width 19 height 11
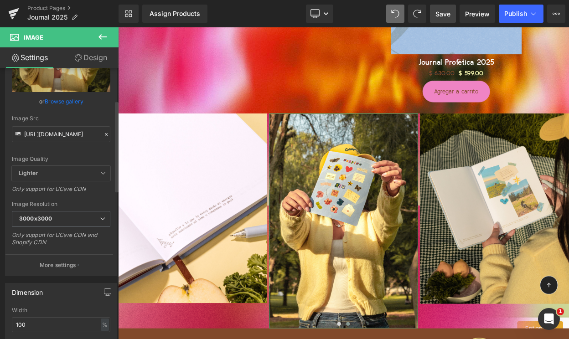
scroll to position [119, 0]
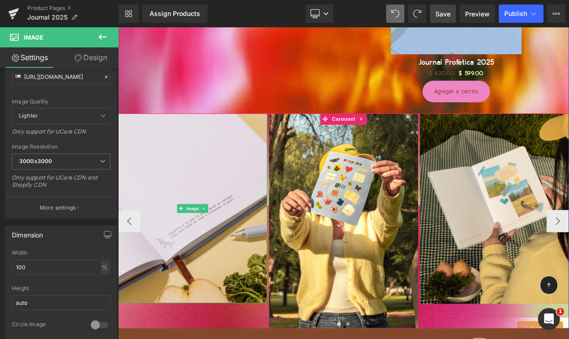
click at [216, 264] on img at bounding box center [209, 249] width 182 height 232
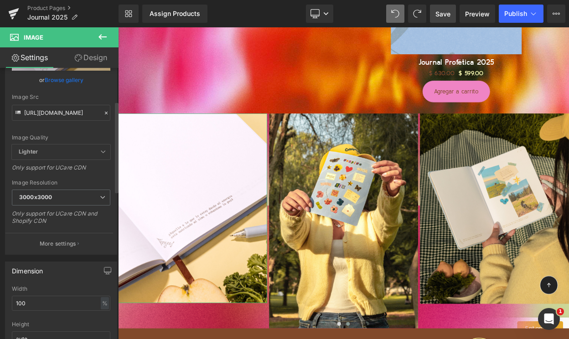
scroll to position [164, 0]
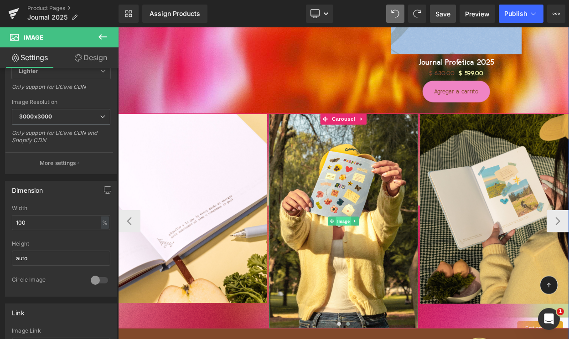
click at [388, 265] on span "Image" at bounding box center [393, 264] width 19 height 11
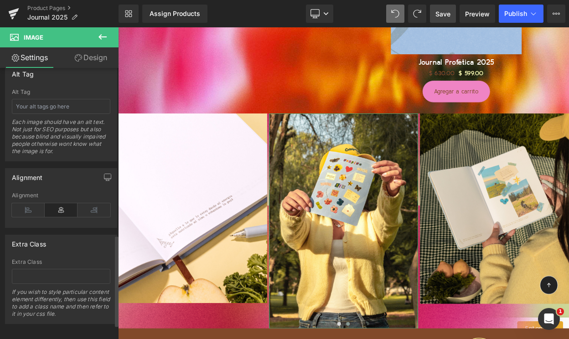
scroll to position [537, 0]
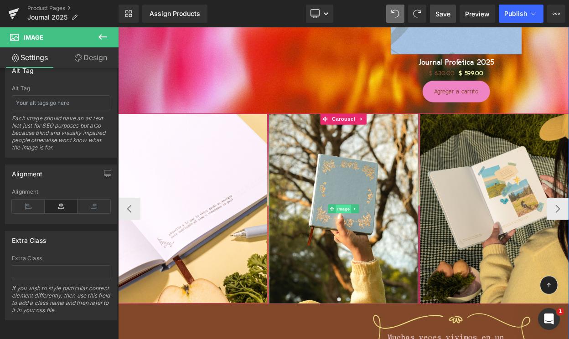
click at [393, 246] on span "Image" at bounding box center [393, 249] width 19 height 11
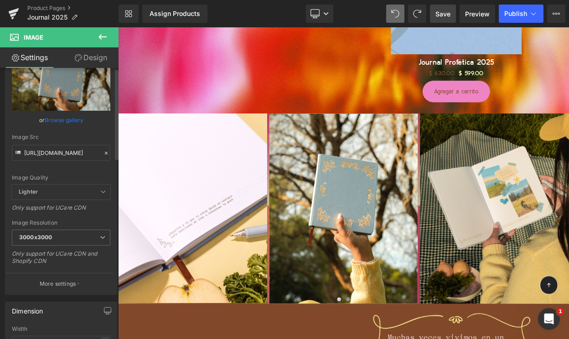
scroll to position [0, 0]
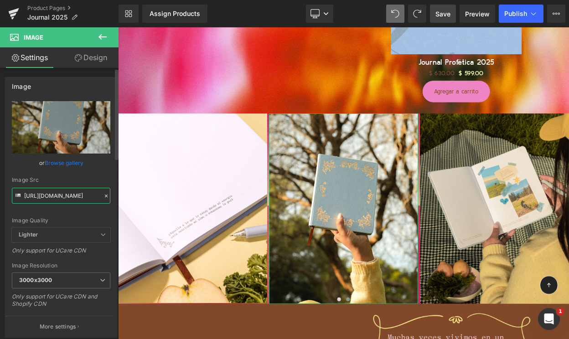
click at [51, 195] on input "[URL][DOMAIN_NAME]" at bounding box center [61, 196] width 98 height 16
paste input "0.jpg?v=1755858014"
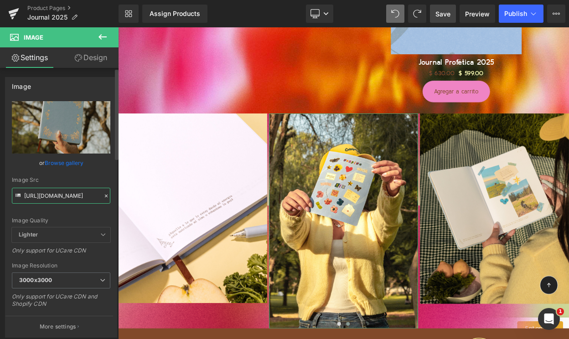
type input "[URL][DOMAIN_NAME]"
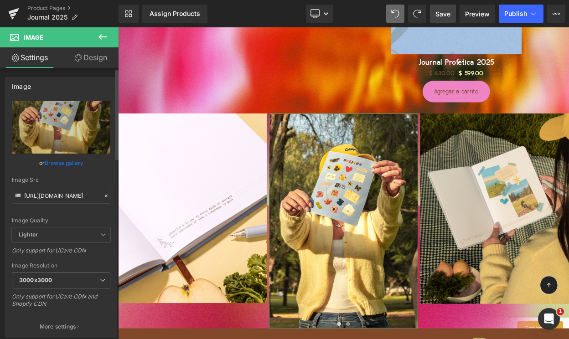
click at [59, 179] on div "Image Src" at bounding box center [61, 180] width 98 height 6
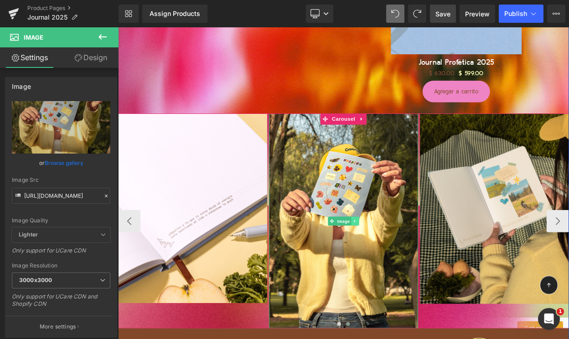
click at [411, 262] on link at bounding box center [408, 264] width 10 height 11
click at [405, 264] on icon at bounding box center [402, 263] width 5 height 5
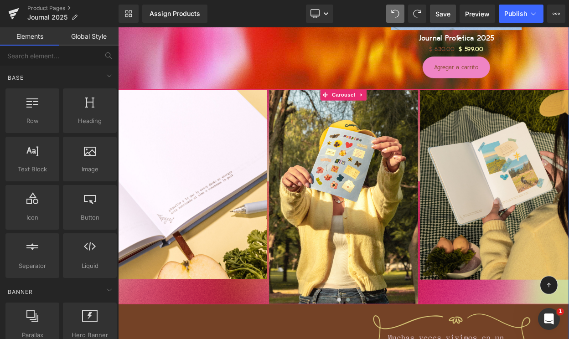
scroll to position [998, 0]
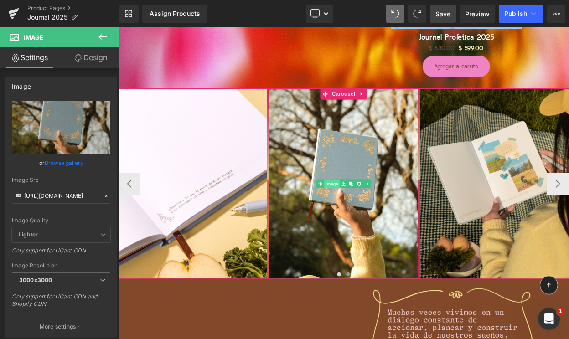
click at [373, 220] on div "Image" at bounding box center [394, 218] width 182 height 233
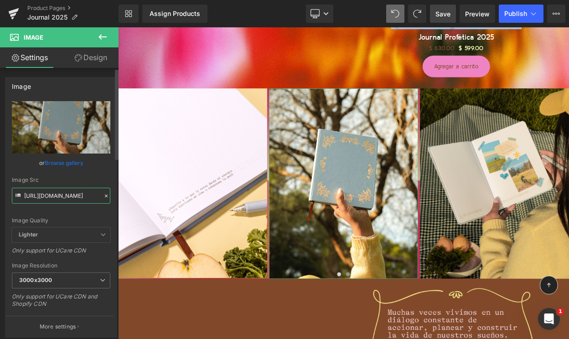
click at [48, 199] on input "[URL][DOMAIN_NAME]" at bounding box center [61, 196] width 98 height 16
paste input "0.jpg?v=1755858014"
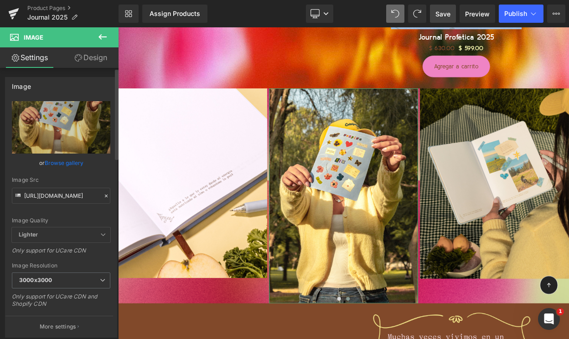
scroll to position [0, 0]
click at [53, 180] on div "Image Src" at bounding box center [61, 180] width 98 height 6
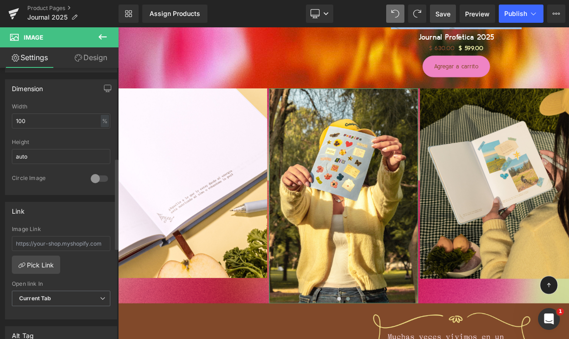
scroll to position [268, 0]
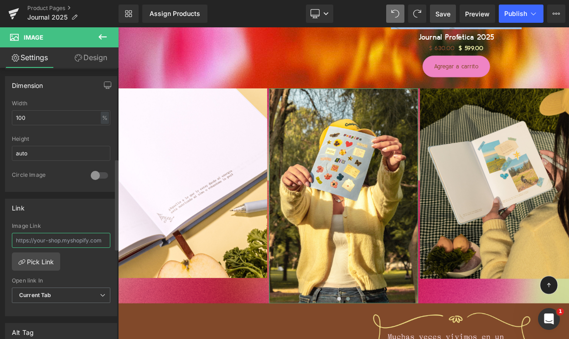
click at [54, 241] on input "text" at bounding box center [61, 240] width 98 height 15
click at [53, 238] on input "text" at bounding box center [61, 240] width 98 height 15
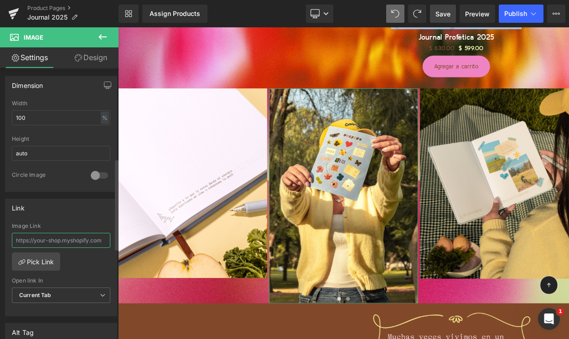
click at [53, 238] on input "text" at bounding box center [61, 240] width 98 height 15
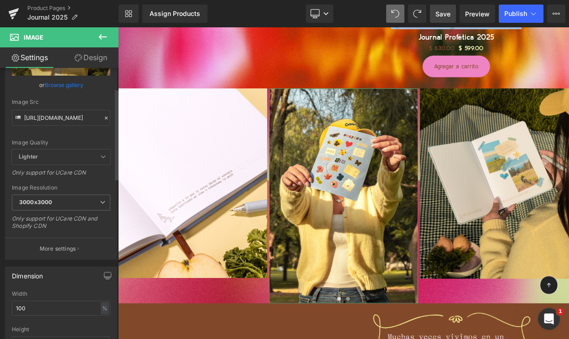
scroll to position [61, 0]
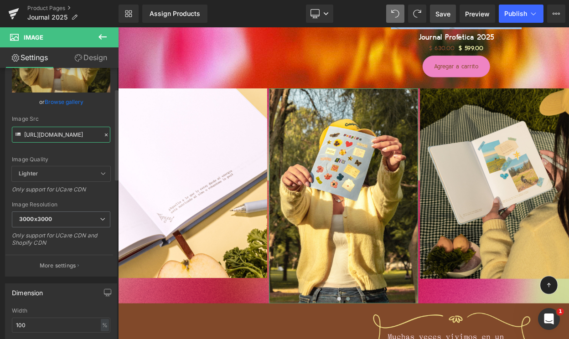
click at [41, 138] on input "[URL][DOMAIN_NAME]" at bounding box center [61, 135] width 98 height 16
paste input "8.jpg?v=1755858008"
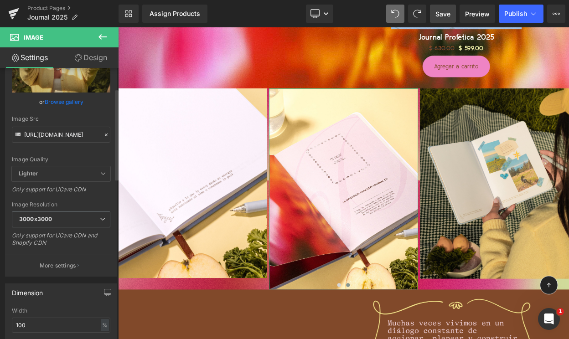
scroll to position [0, 0]
click at [64, 121] on div "Image Src" at bounding box center [61, 119] width 98 height 6
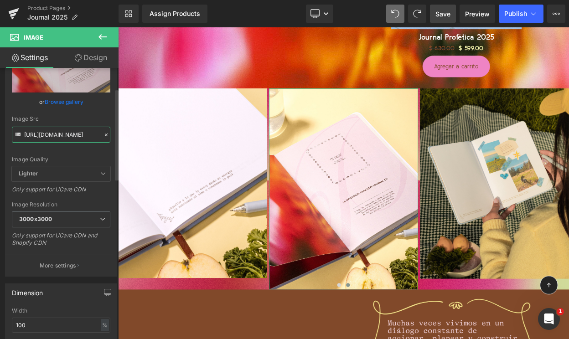
click at [56, 138] on input "[URL][DOMAIN_NAME]" at bounding box center [61, 135] width 98 height 16
paste input "1.jpg?v=1755858013"
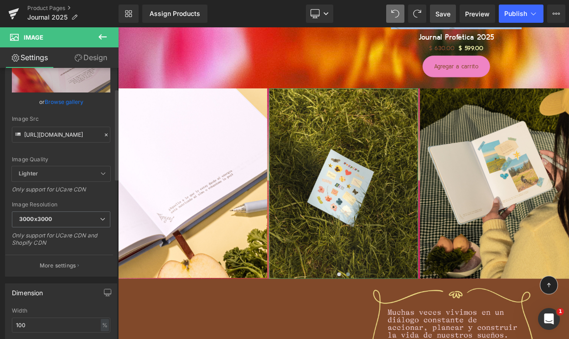
click at [67, 116] on div "Image Src" at bounding box center [61, 119] width 98 height 6
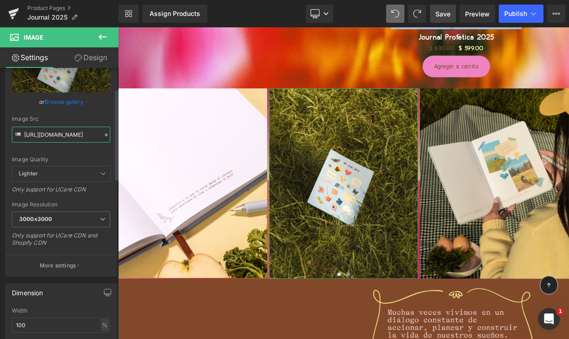
click at [47, 137] on input "[URL][DOMAIN_NAME]" at bounding box center [61, 135] width 98 height 16
paste input "0.jpg?v=1755858014"
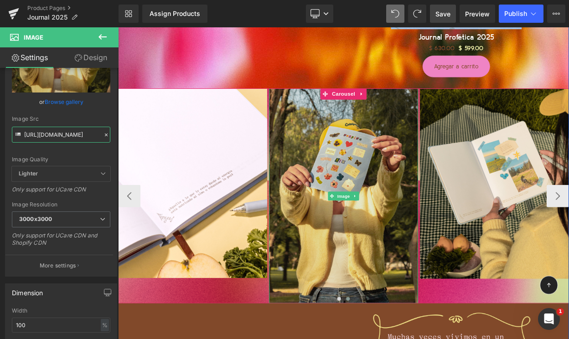
type input "[URL][DOMAIN_NAME]"
click at [349, 286] on img at bounding box center [394, 233] width 182 height 263
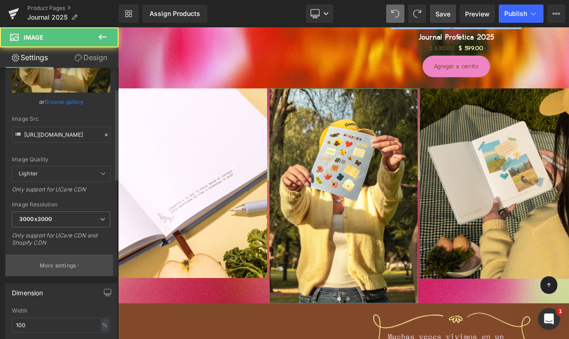
click at [57, 264] on p "More settings" at bounding box center [58, 265] width 36 height 8
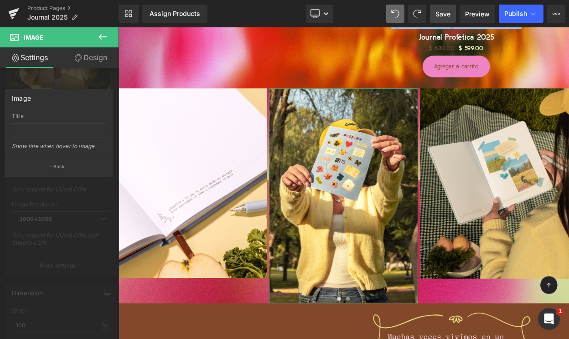
click at [59, 193] on div at bounding box center [59, 185] width 119 height 316
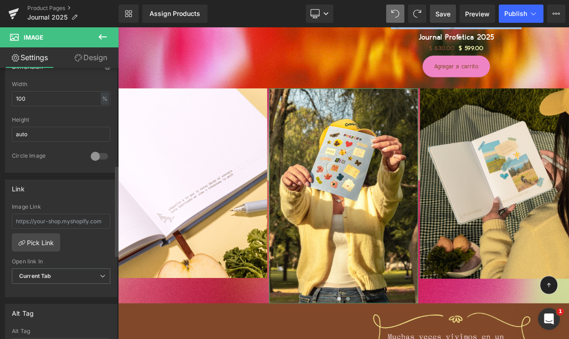
scroll to position [285, 0]
click at [68, 140] on input "auto" at bounding box center [61, 136] width 98 height 15
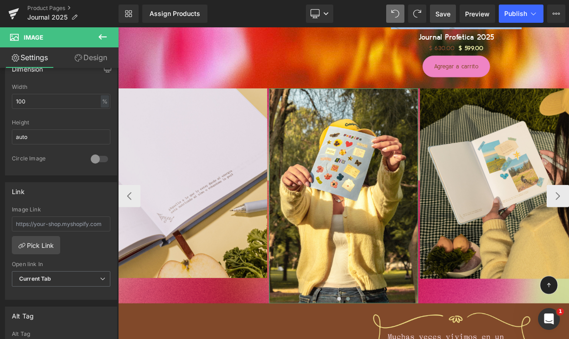
click at [193, 187] on img at bounding box center [209, 218] width 182 height 232
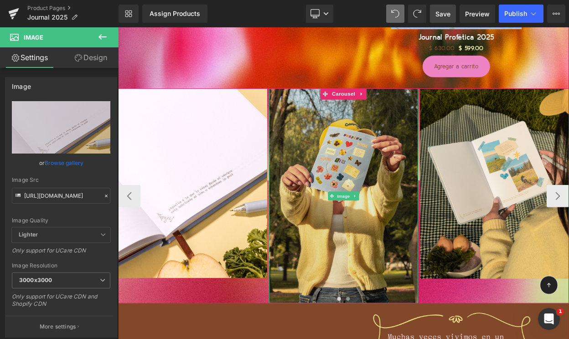
click at [371, 219] on img at bounding box center [394, 233] width 182 height 263
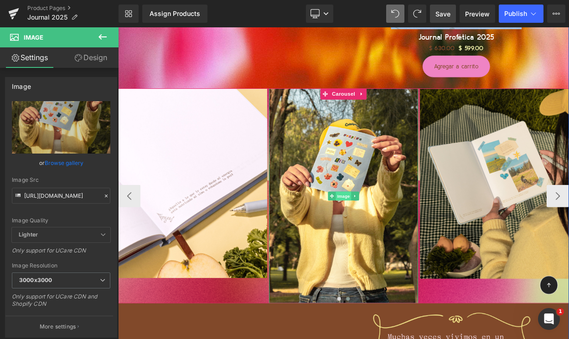
click at [391, 228] on span "Image" at bounding box center [393, 233] width 19 height 11
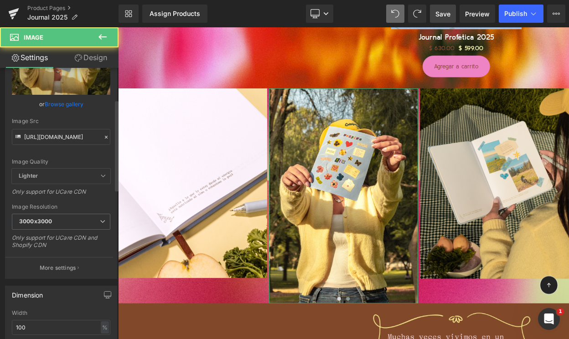
scroll to position [101, 0]
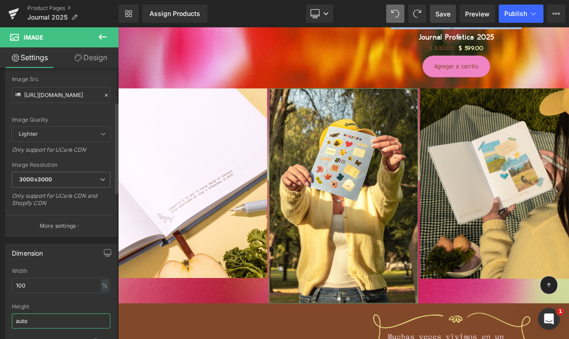
click at [31, 316] on input "auto" at bounding box center [61, 320] width 98 height 15
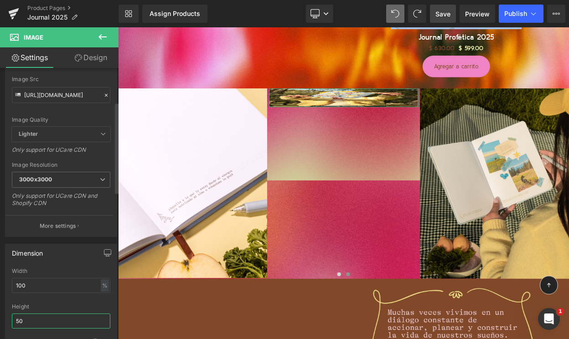
type input "5"
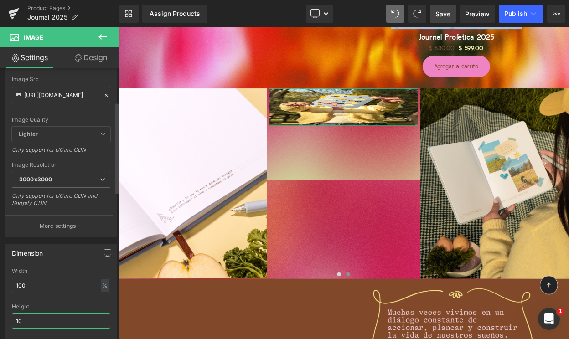
type input "1"
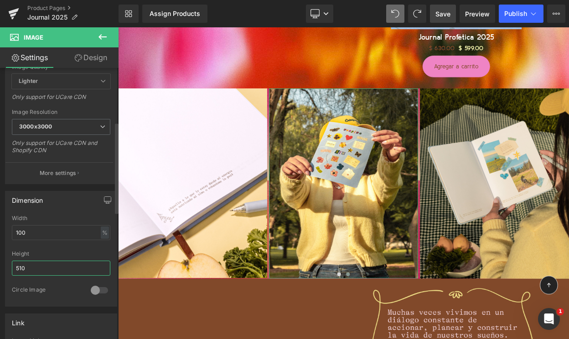
scroll to position [160, 0]
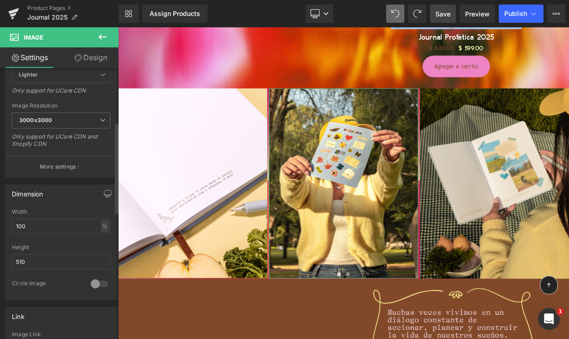
click at [99, 285] on div at bounding box center [99, 284] width 22 height 15
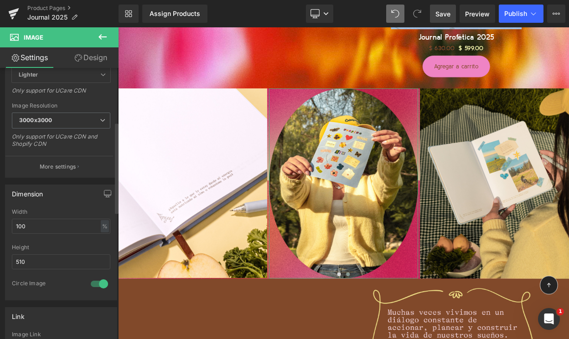
click at [91, 281] on div at bounding box center [99, 284] width 22 height 15
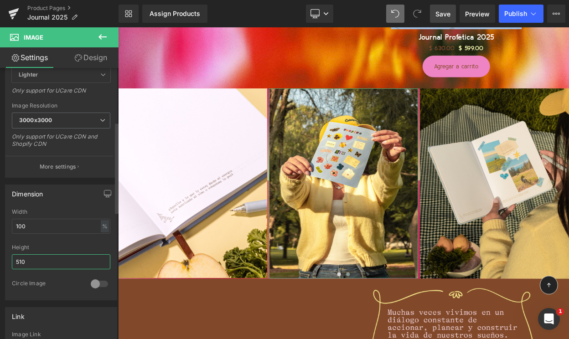
click at [39, 266] on input "510" at bounding box center [61, 261] width 98 height 15
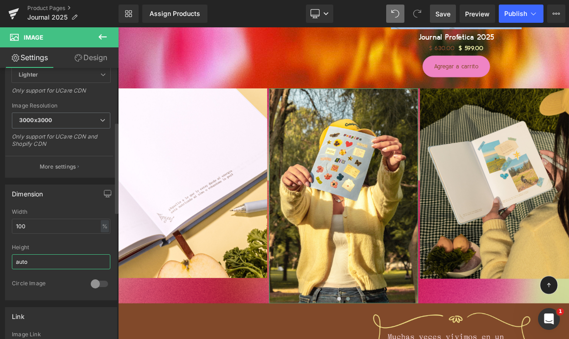
type input "auto"
click at [94, 288] on div at bounding box center [99, 284] width 22 height 15
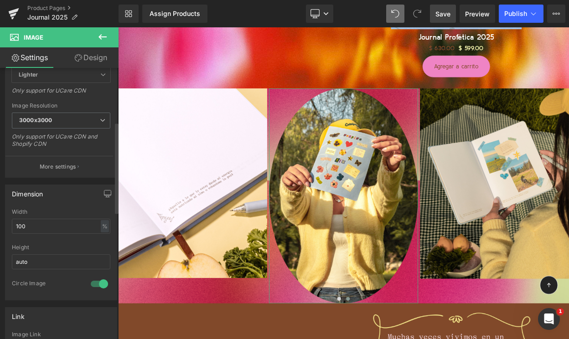
click at [95, 280] on div at bounding box center [99, 284] width 22 height 15
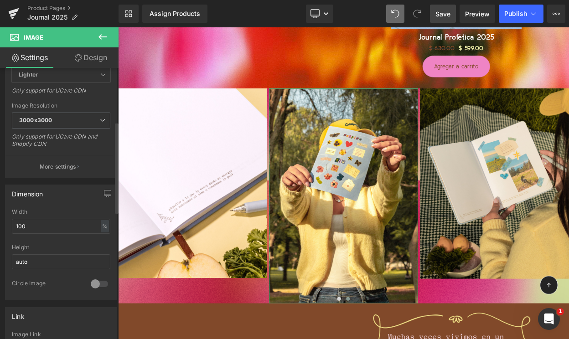
scroll to position [149, 0]
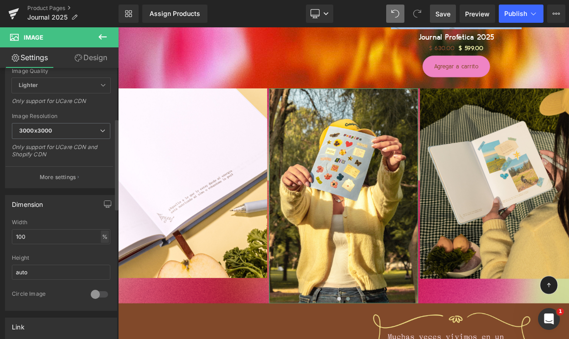
click at [102, 235] on div "%" at bounding box center [105, 237] width 8 height 12
drag, startPoint x: 99, startPoint y: 261, endPoint x: 100, endPoint y: 251, distance: 10.5
click at [100, 251] on ul "% px" at bounding box center [104, 257] width 12 height 27
click at [100, 251] on li "%" at bounding box center [103, 250] width 11 height 13
click at [62, 238] on input "100" at bounding box center [61, 236] width 98 height 15
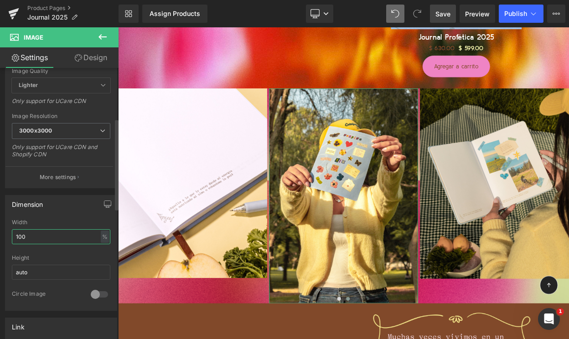
click at [62, 238] on input "100" at bounding box center [61, 236] width 98 height 15
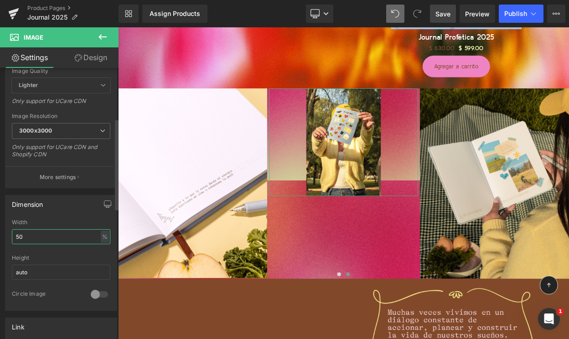
type input "5"
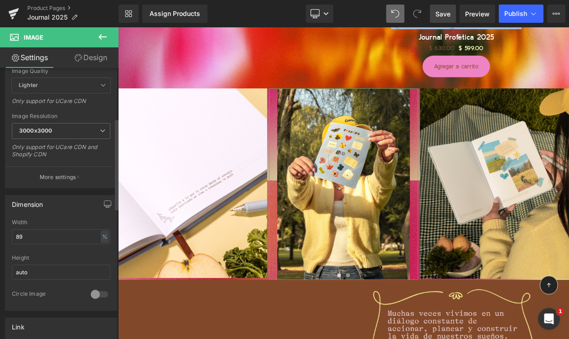
drag, startPoint x: 93, startPoint y: 200, endPoint x: 33, endPoint y: 149, distance: 78.3
click at [93, 200] on div "Dimension" at bounding box center [60, 203] width 111 height 17
click at [439, 16] on span "Save" at bounding box center [442, 14] width 15 height 10
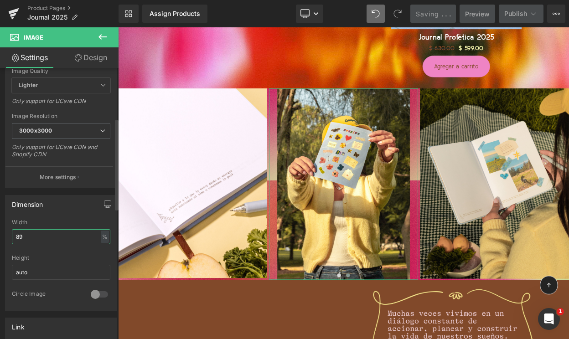
click at [32, 238] on input "89" at bounding box center [61, 236] width 98 height 15
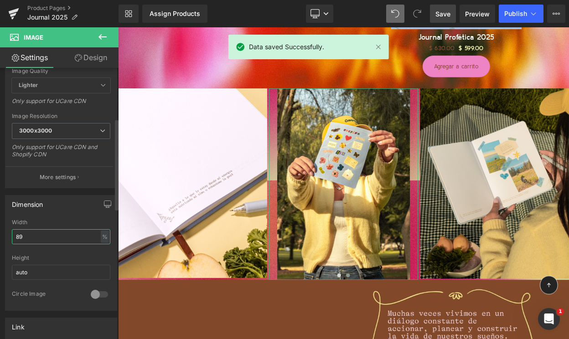
type input "8"
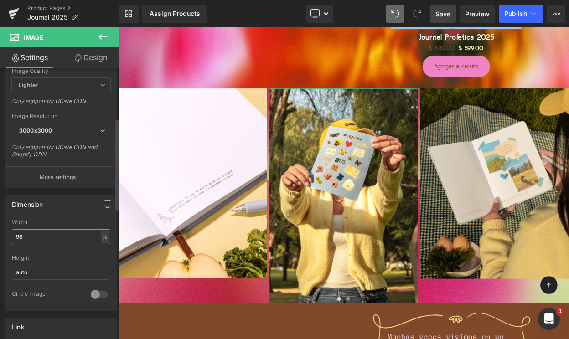
type input "9"
type input "89"
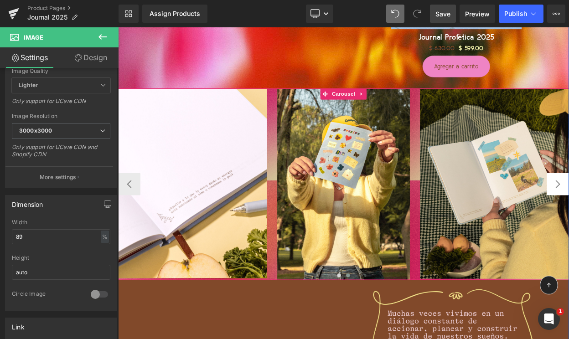
click at [129, 216] on button "‹" at bounding box center [131, 218] width 27 height 27
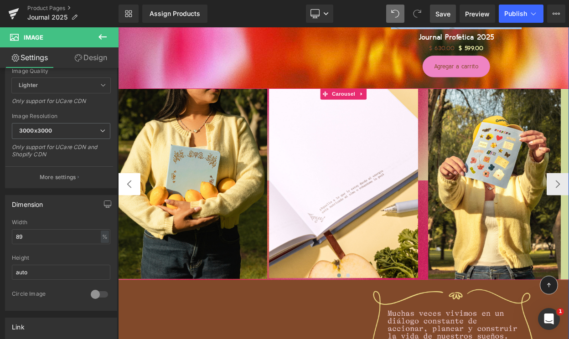
click at [129, 216] on button "‹" at bounding box center [131, 218] width 27 height 27
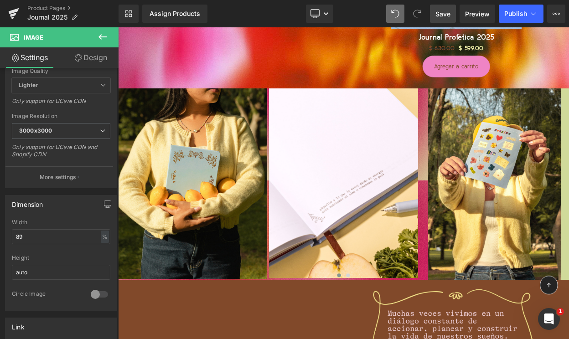
click at [440, 10] on span "Save" at bounding box center [442, 14] width 15 height 10
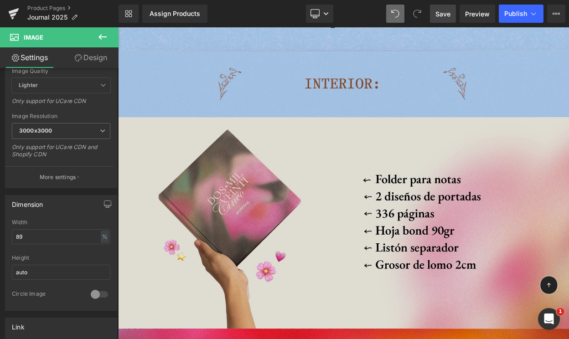
scroll to position [3143, 0]
